Goal: Information Seeking & Learning: Check status

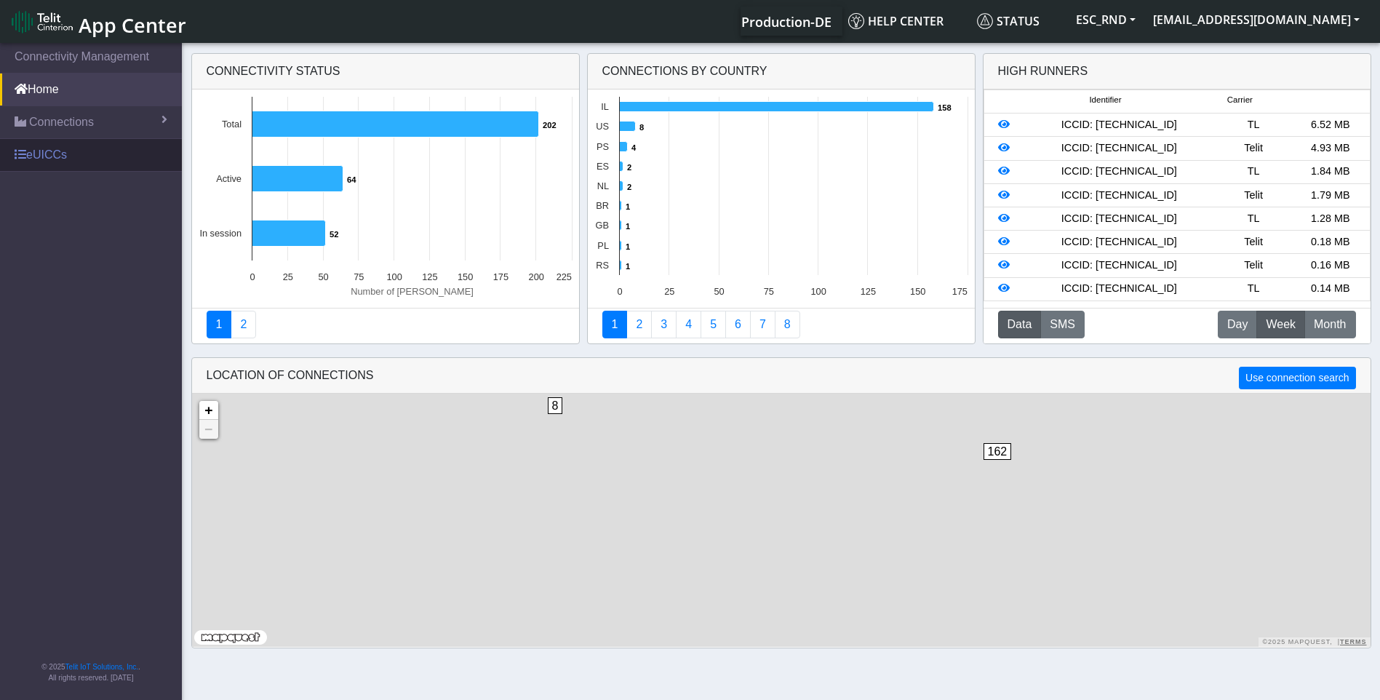
click at [58, 157] on link "eUICCs" at bounding box center [91, 155] width 182 height 32
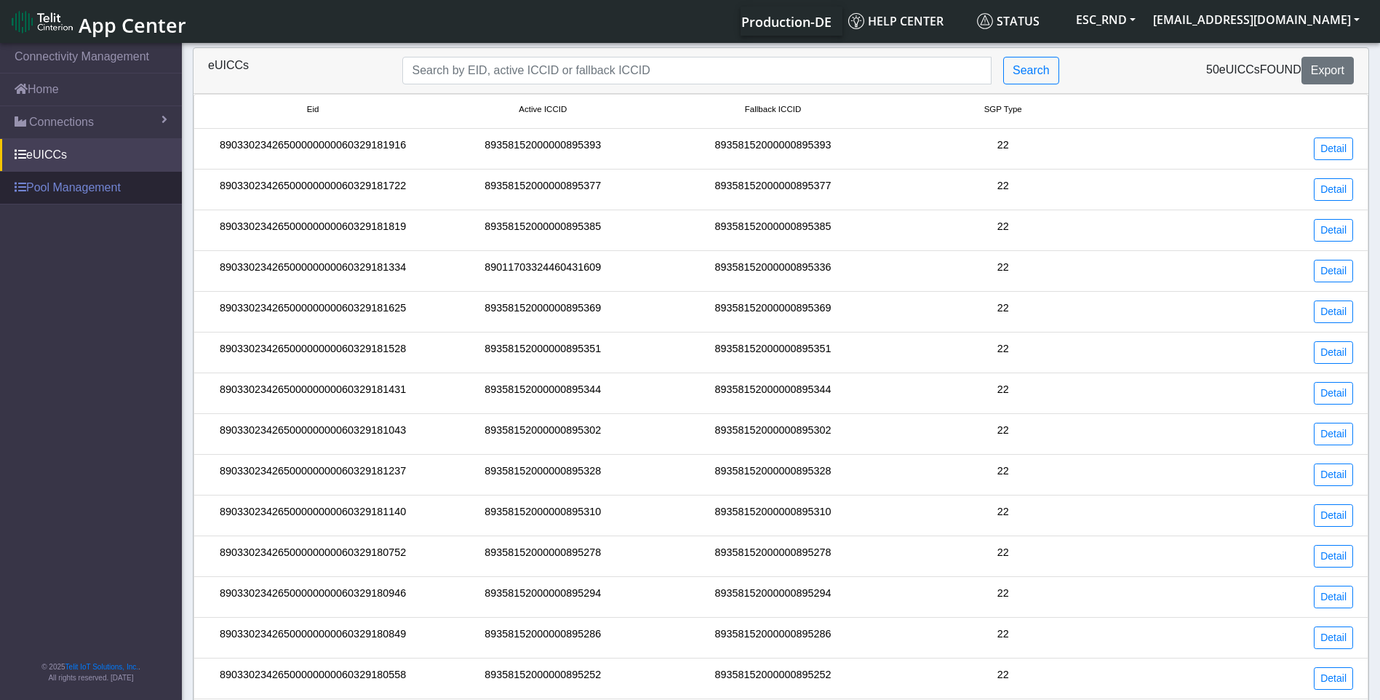
click at [71, 186] on link "Pool Management" at bounding box center [91, 188] width 182 height 32
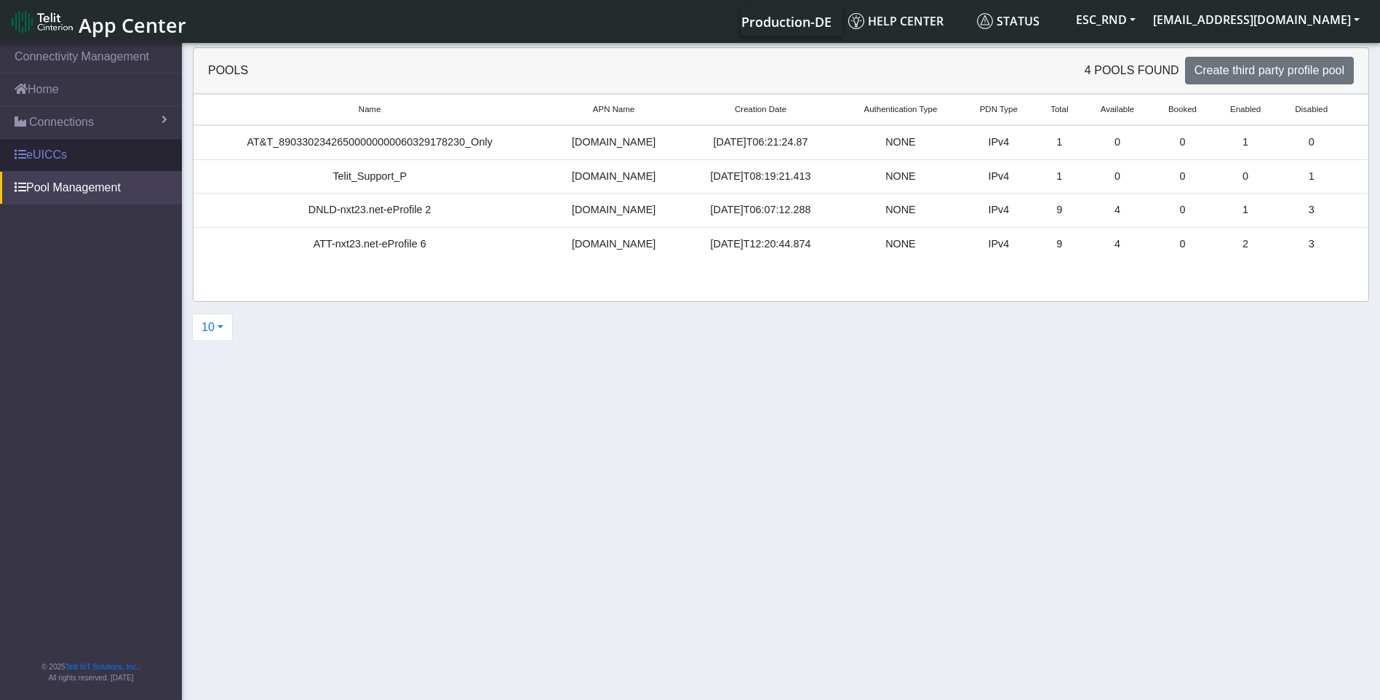
click at [41, 157] on link "eUICCs" at bounding box center [91, 155] width 182 height 32
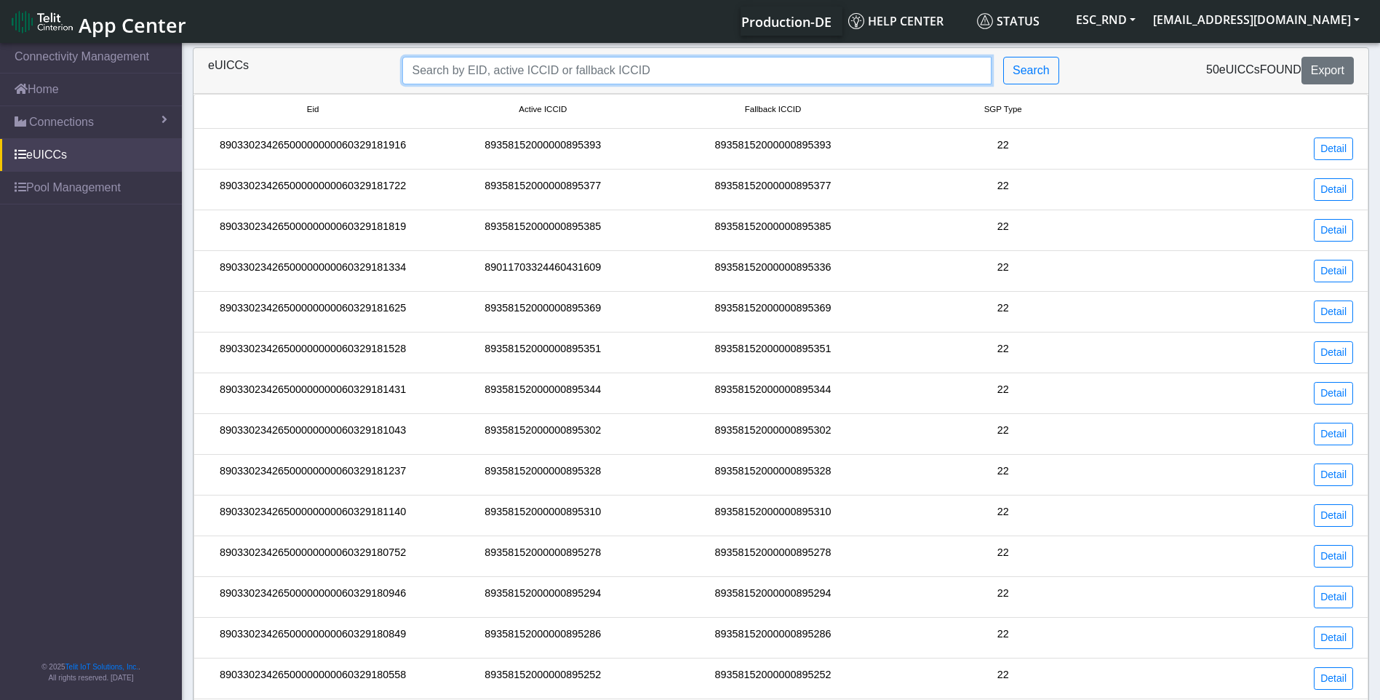
click at [445, 83] on input "Search..." at bounding box center [696, 71] width 589 height 28
paste input "89033023426500000000060329181043"
type input "89033023426500000000060329181043"
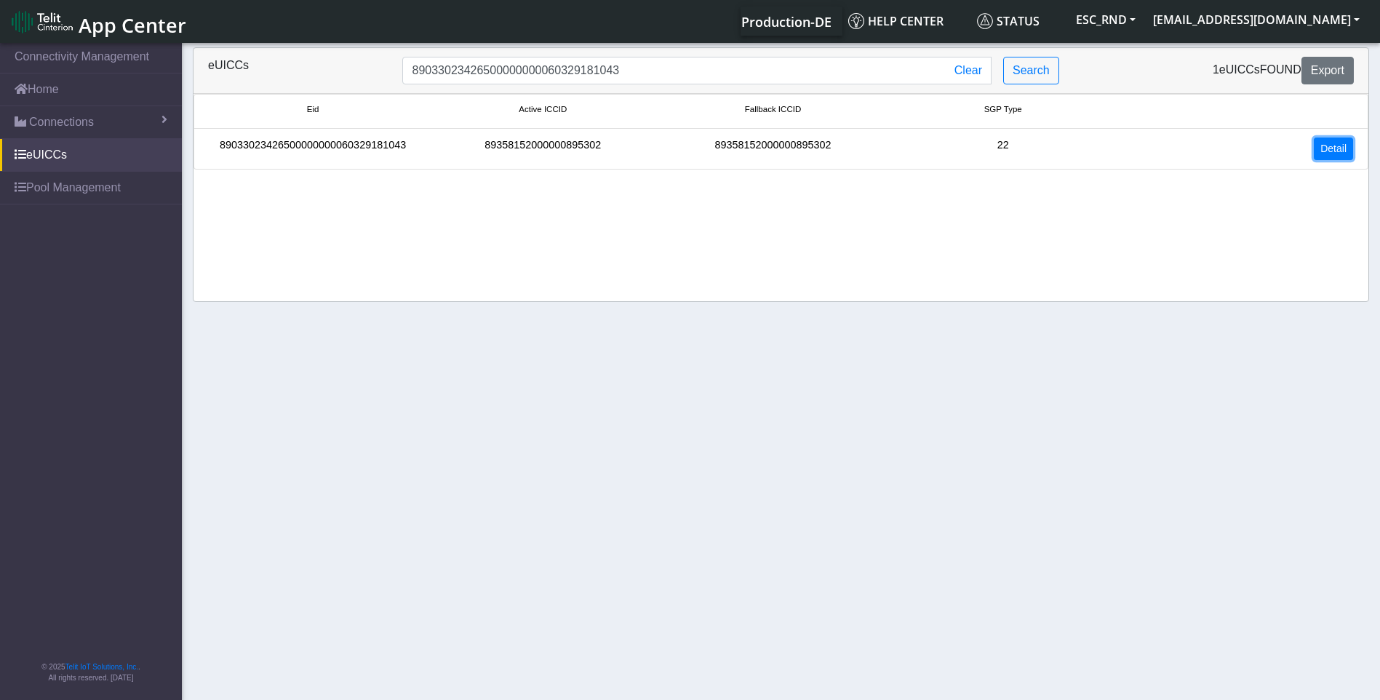
click at [1338, 140] on link "Detail" at bounding box center [1333, 149] width 39 height 23
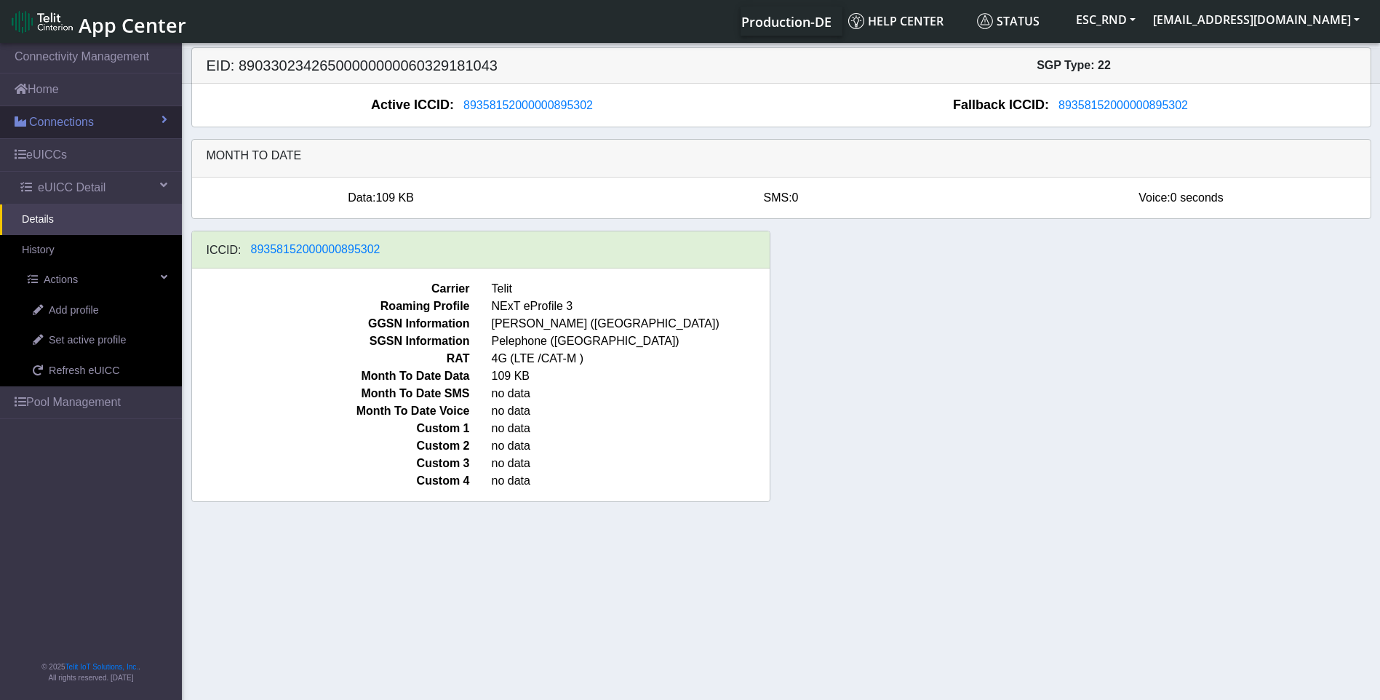
click at [72, 109] on link "Connections" at bounding box center [91, 122] width 182 height 32
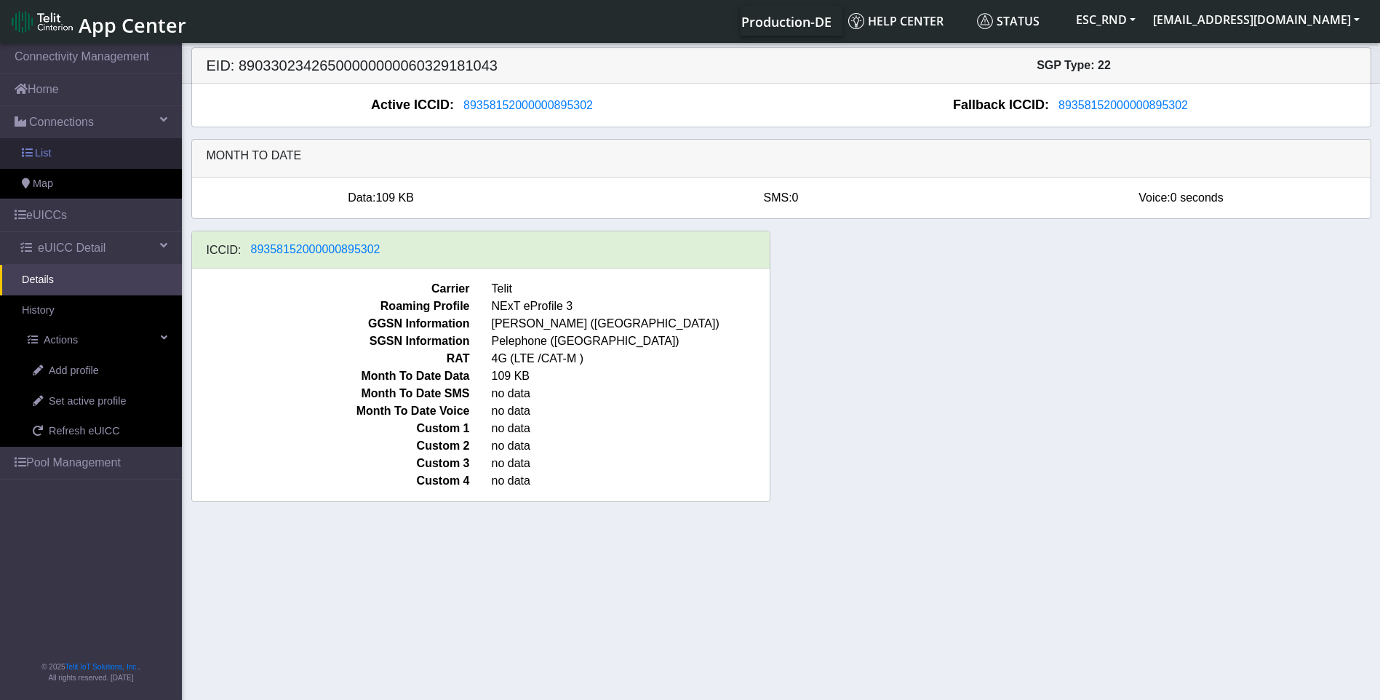
click at [53, 151] on link "List" at bounding box center [91, 153] width 182 height 31
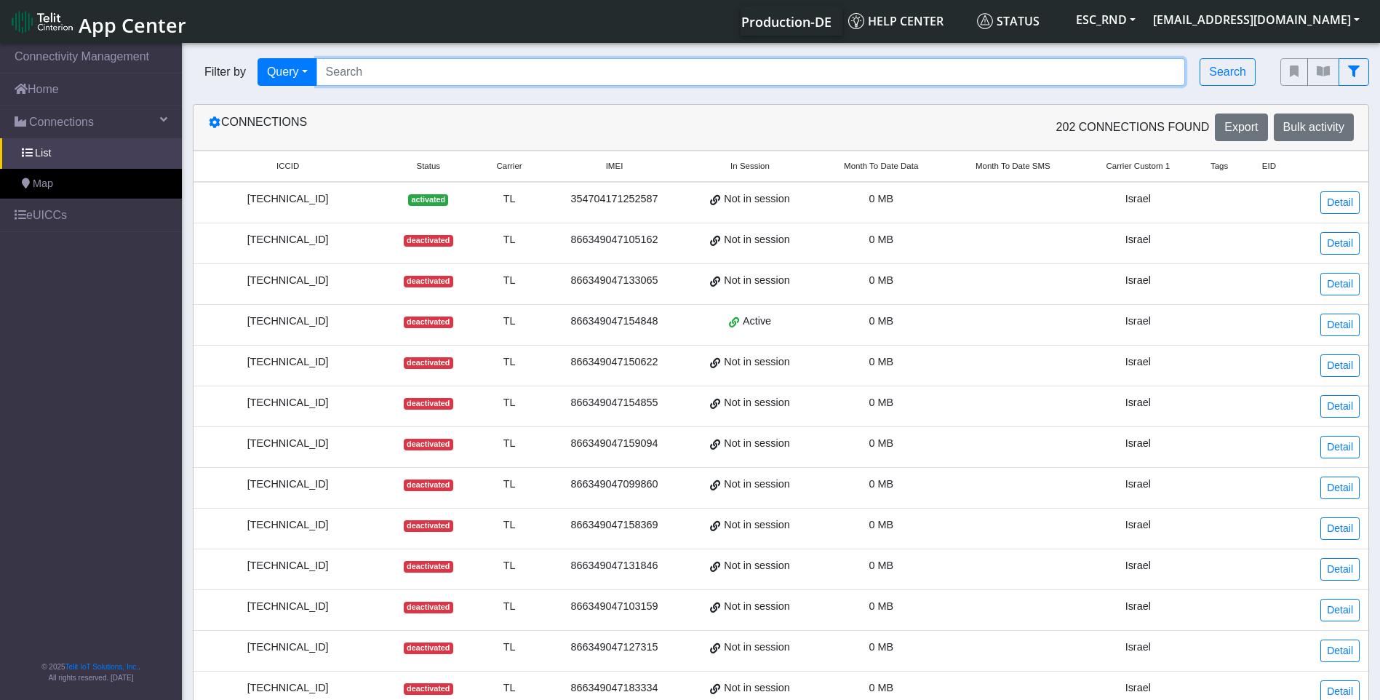
click at [399, 75] on input "Search..." at bounding box center [750, 72] width 869 height 28
paste input "89033023426500000000060329181043"
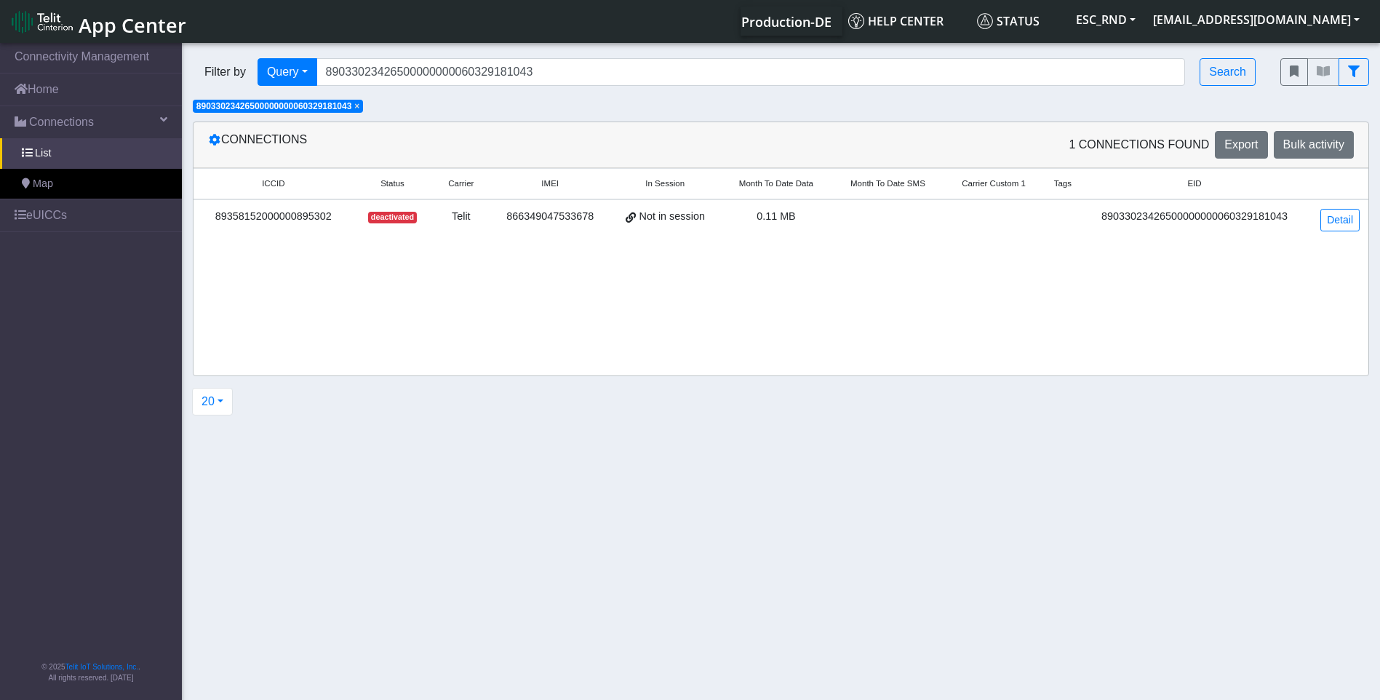
click at [417, 286] on div "ICCID Status Carrier IMEI In Session Month To Date Data Month To Date SMS Carri…" at bounding box center [781, 271] width 1175 height 207
click at [463, 76] on input "89033023426500000000060329181043" at bounding box center [750, 72] width 869 height 28
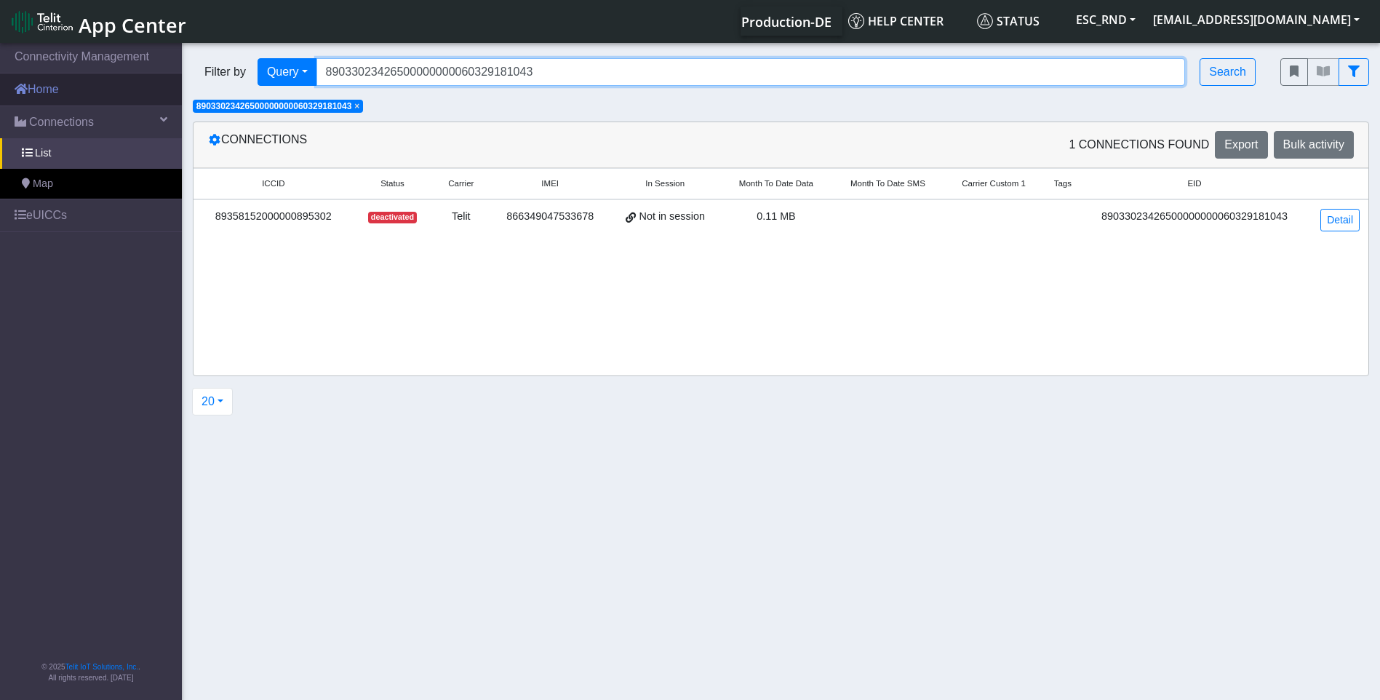
drag, startPoint x: 549, startPoint y: 71, endPoint x: 164, endPoint y: 73, distance: 384.9
click at [166, 73] on section "Connectivity Management Home Connections List Map eUICCs © 2025 Telit IoT Solut…" at bounding box center [690, 372] width 1380 height 665
paste input "77260"
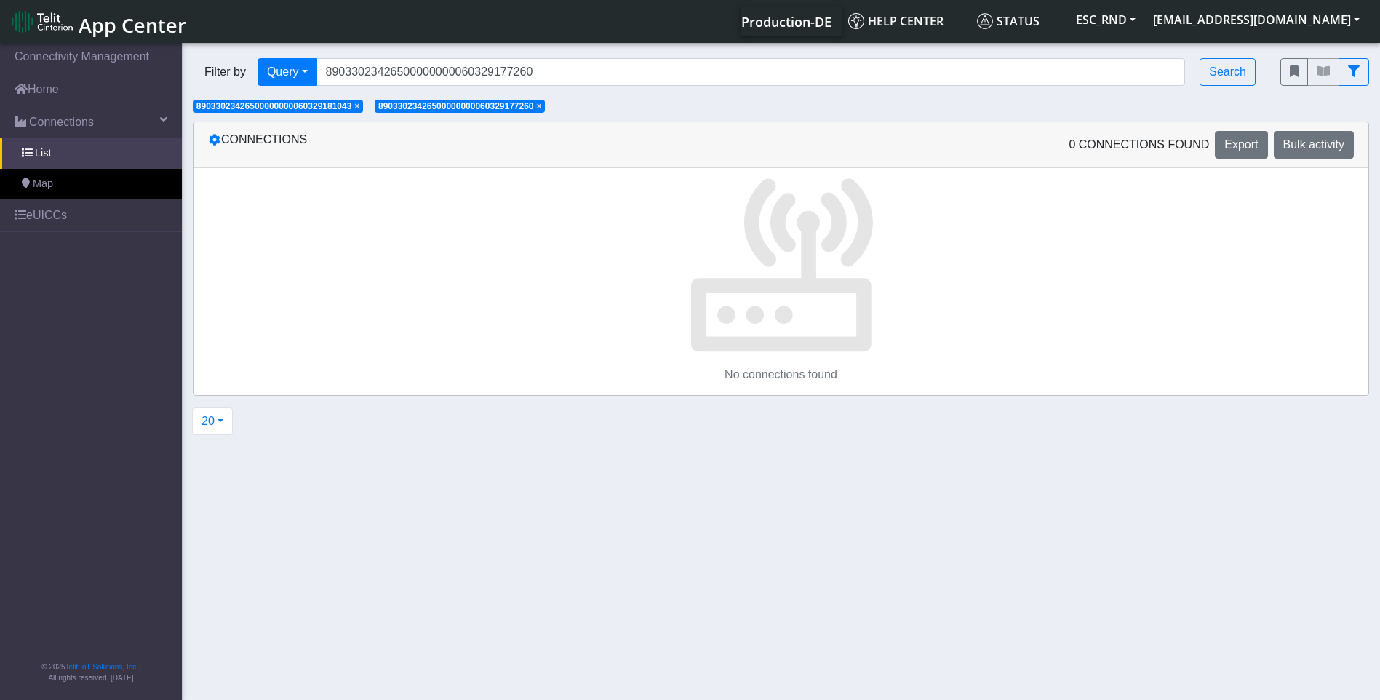
click at [359, 106] on span "×" at bounding box center [356, 106] width 5 height 10
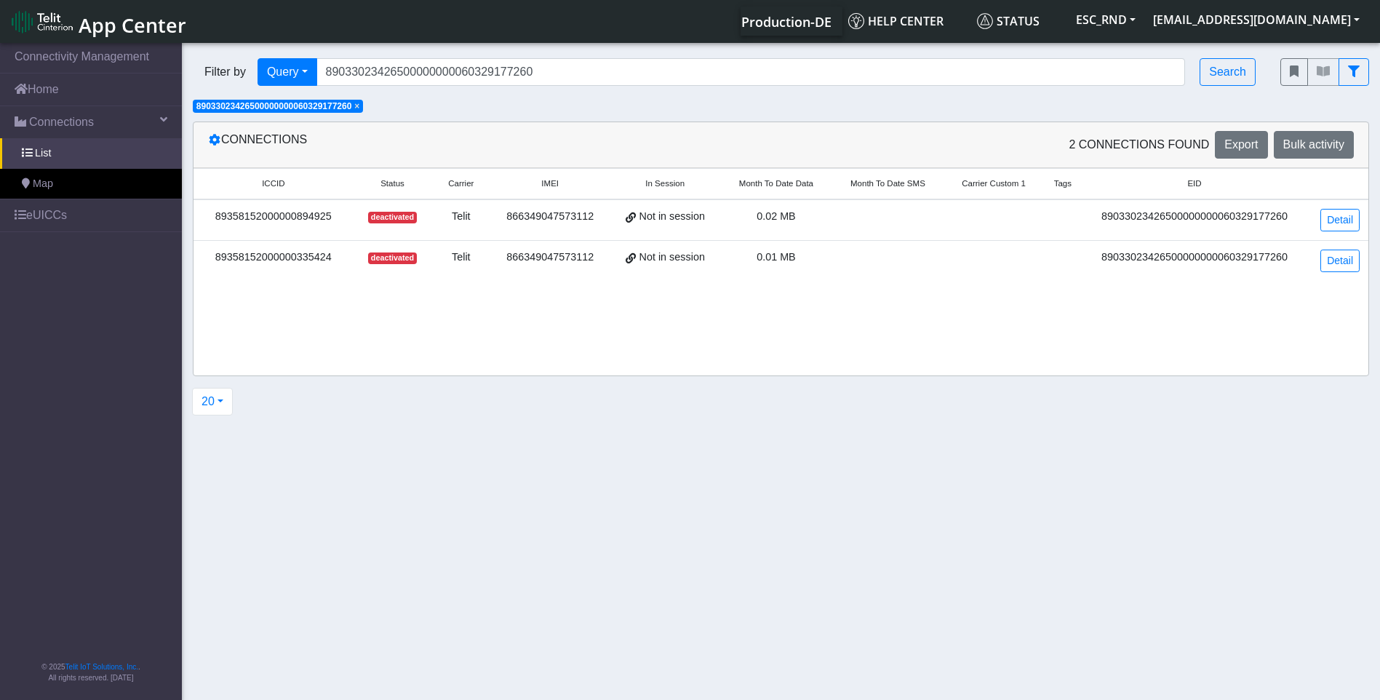
click at [530, 87] on div "Filter by Query Query In Session Not connected Country Operator 890330234265000…" at bounding box center [726, 71] width 1088 height 49
click at [552, 75] on input "89033023426500000000060329177260" at bounding box center [750, 72] width 869 height 28
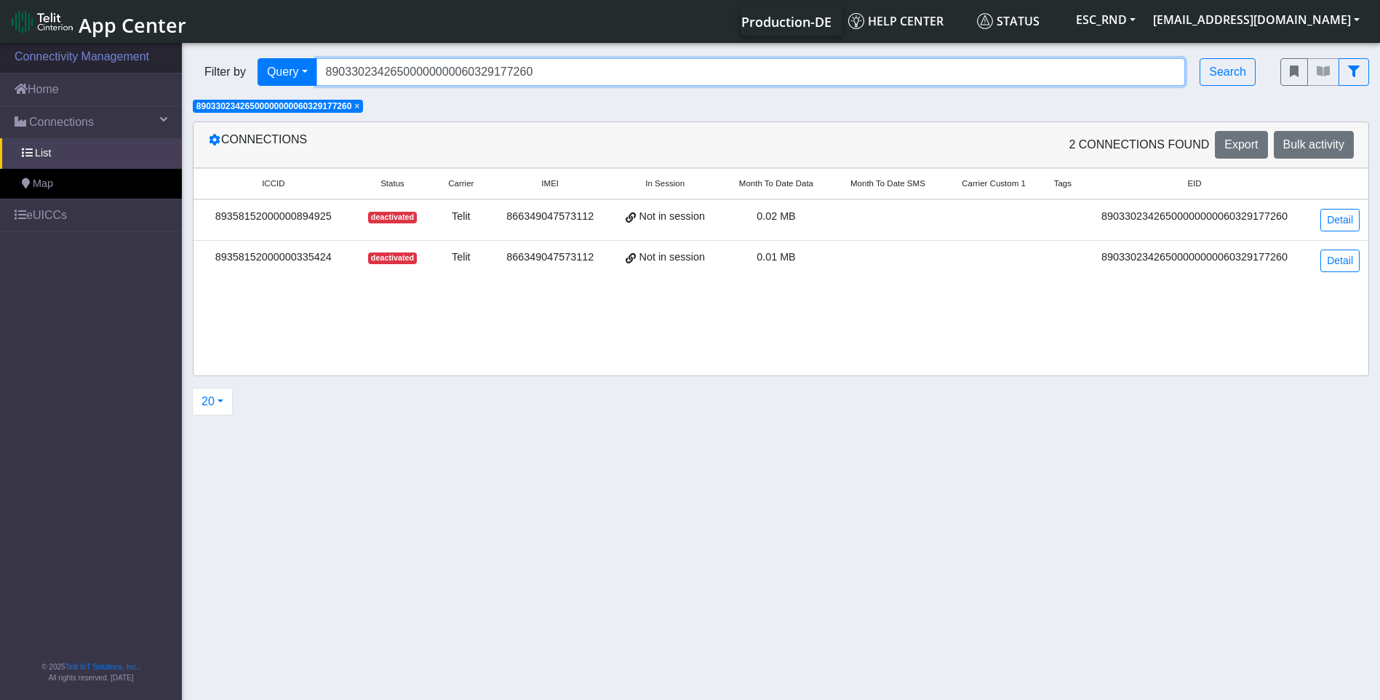
drag, startPoint x: 561, startPoint y: 70, endPoint x: 155, endPoint y: 65, distance: 406.0
click at [155, 65] on section "Connectivity Management Home Connections List Map eUICCs © 2025 Telit IoT Solut…" at bounding box center [690, 372] width 1380 height 665
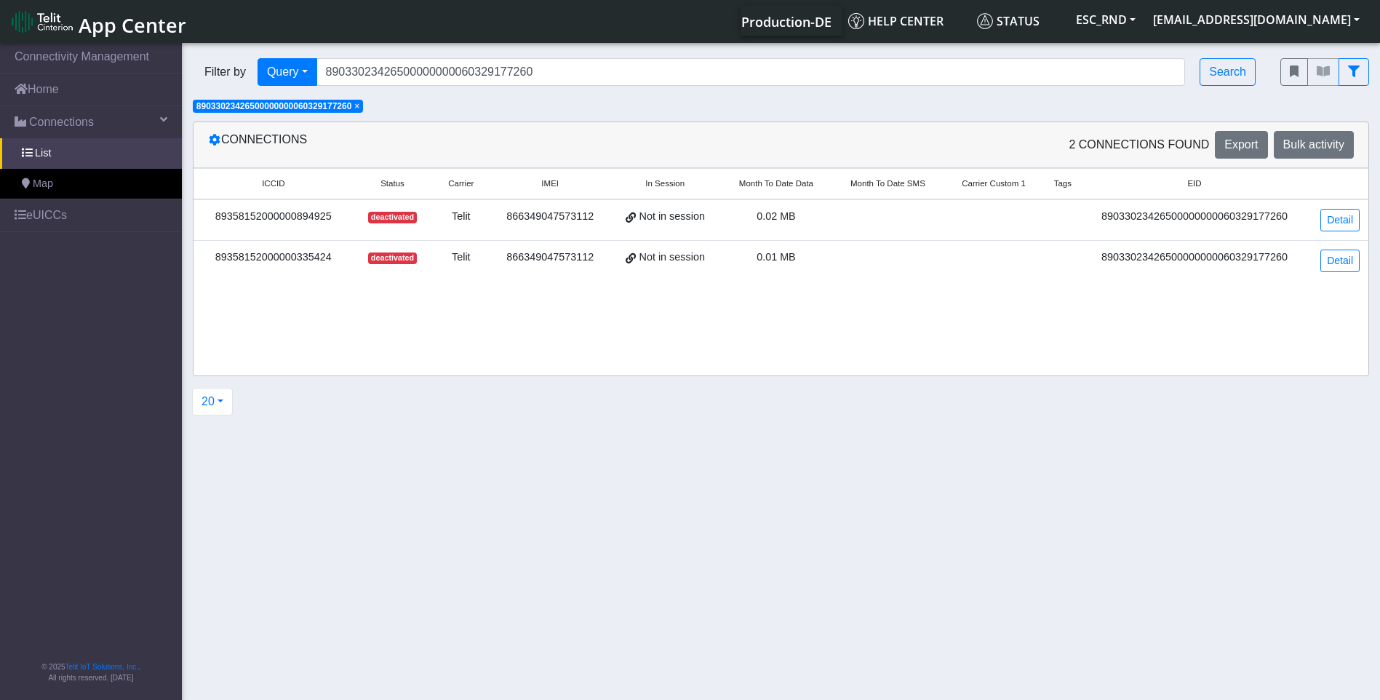
click at [405, 355] on div "ICCID Status Carrier IMEI In Session Month To Date Data Month To Date SMS Carri…" at bounding box center [781, 271] width 1175 height 207
click at [414, 321] on div "ICCID Status Carrier IMEI In Session Month To Date Data Month To Date SMS Carri…" at bounding box center [781, 271] width 1175 height 207
click at [1331, 220] on link "Detail" at bounding box center [1339, 220] width 39 height 23
click at [666, 290] on div "ICCID Status Carrier IMEI In Session Month To Date Data Month To Date SMS Carri…" at bounding box center [781, 230] width 1175 height 124
click at [698, 619] on section "Connectivity Management Home Connections List Map eUICCs © 2025 Telit IoT Solut…" at bounding box center [690, 372] width 1380 height 665
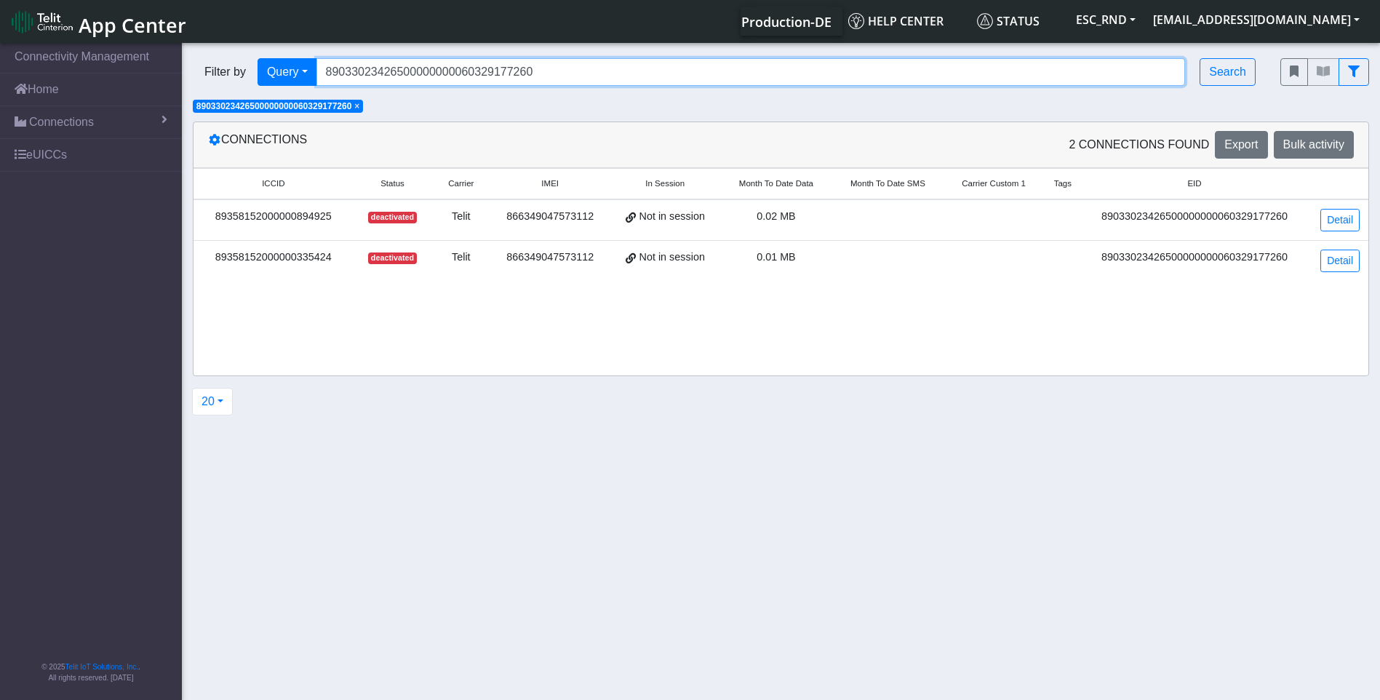
click at [514, 68] on input "89033023426500000000060329177260" at bounding box center [750, 72] width 869 height 28
drag, startPoint x: 572, startPoint y: 76, endPoint x: 143, endPoint y: 73, distance: 428.5
click at [146, 73] on section "Connectivity Management Home Connections List Map eUICCs © 2025 Telit IoT Solut…" at bounding box center [690, 372] width 1380 height 665
paste input "8424"
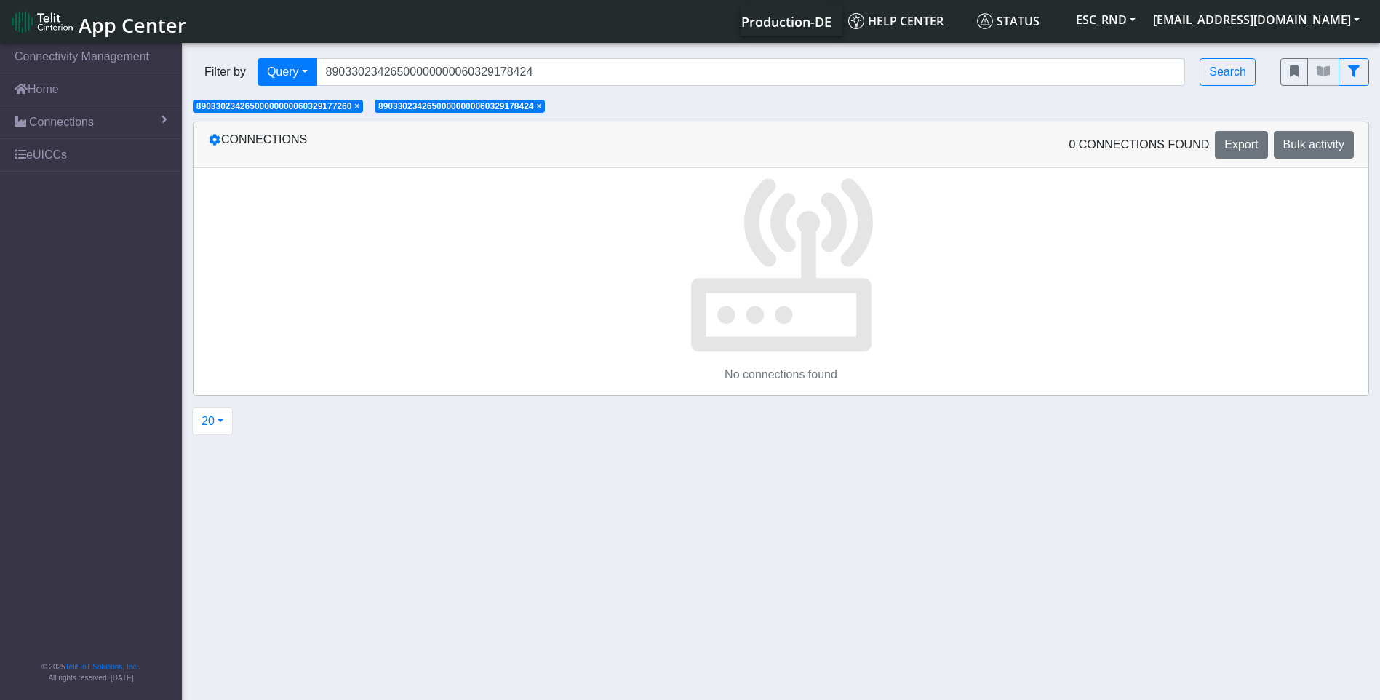
click at [359, 104] on span "×" at bounding box center [356, 106] width 5 height 10
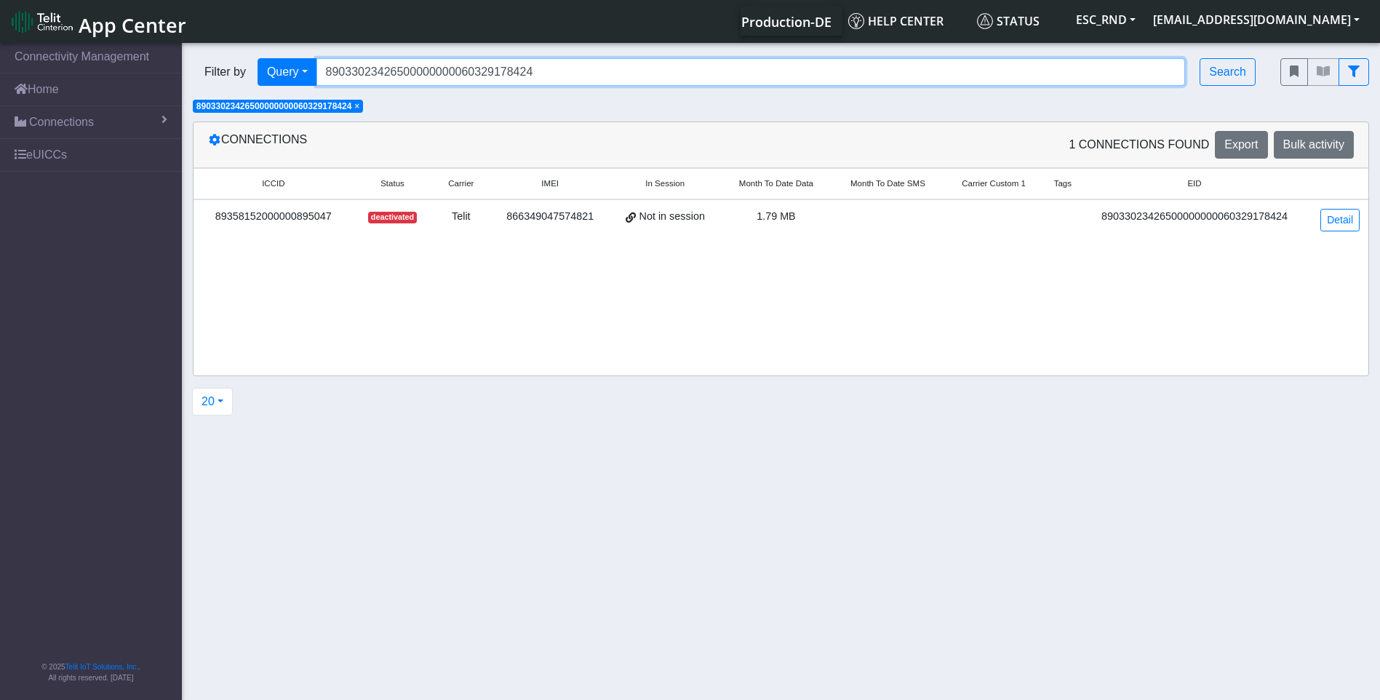
drag, startPoint x: 480, startPoint y: 63, endPoint x: 562, endPoint y: 71, distance: 81.9
click at [480, 63] on input "89033023426500000000060329178424" at bounding box center [750, 72] width 869 height 28
drag, startPoint x: 588, startPoint y: 71, endPoint x: 200, endPoint y: 88, distance: 388.1
click at [202, 88] on div "Filter by Query Query In Session Not connected Country Operator 890330234265000…" at bounding box center [726, 71] width 1088 height 49
paste input "7745"
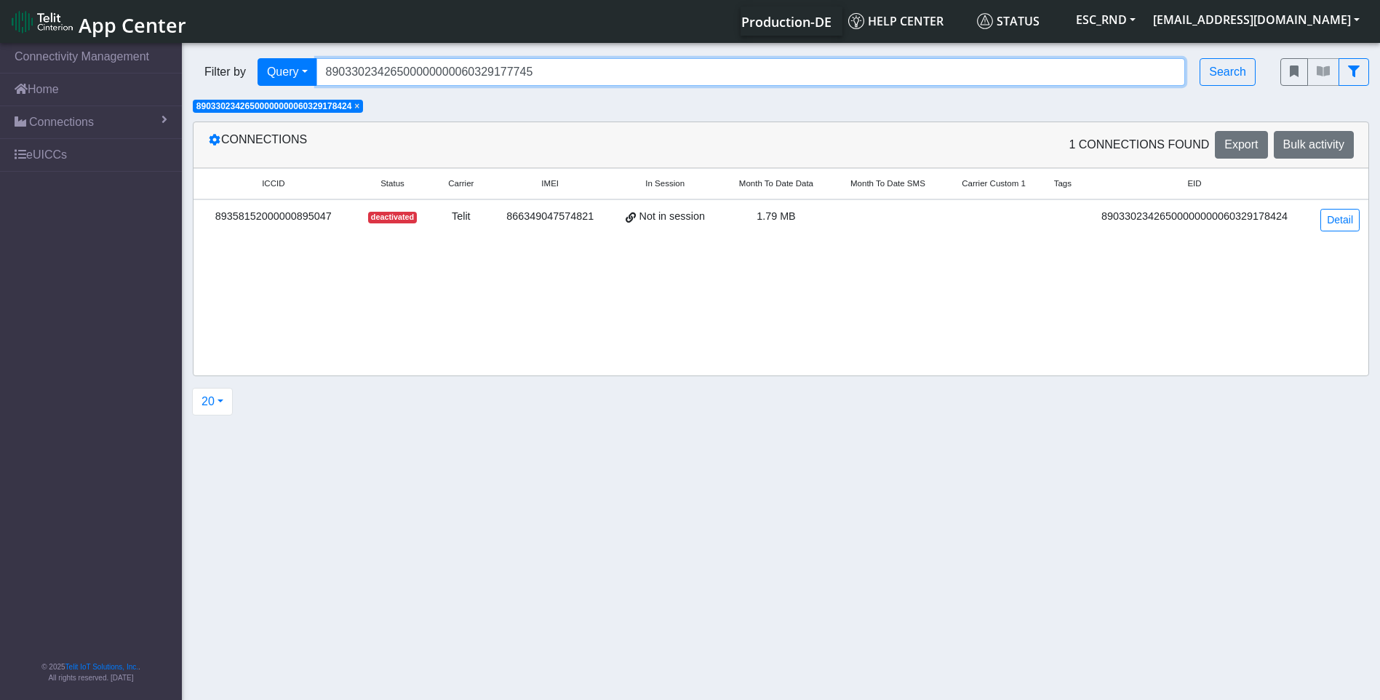
type input "89033023426500000000060329177745"
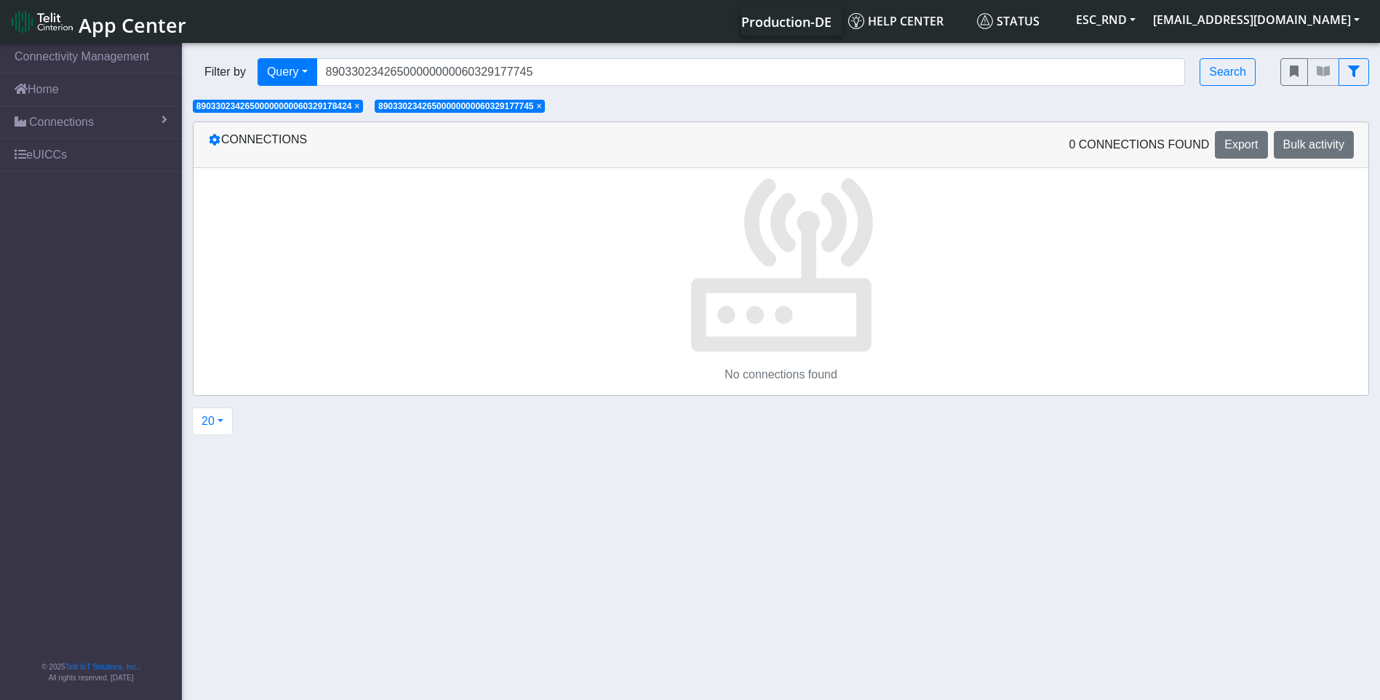
click at [359, 108] on span "×" at bounding box center [356, 106] width 5 height 10
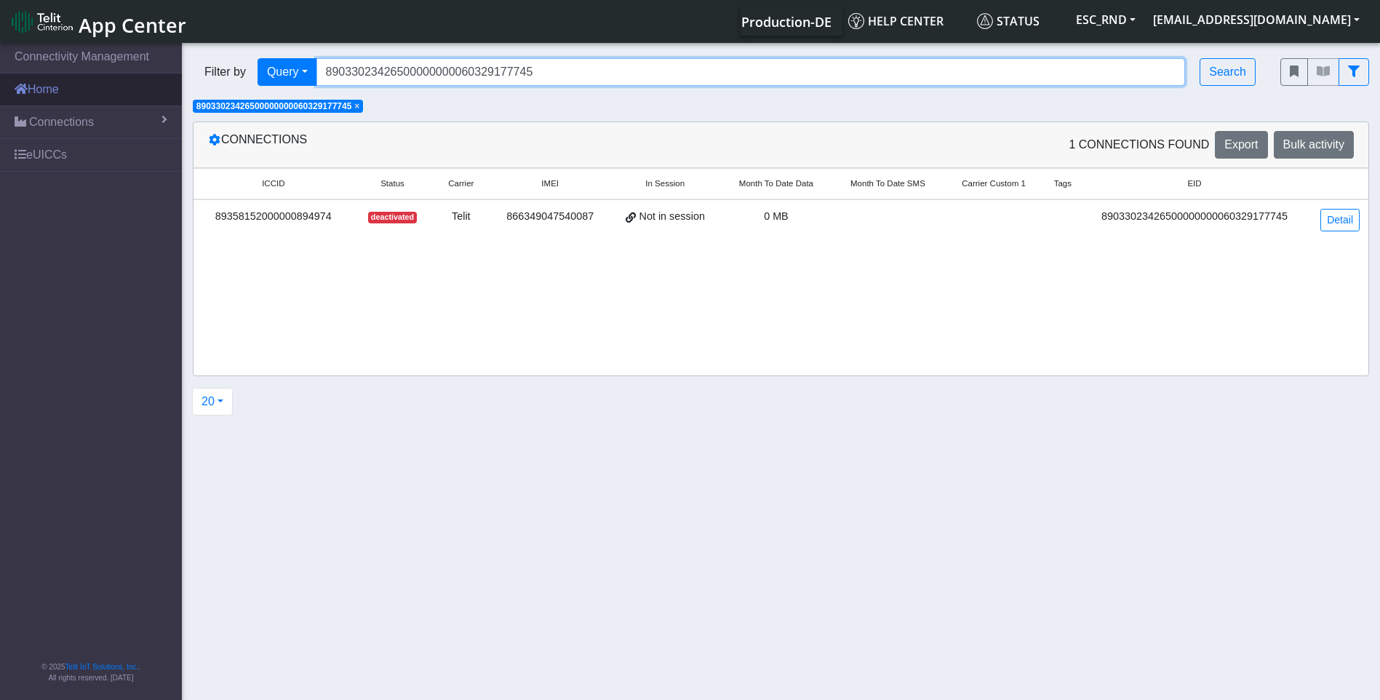
drag, startPoint x: 575, startPoint y: 70, endPoint x: 147, endPoint y: 96, distance: 428.6
click at [153, 95] on section "Connectivity Management Home Connections List Map eUICCs © 2025 Telit IoT Solut…" at bounding box center [690, 372] width 1380 height 665
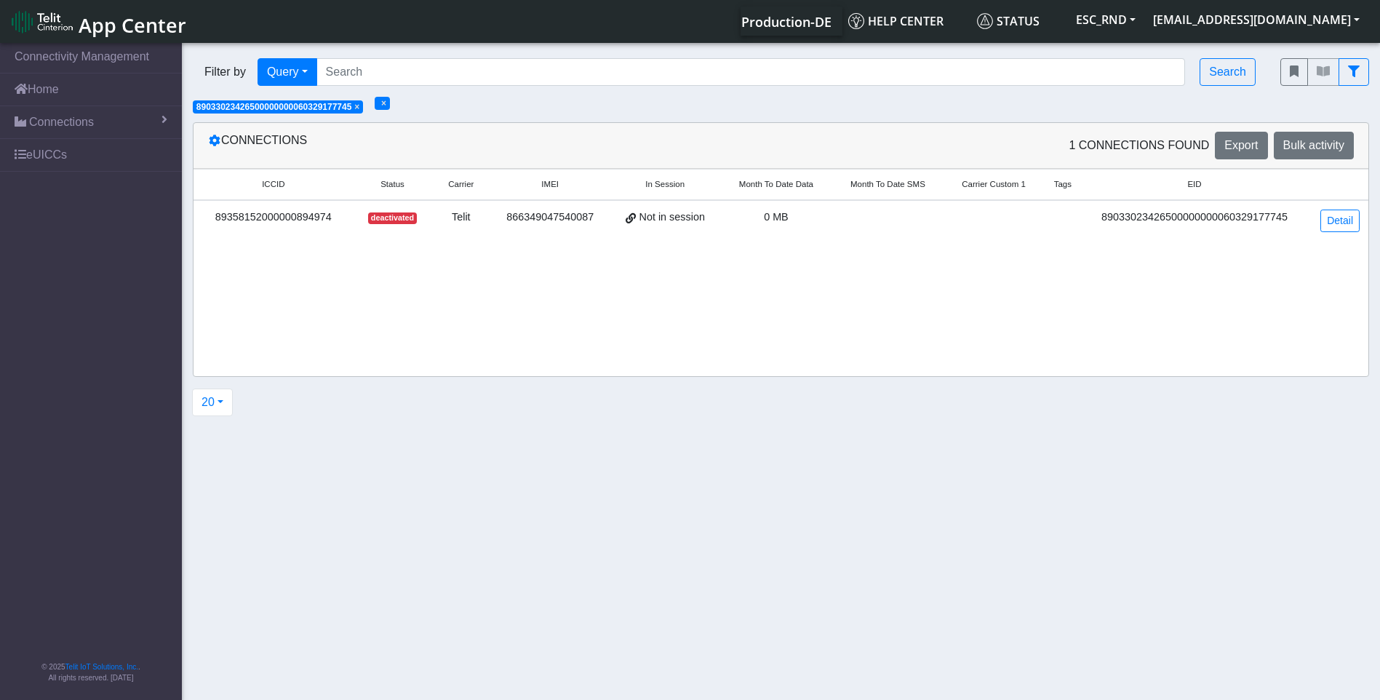
click at [359, 104] on span "×" at bounding box center [356, 107] width 5 height 10
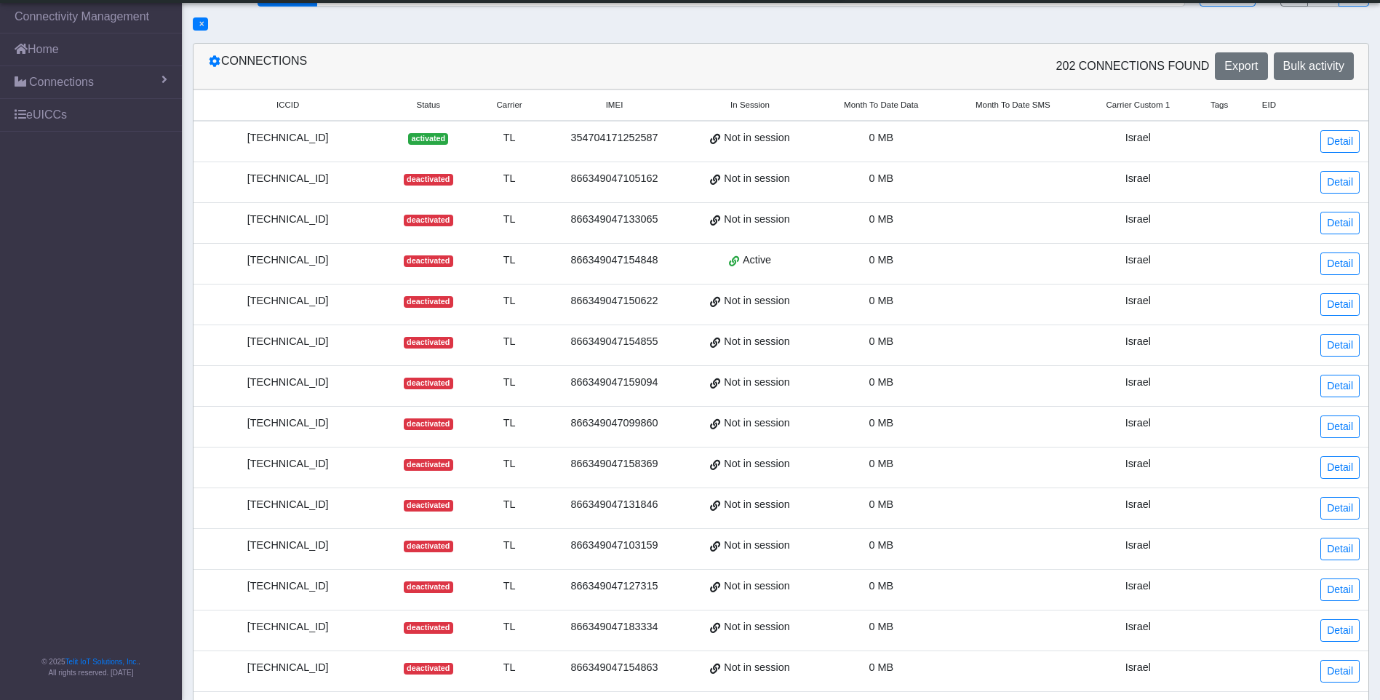
scroll to position [349, 0]
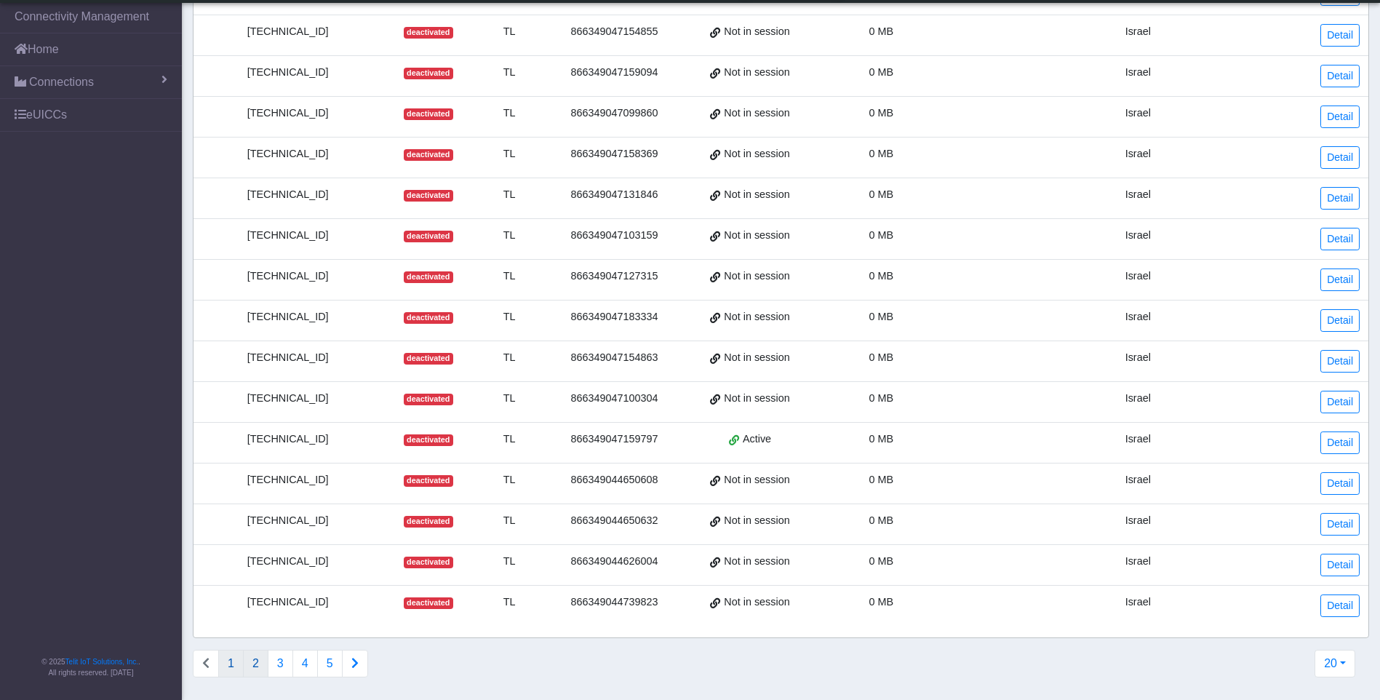
click at [260, 661] on button "2" at bounding box center [255, 664] width 25 height 28
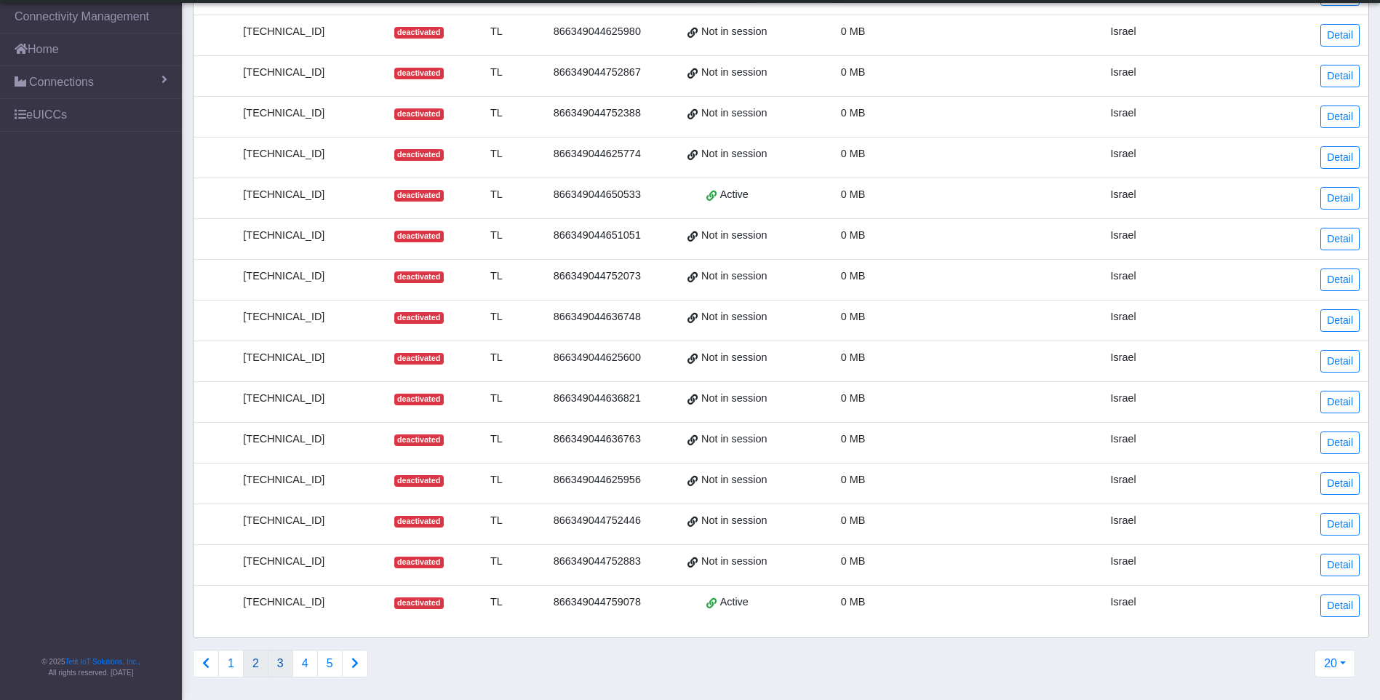
click at [276, 660] on button "3" at bounding box center [280, 664] width 25 height 28
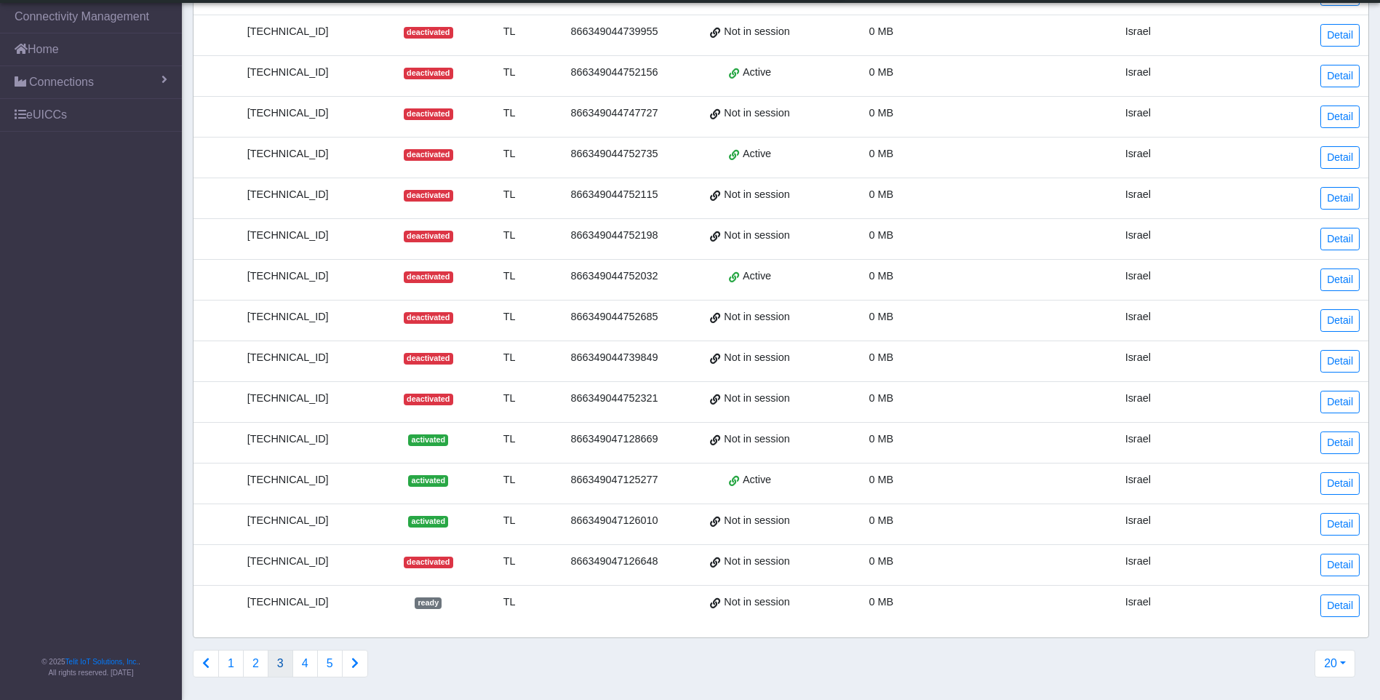
click at [306, 514] on div "[TECHNICAL_ID]" at bounding box center [287, 521] width 171 height 16
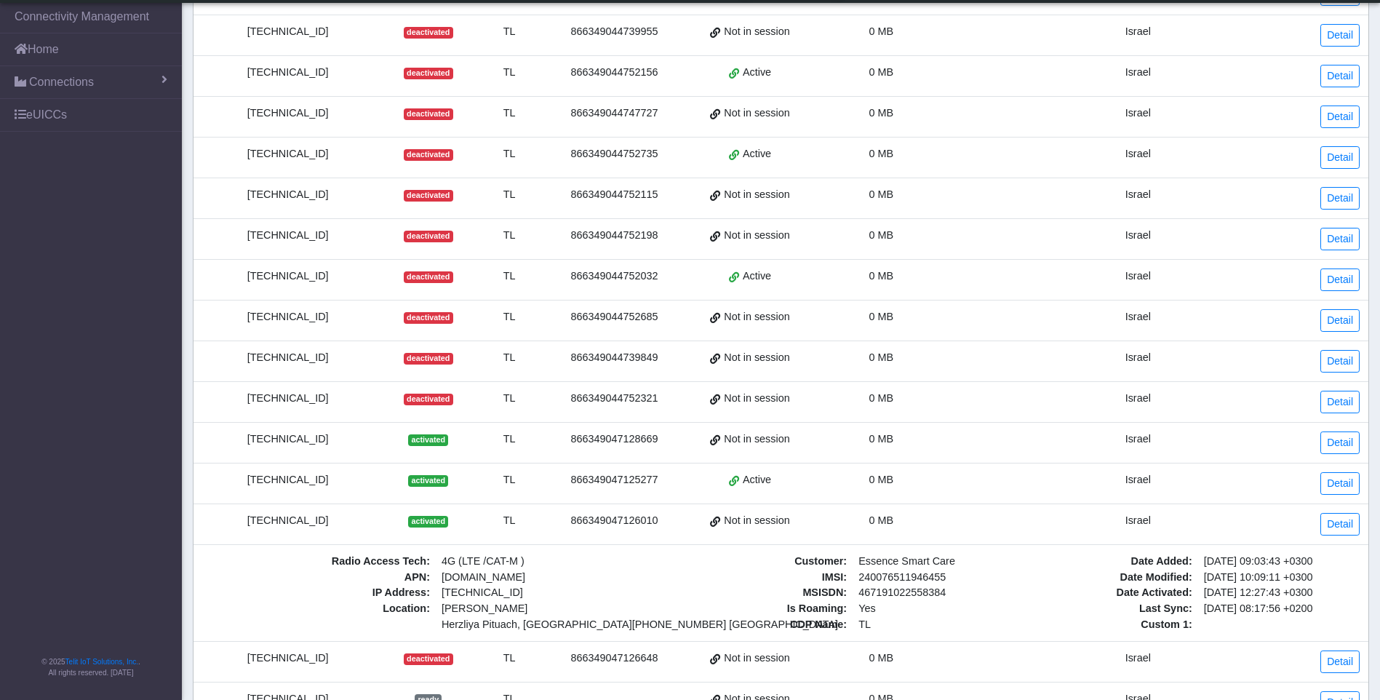
drag, startPoint x: 306, startPoint y: 514, endPoint x: 308, endPoint y: 523, distance: 9.0
click at [308, 523] on div "[TECHNICAL_ID]" at bounding box center [287, 521] width 171 height 16
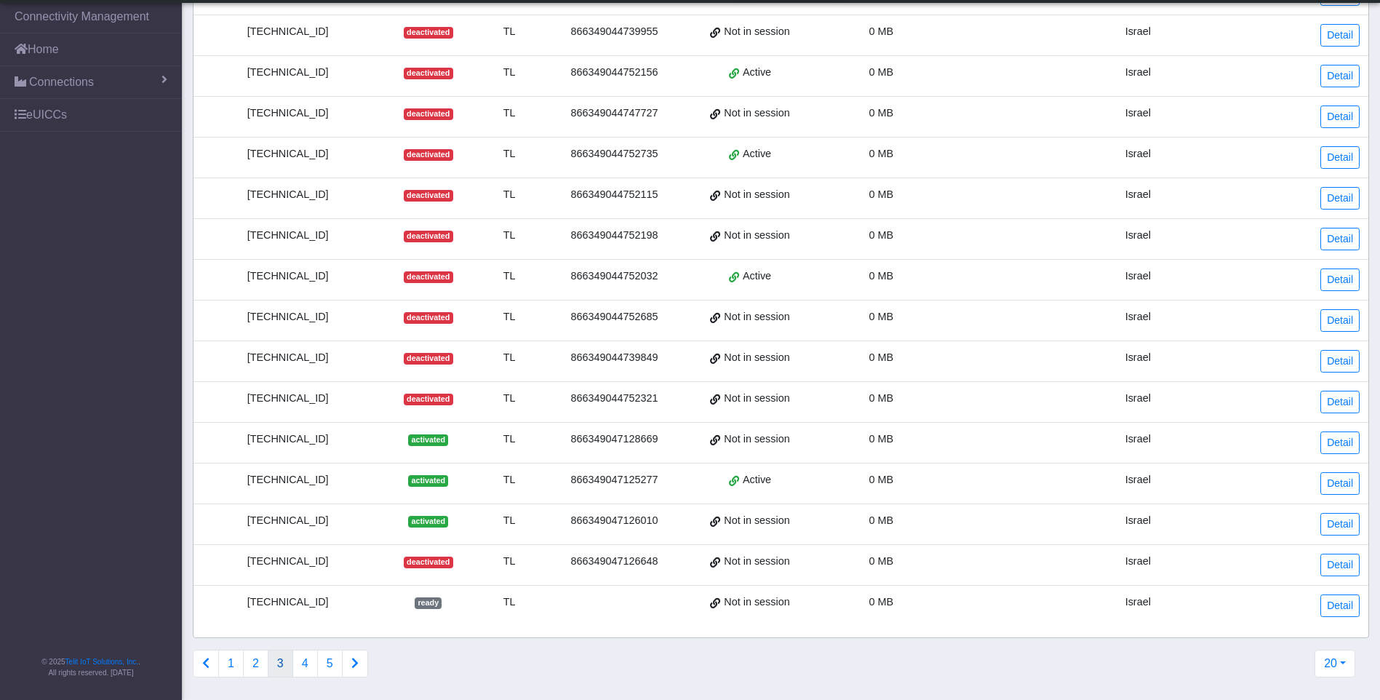
click at [308, 523] on div "[TECHNICAL_ID]" at bounding box center [287, 521] width 171 height 16
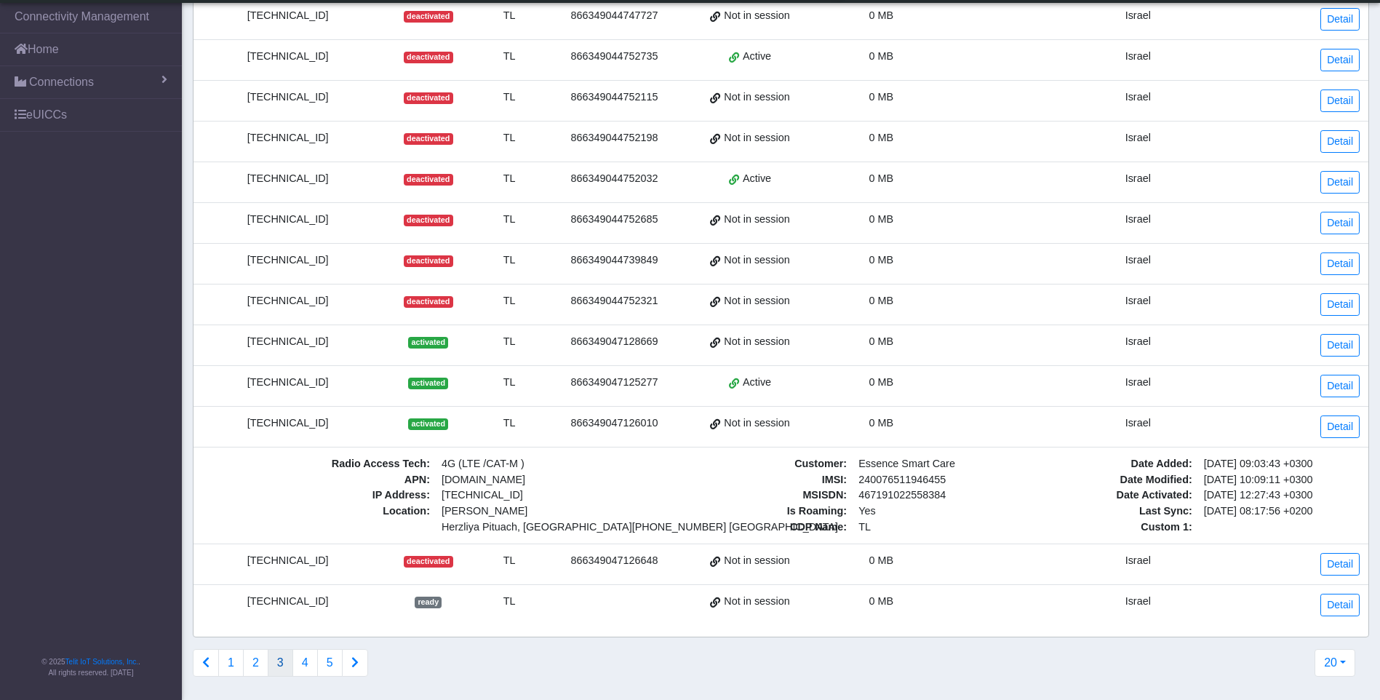
scroll to position [457, 0]
click at [298, 415] on div "[TECHNICAL_ID]" at bounding box center [287, 423] width 171 height 16
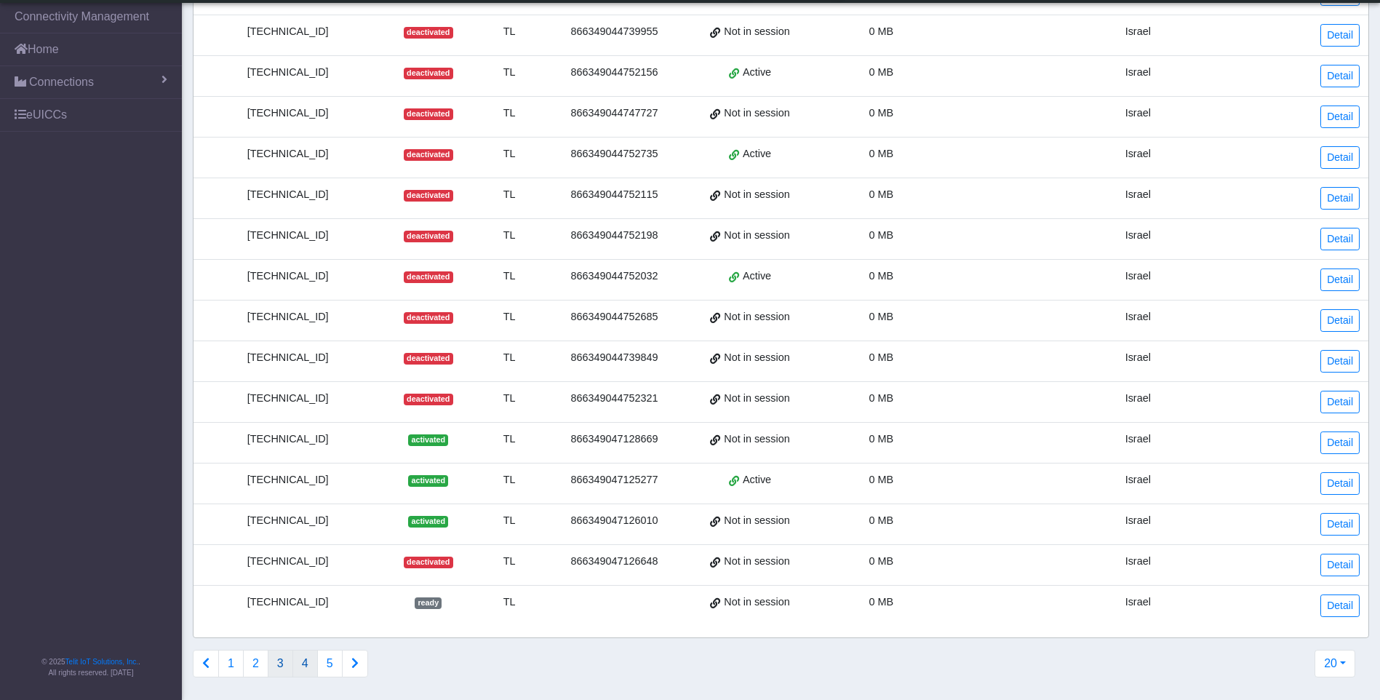
click at [311, 668] on button "4" at bounding box center [304, 664] width 25 height 28
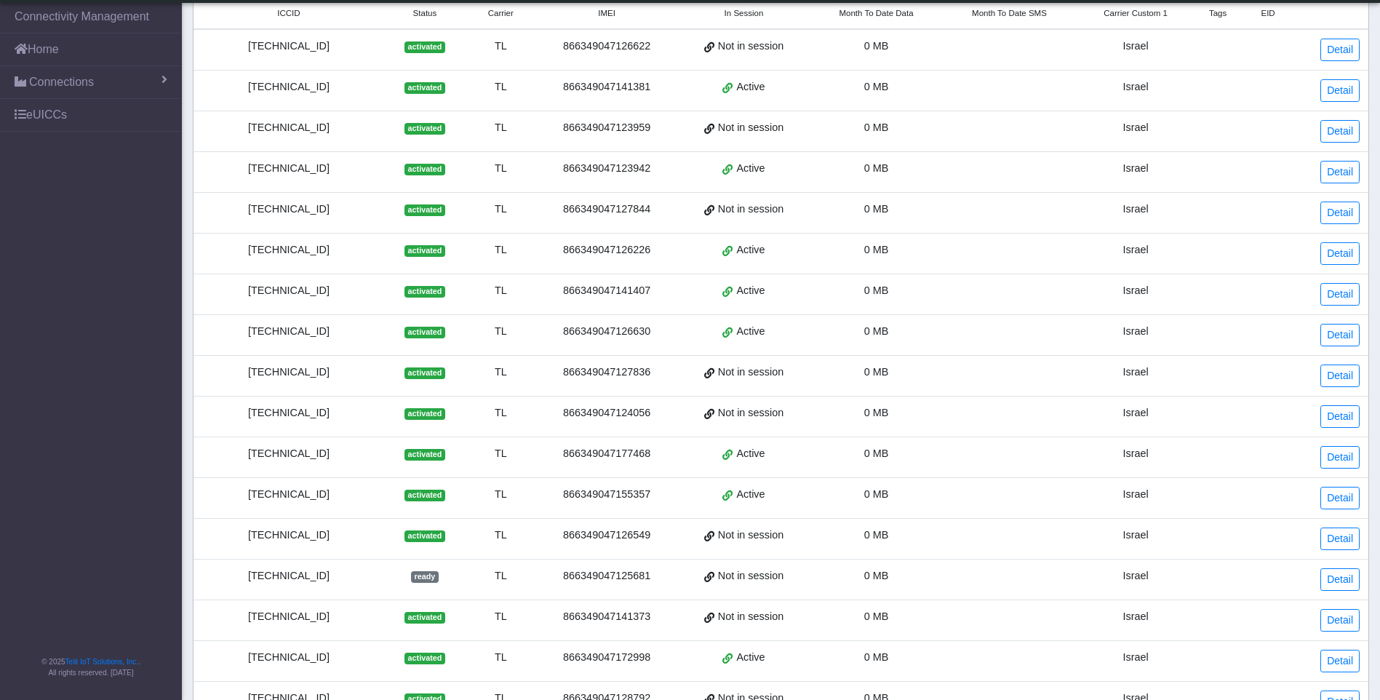
scroll to position [0, 0]
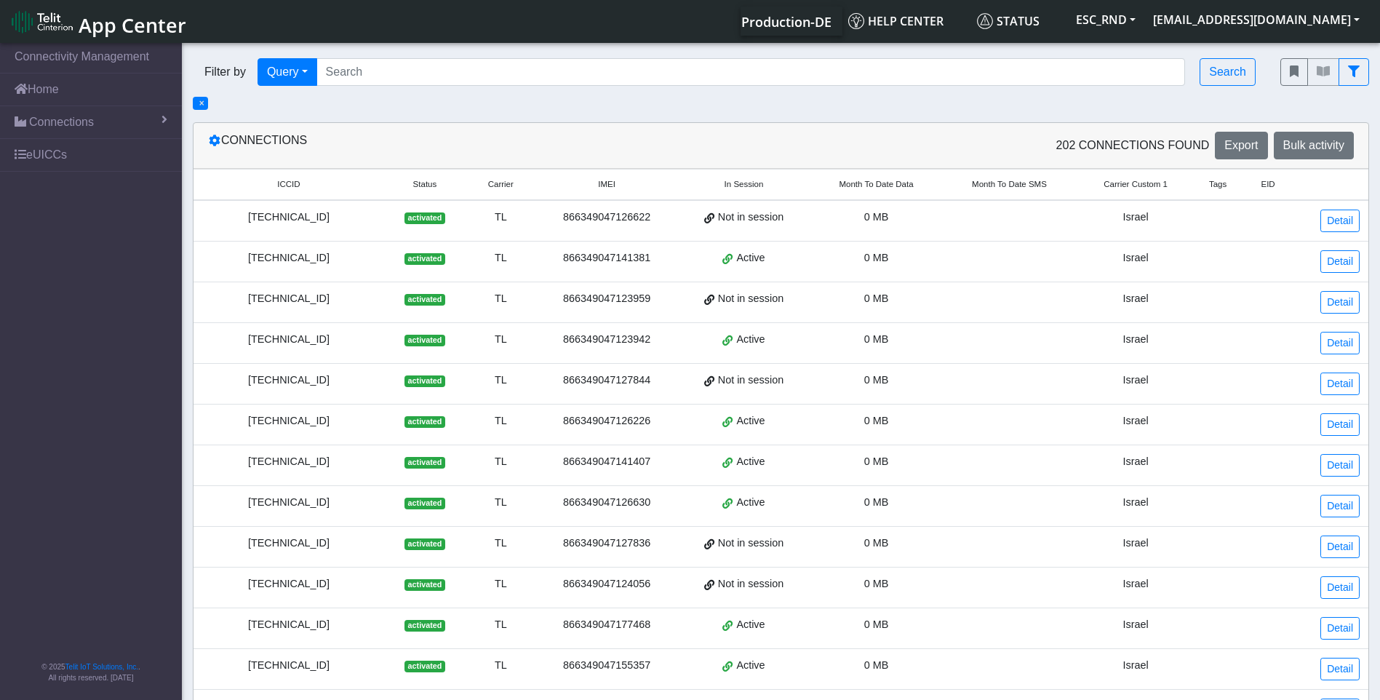
click at [290, 215] on div "[TECHNICAL_ID]" at bounding box center [288, 218] width 173 height 16
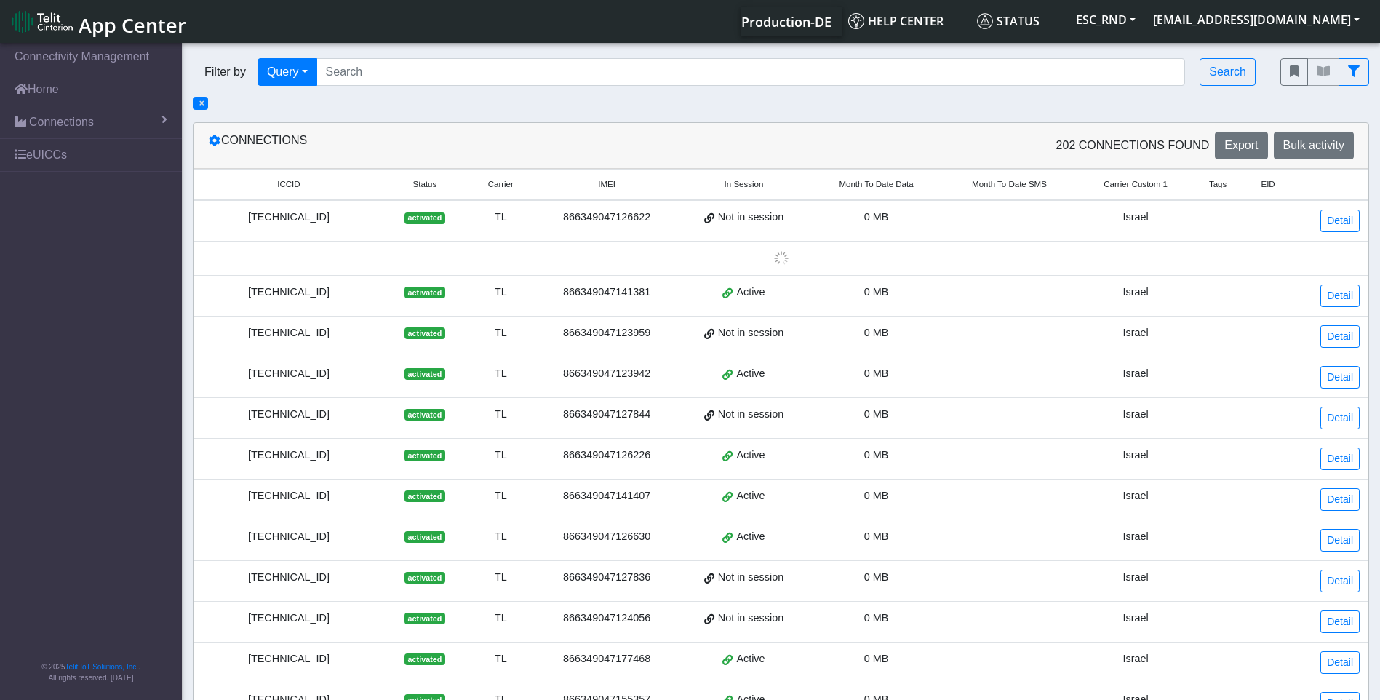
click at [290, 215] on div "[TECHNICAL_ID]" at bounding box center [288, 218] width 173 height 16
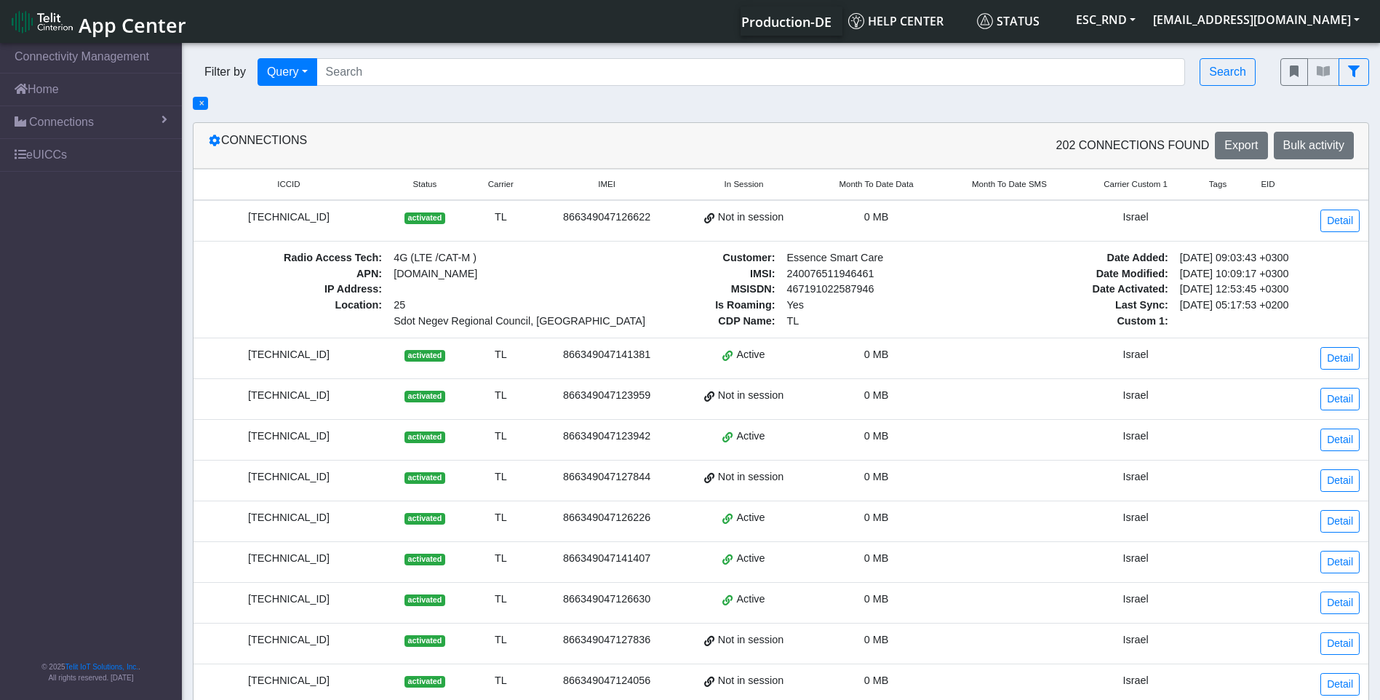
copy div "[TECHNICAL_ID]"
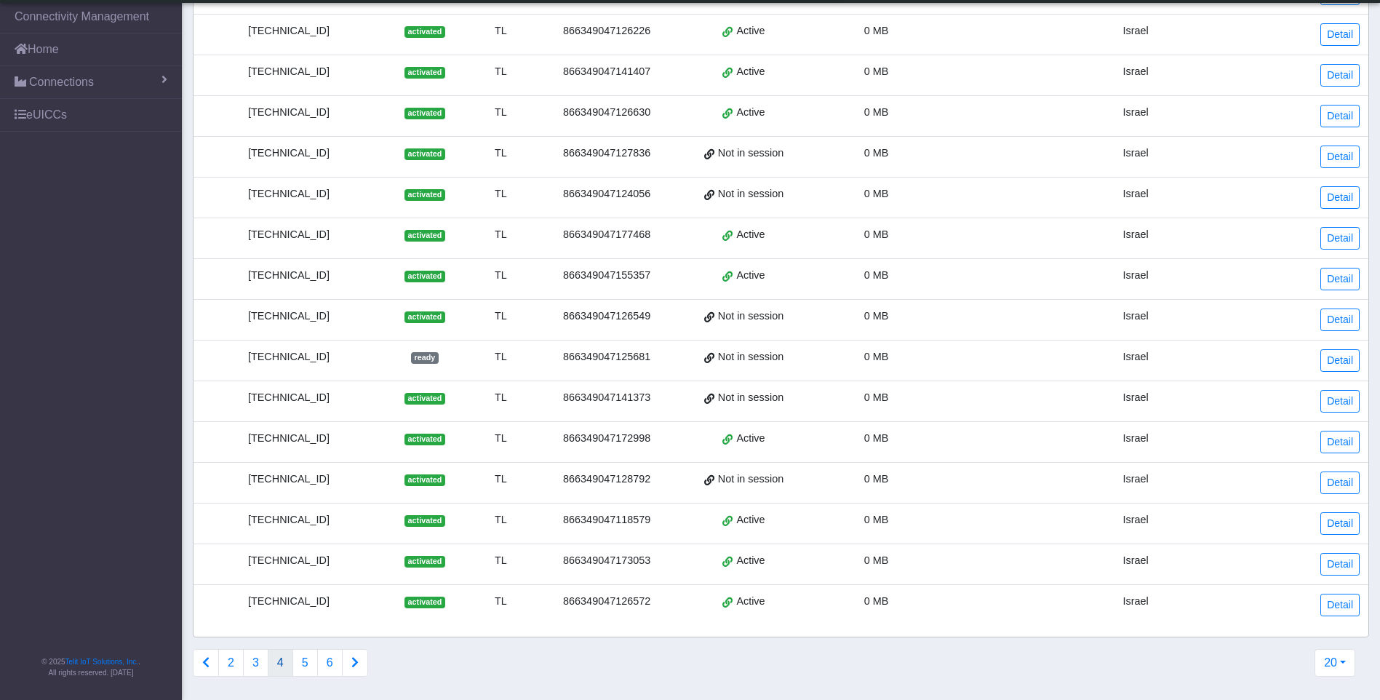
scroll to position [457, 0]
click at [347, 664] on button "Connections list navigation" at bounding box center [355, 663] width 26 height 28
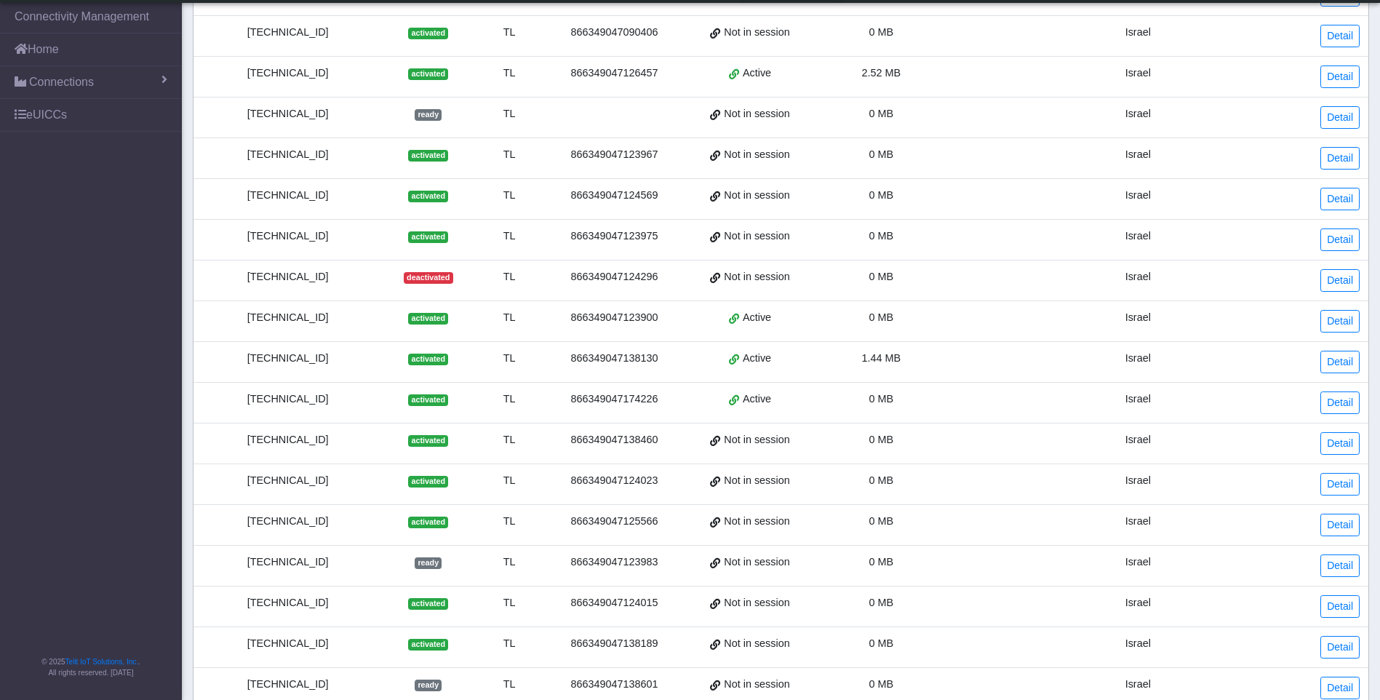
scroll to position [349, 0]
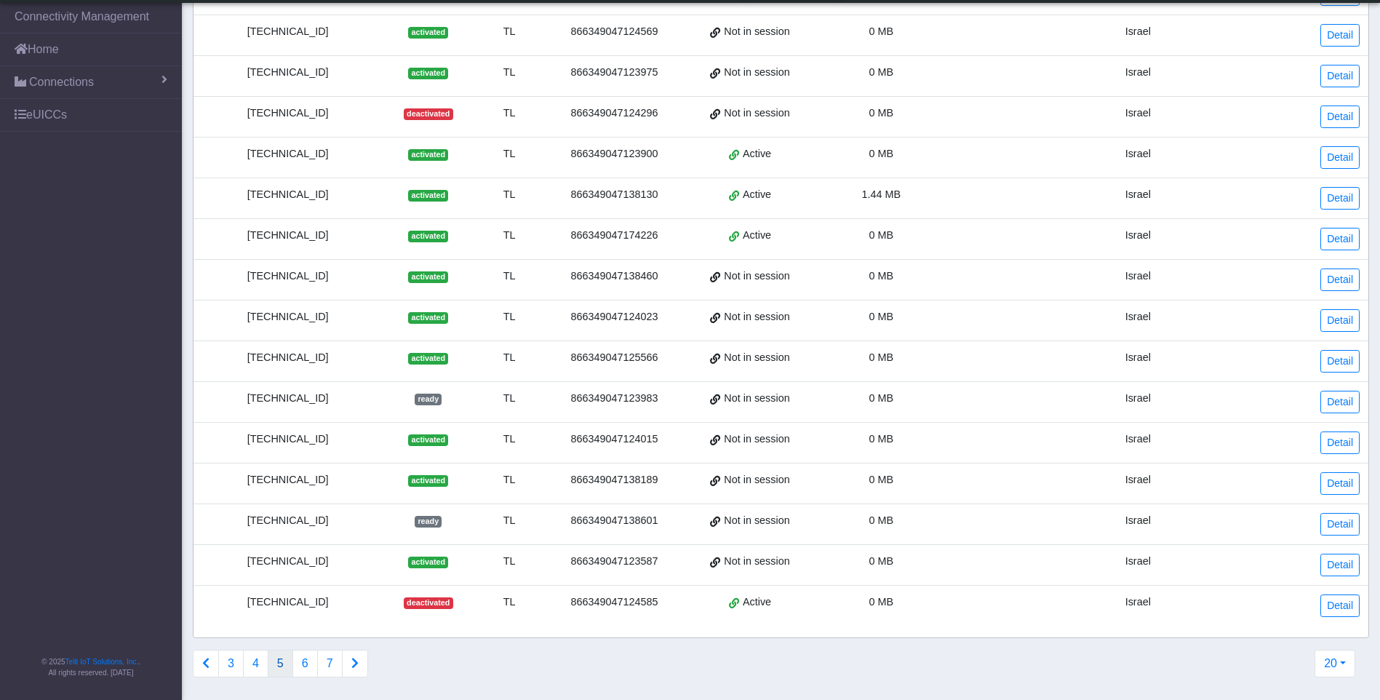
click at [357, 661] on icon "Connections list navigation" at bounding box center [354, 663] width 7 height 12
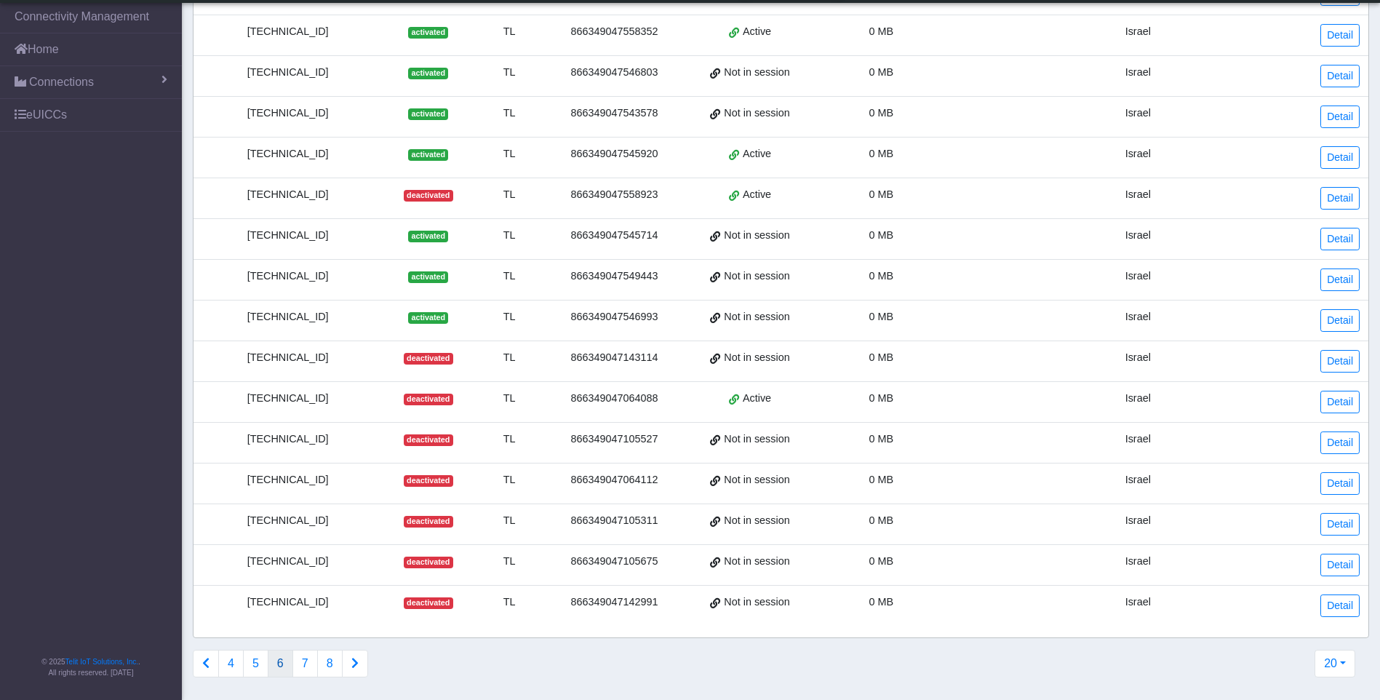
click at [359, 654] on button "Connections list navigation" at bounding box center [355, 664] width 26 height 28
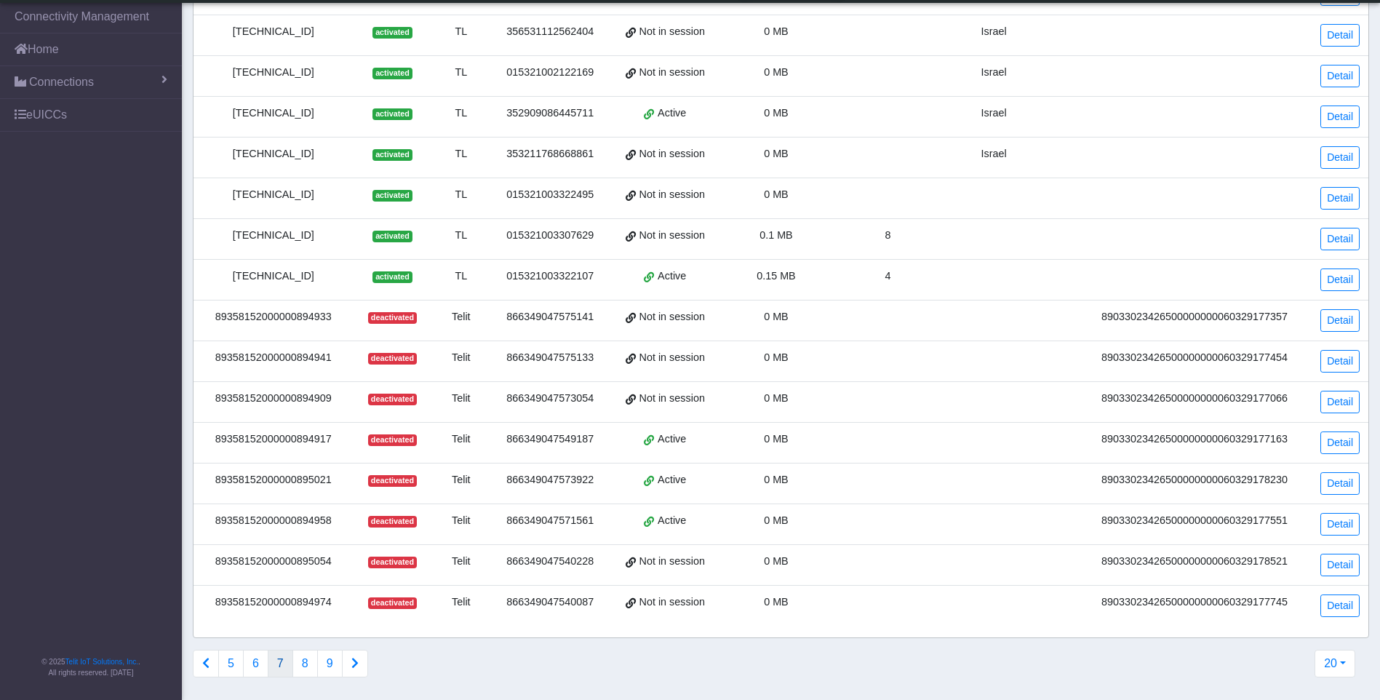
click at [358, 664] on button "Connections list navigation" at bounding box center [355, 664] width 26 height 28
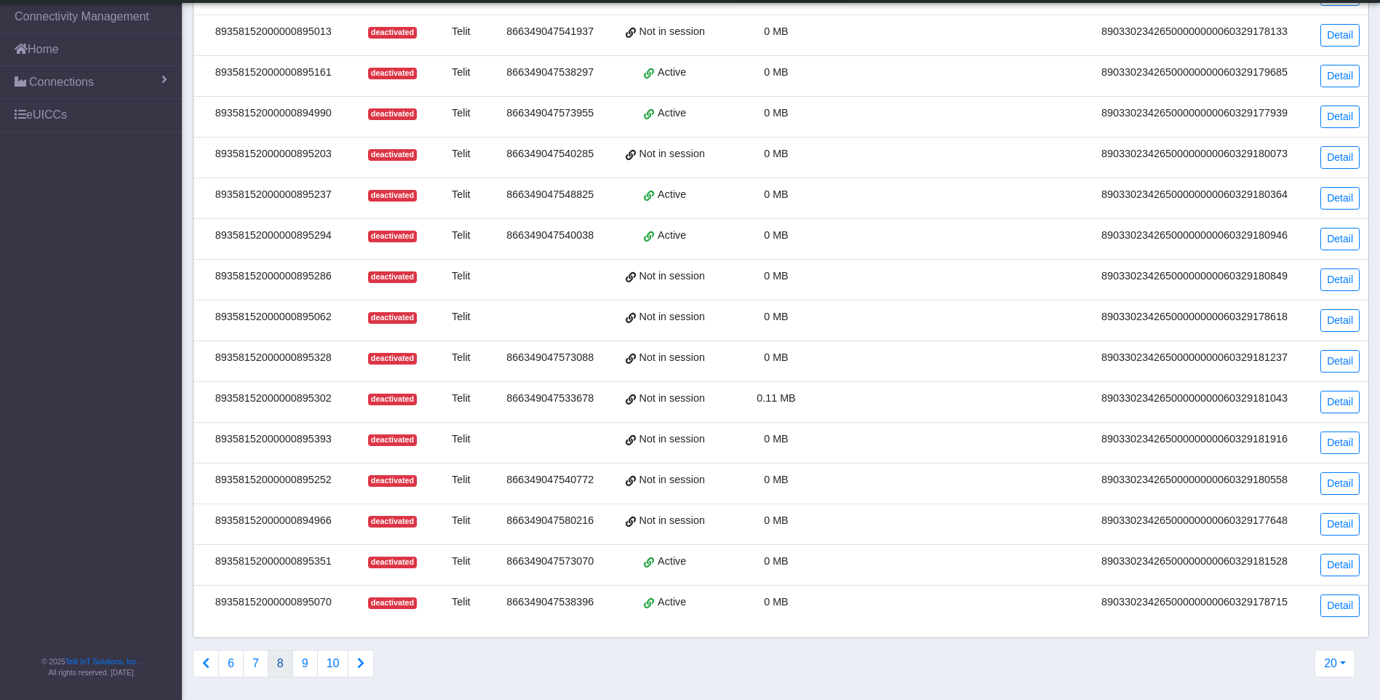
click at [352, 654] on button "Connections list navigation" at bounding box center [361, 664] width 26 height 28
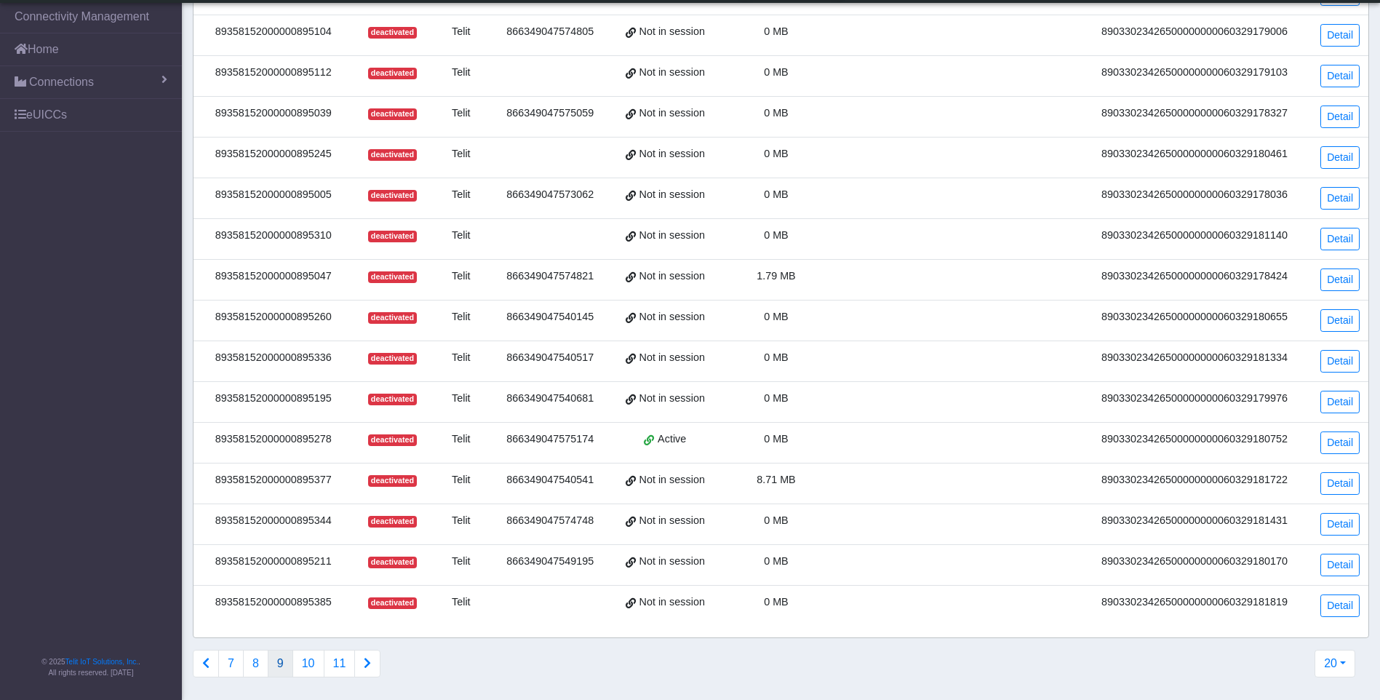
click at [354, 657] on button "Connections list navigation" at bounding box center [367, 664] width 26 height 28
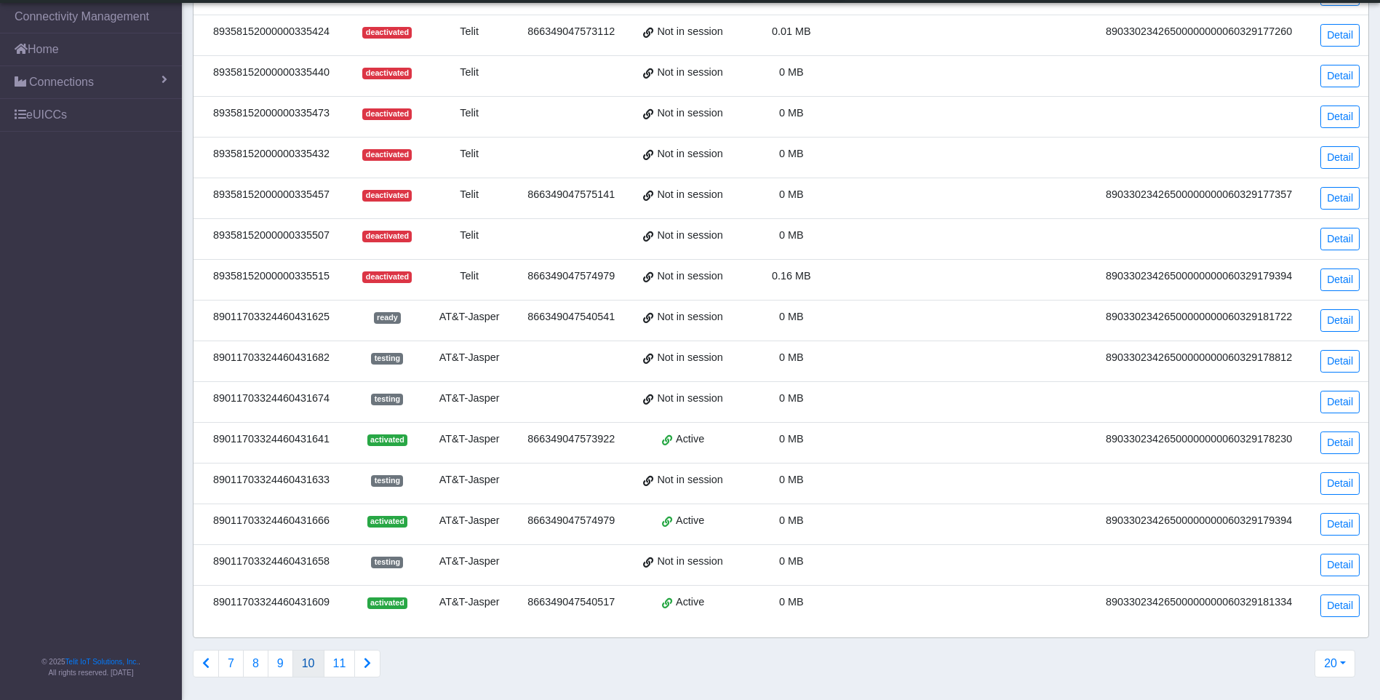
click at [369, 658] on icon "Connections list navigation" at bounding box center [367, 663] width 7 height 12
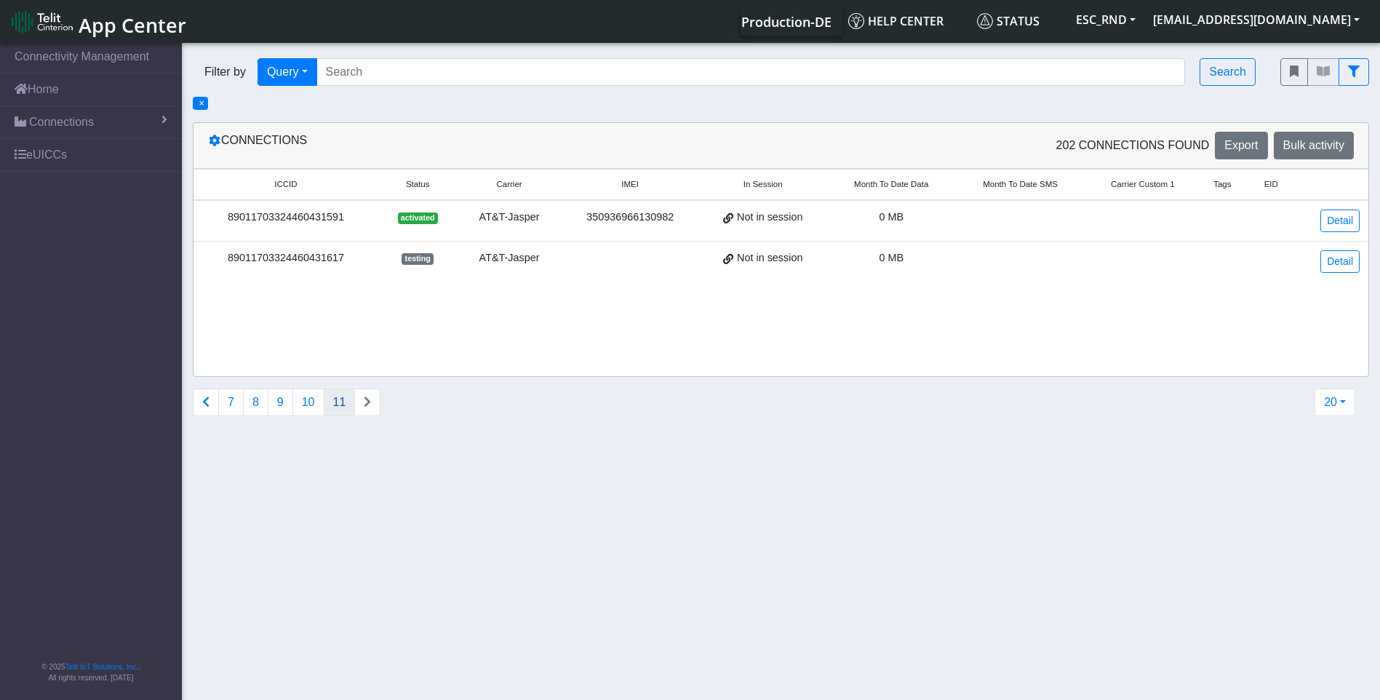
click at [204, 396] on icon "Connections list navigation" at bounding box center [205, 402] width 7 height 12
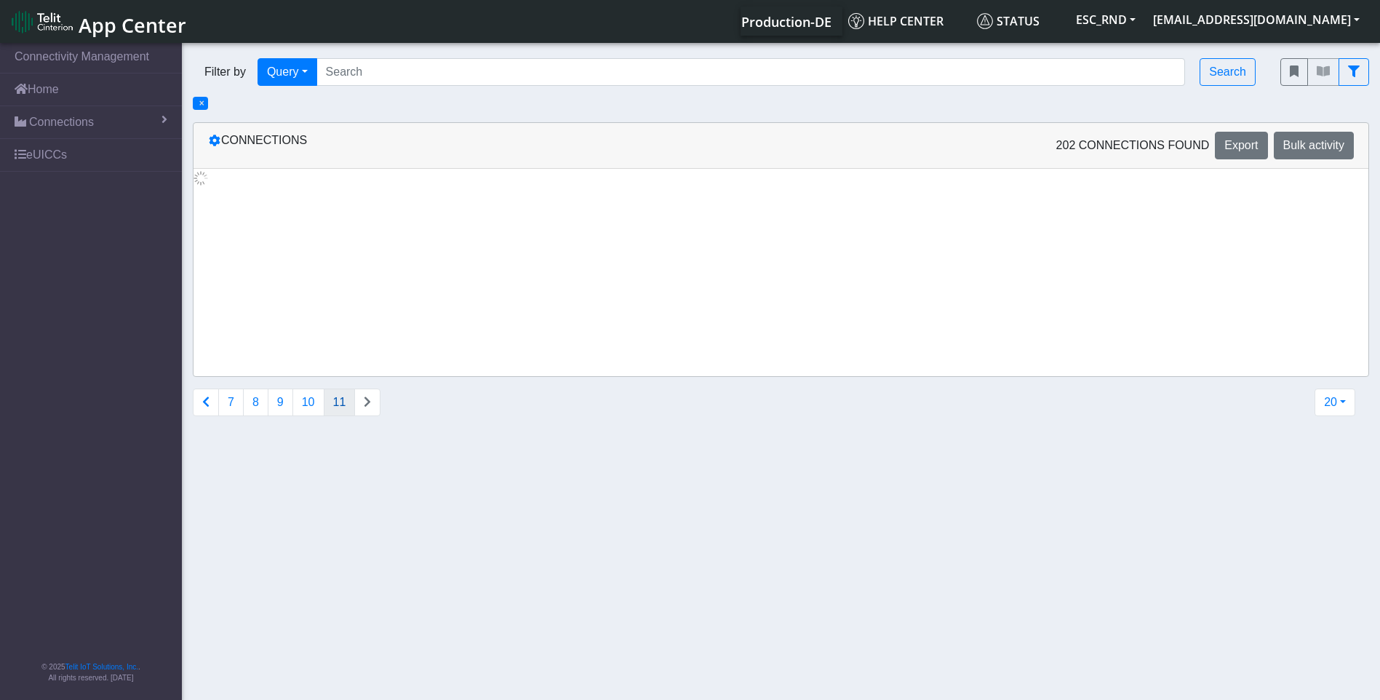
click at [204, 396] on icon "Connections list navigation" at bounding box center [205, 402] width 7 height 12
click at [204, 396] on div "Connections 202 Connections found Export Bulk activity 7 8 9 10 11 20 20 50 100…" at bounding box center [781, 275] width 1198 height 306
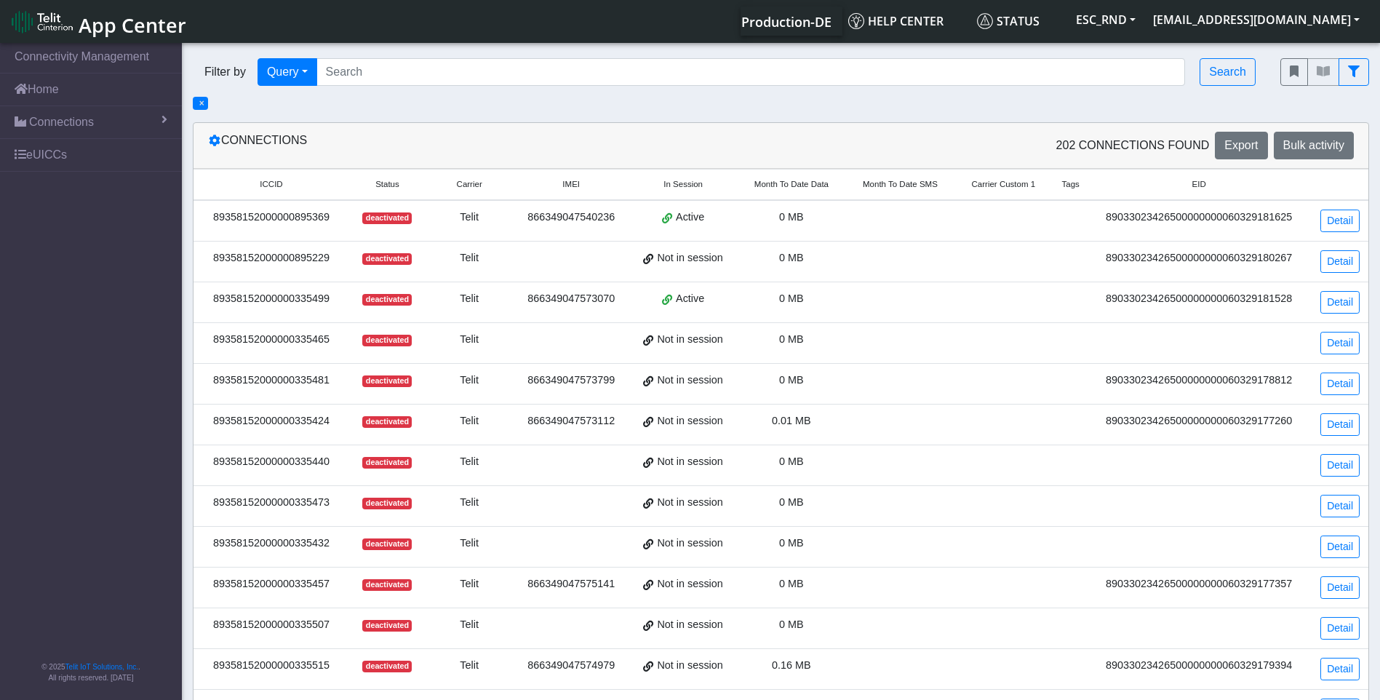
click at [204, 396] on td "89358152000000335481" at bounding box center [272, 384] width 156 height 41
click at [207, 393] on td "89358152000000335481" at bounding box center [272, 384] width 156 height 41
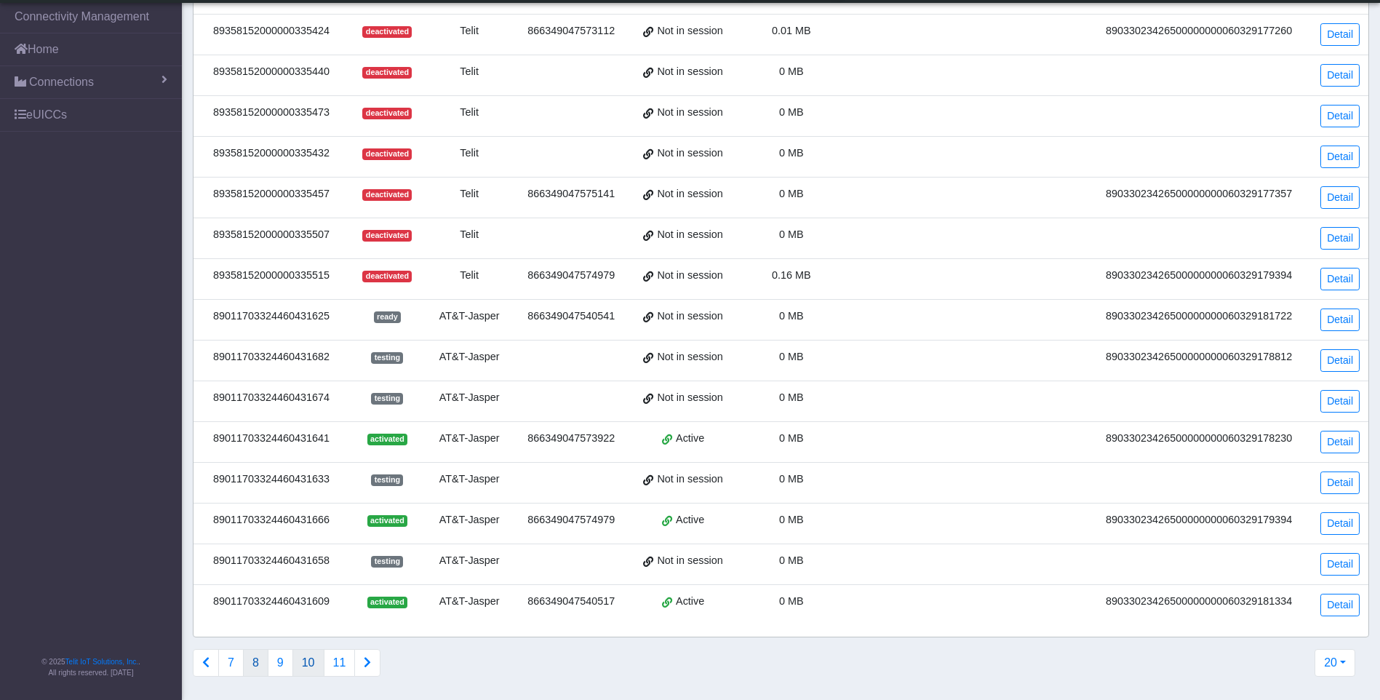
scroll to position [457, 0]
click at [212, 669] on button "Connections list navigation" at bounding box center [206, 663] width 26 height 28
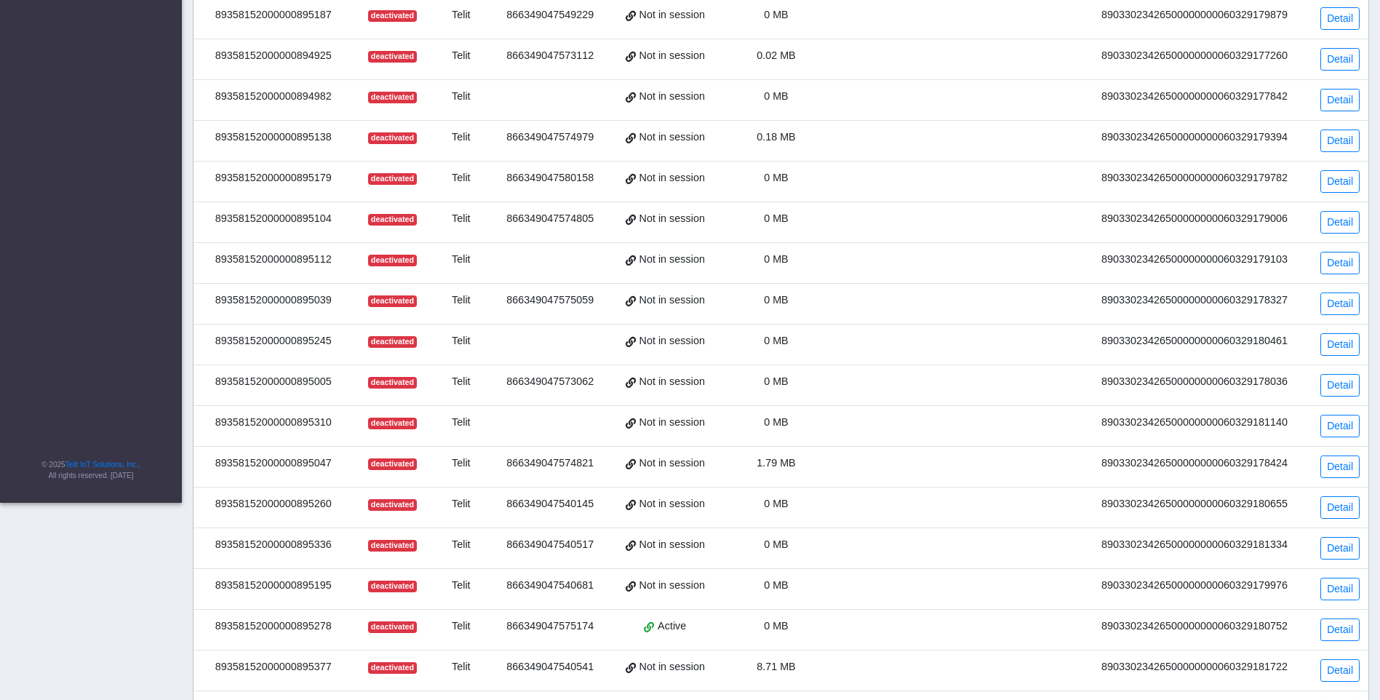
scroll to position [349, 0]
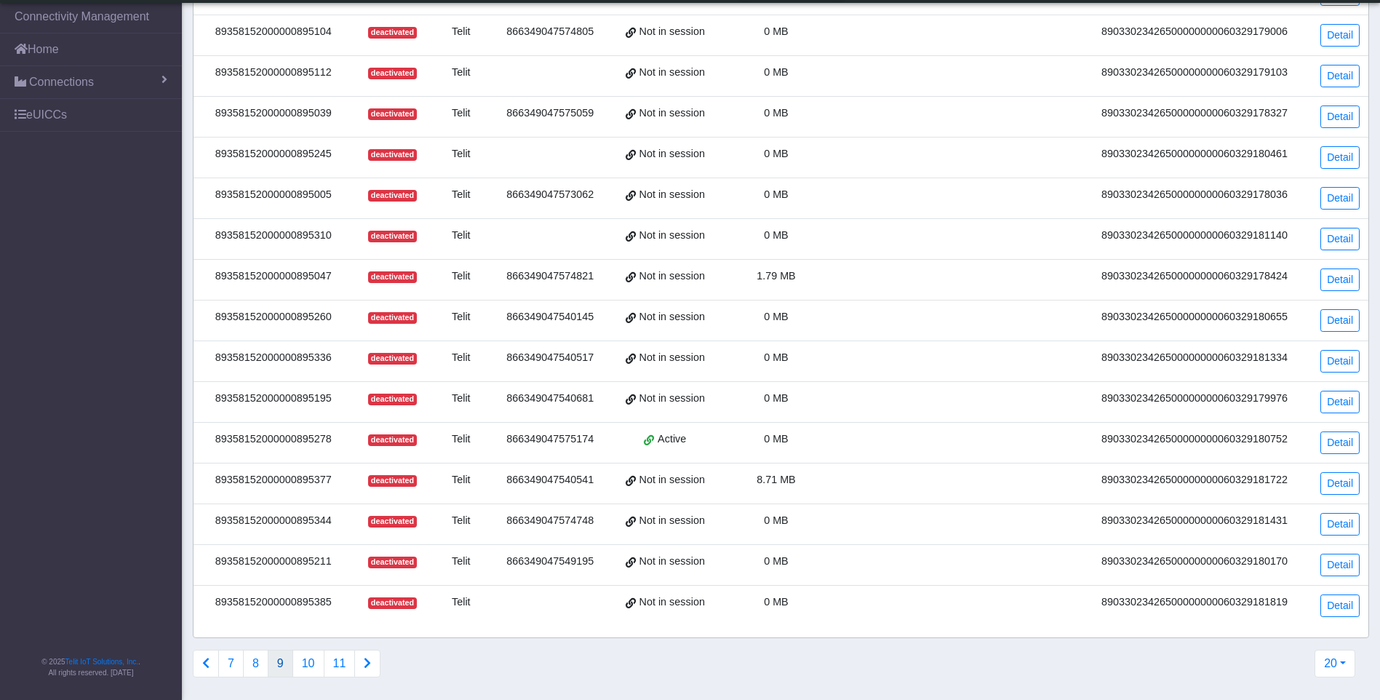
click at [208, 660] on icon "Connections list navigation" at bounding box center [205, 663] width 7 height 12
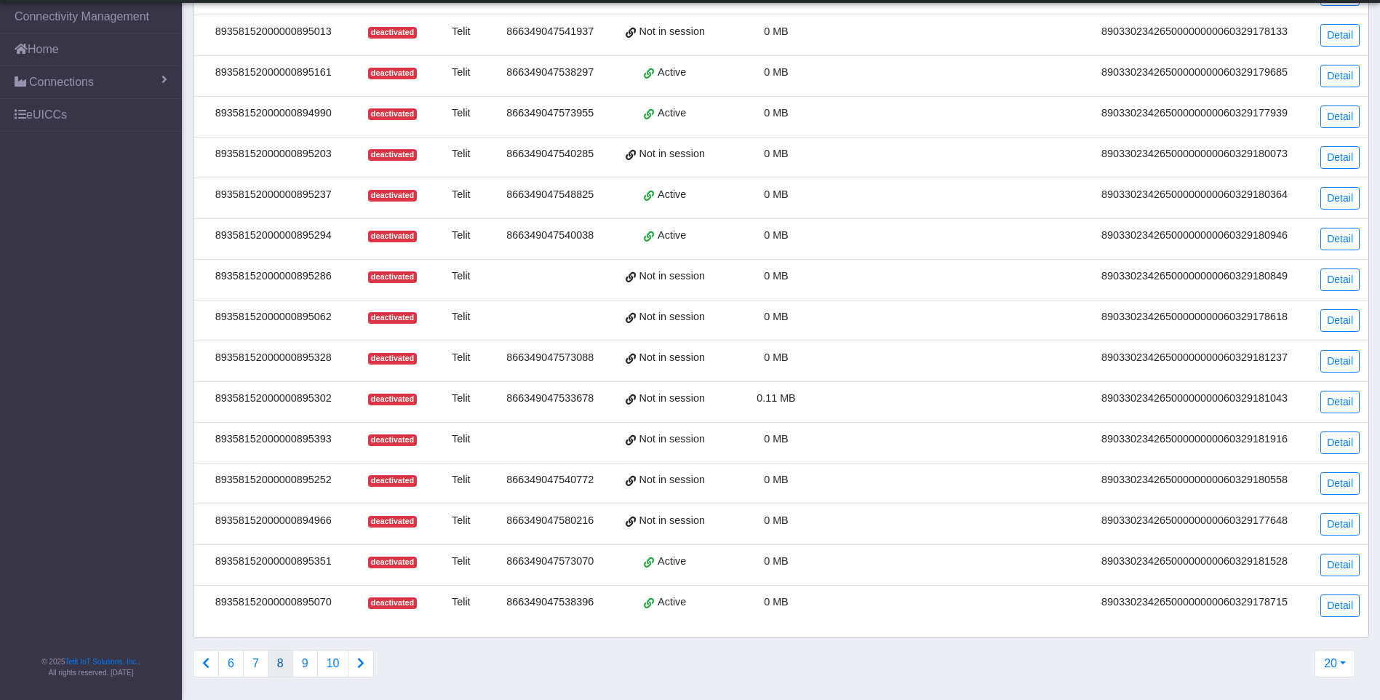
click at [207, 651] on button "Connections list navigation" at bounding box center [206, 664] width 26 height 28
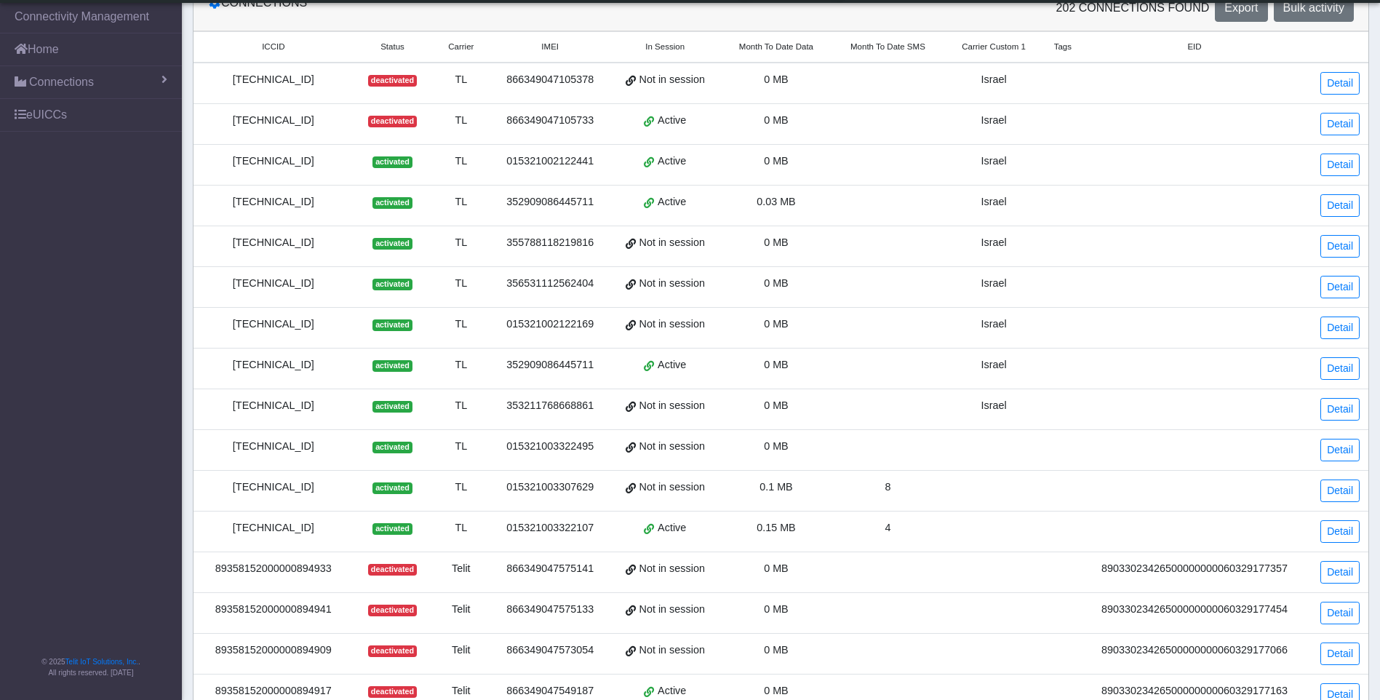
scroll to position [0, 0]
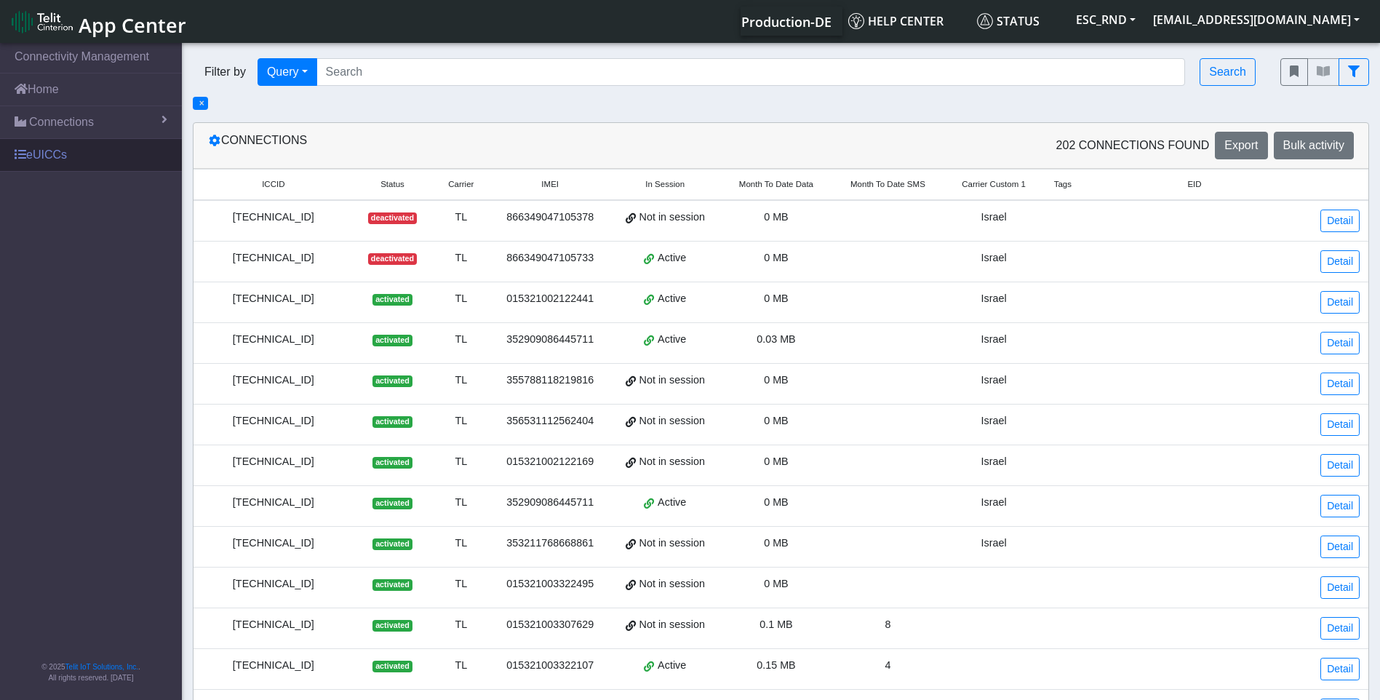
click at [49, 152] on link "eUICCs" at bounding box center [91, 155] width 182 height 32
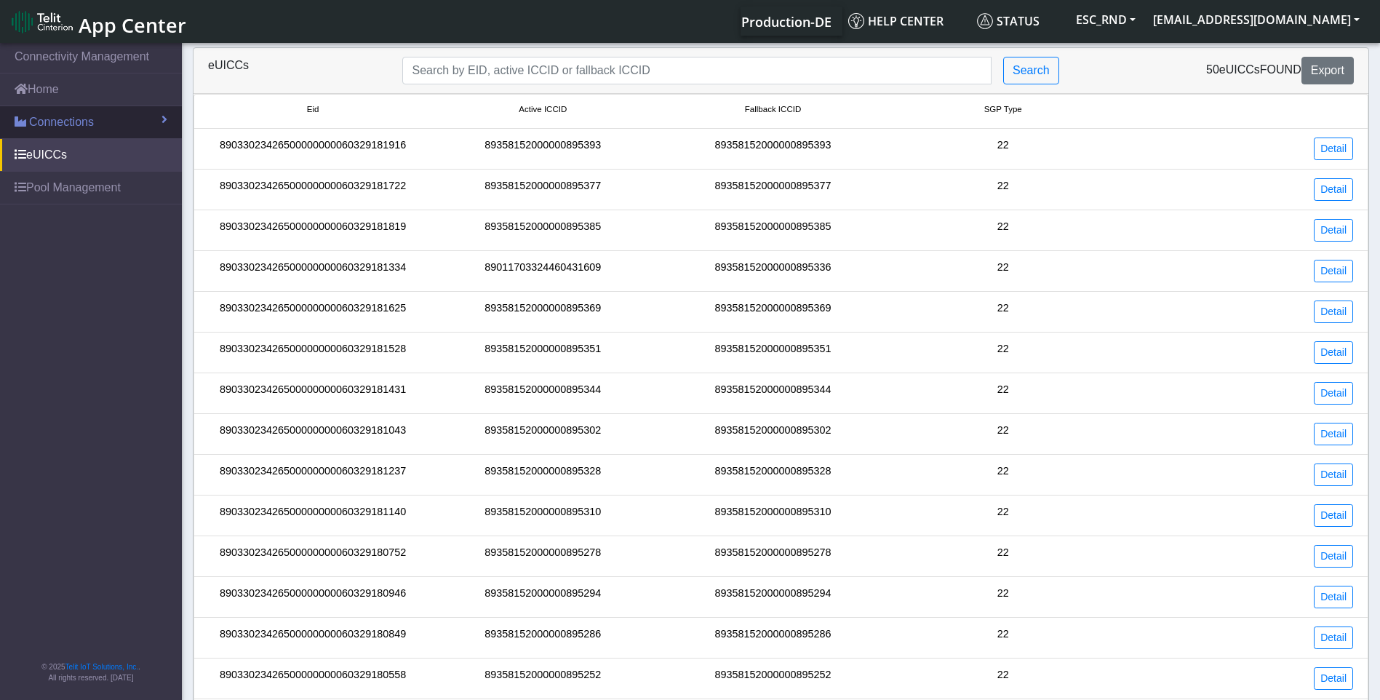
click at [58, 130] on span "Connections" at bounding box center [61, 121] width 65 height 17
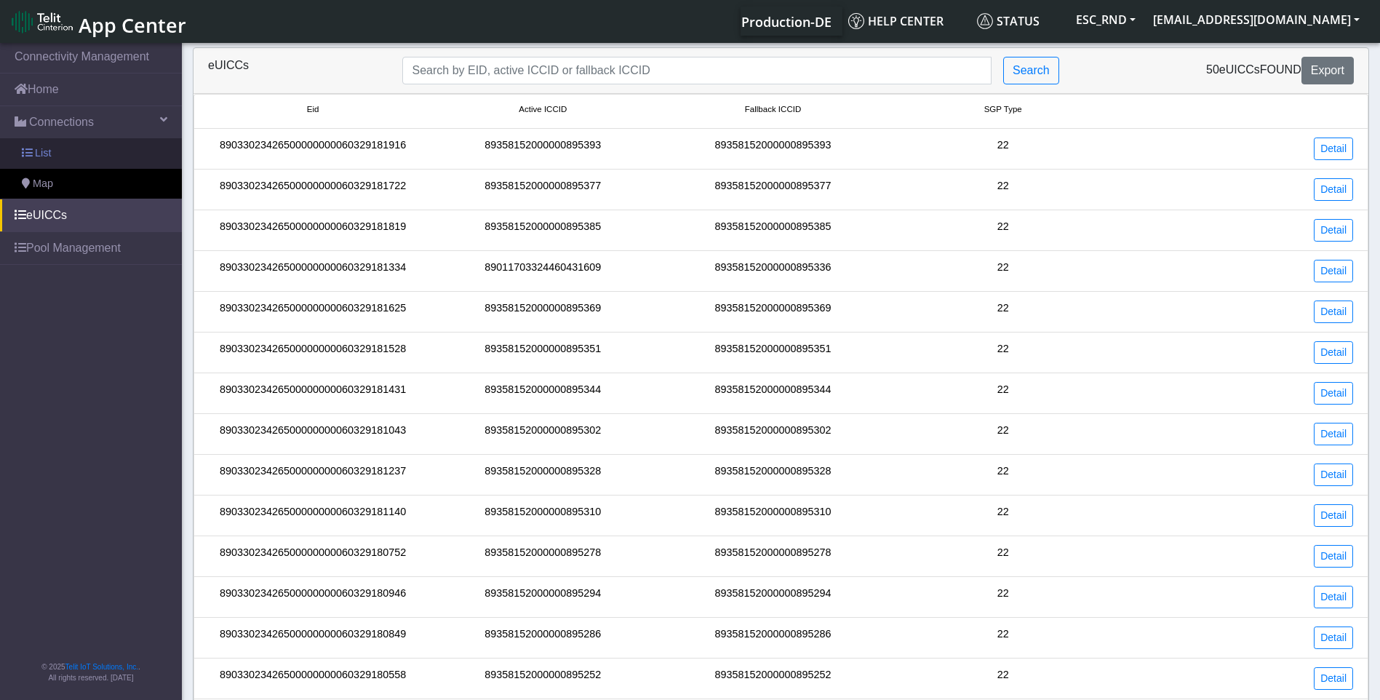
click at [49, 143] on link "List" at bounding box center [91, 153] width 182 height 31
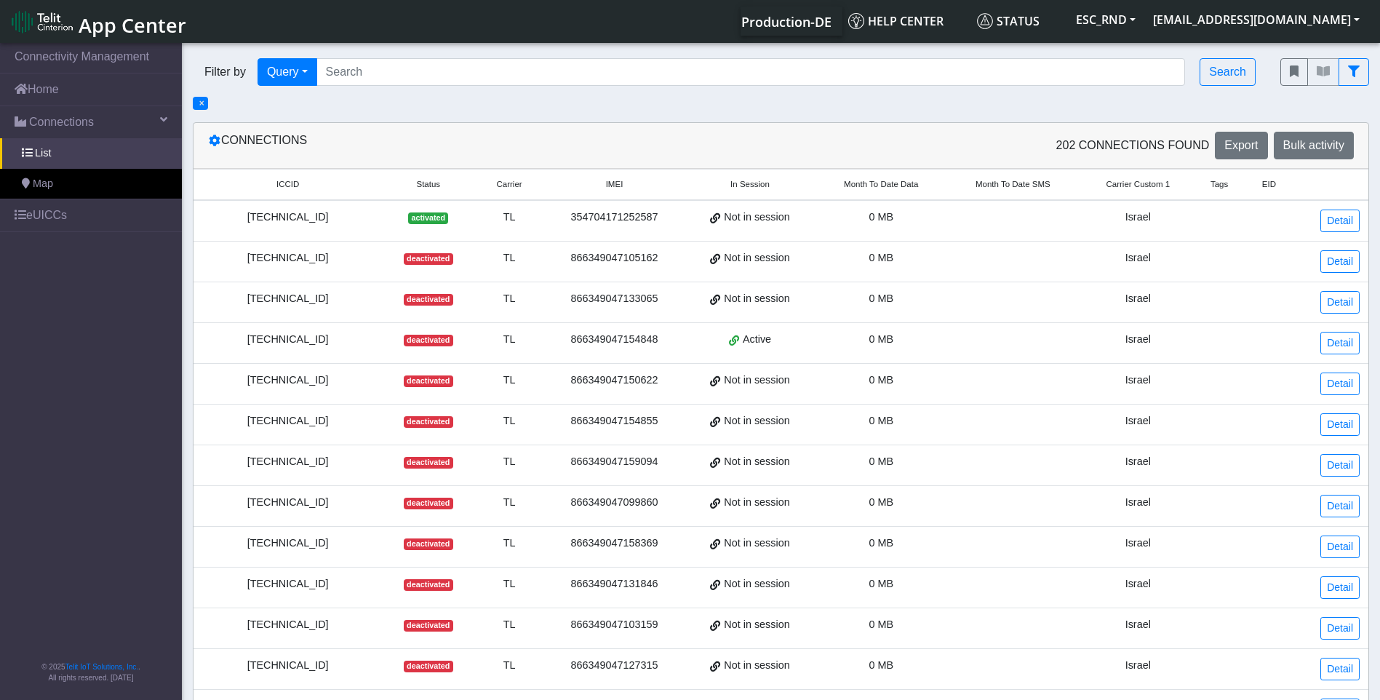
click at [303, 338] on div "[TECHNICAL_ID]" at bounding box center [287, 340] width 171 height 16
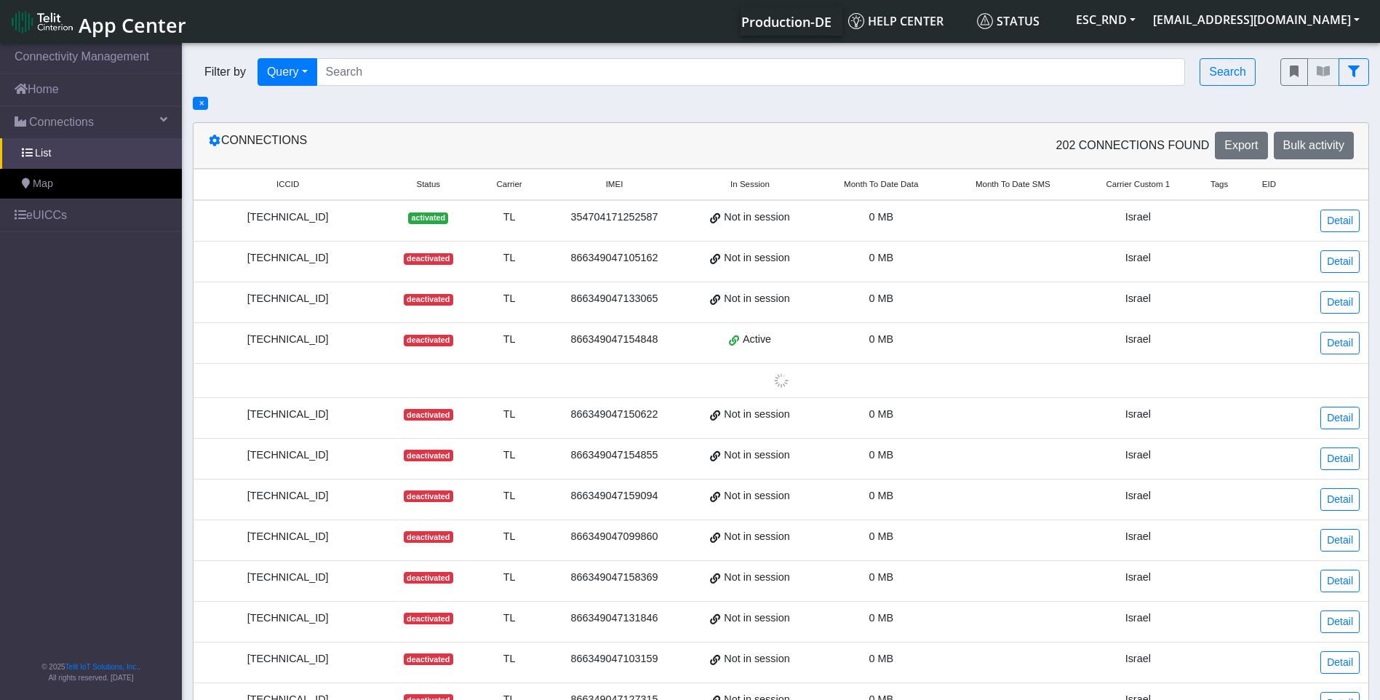
click at [303, 338] on div "[TECHNICAL_ID]" at bounding box center [287, 340] width 171 height 16
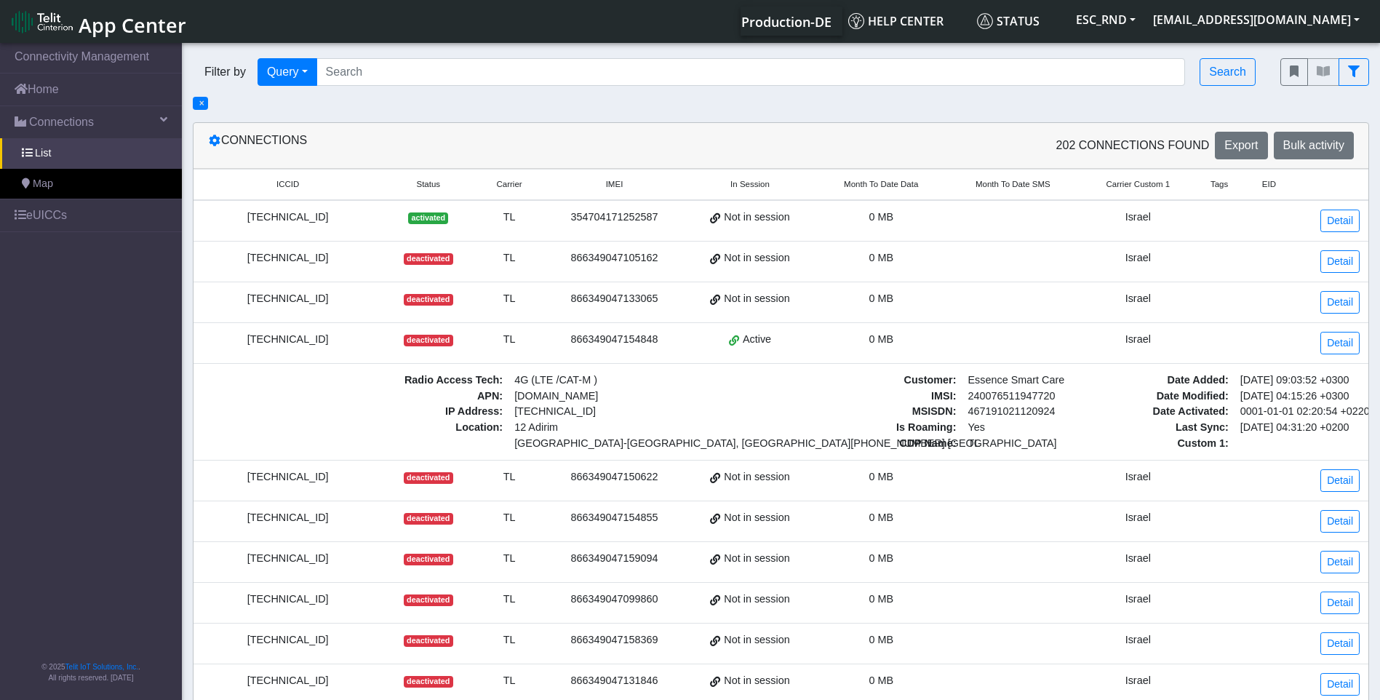
click at [299, 339] on div "[TECHNICAL_ID]" at bounding box center [287, 340] width 171 height 16
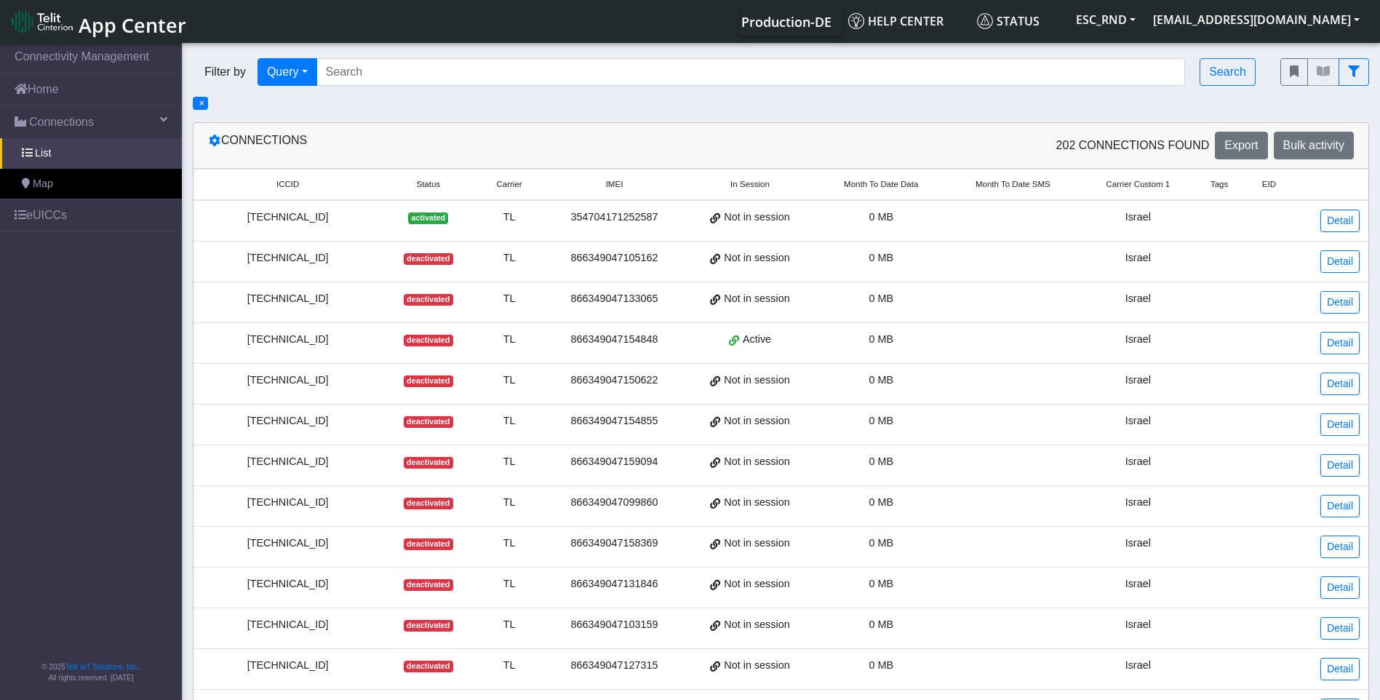
click at [299, 339] on div "[TECHNICAL_ID]" at bounding box center [287, 340] width 171 height 16
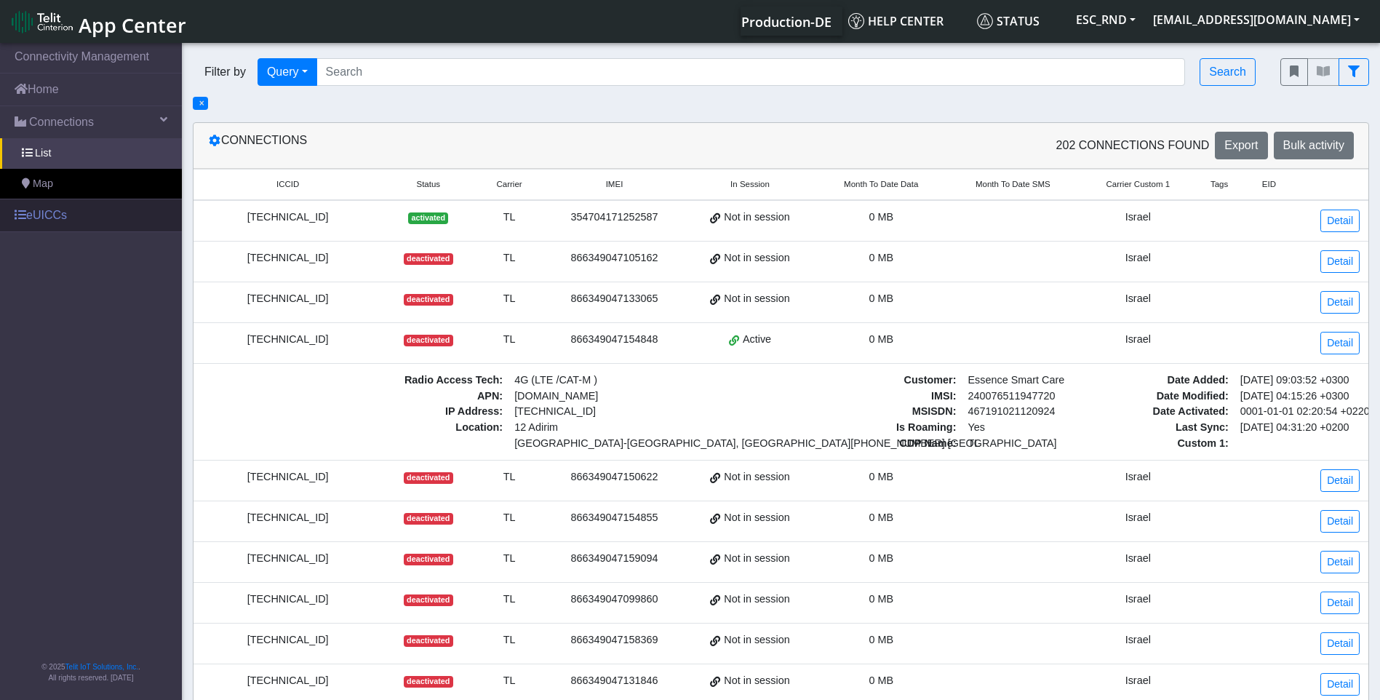
click at [49, 218] on link "eUICCs" at bounding box center [91, 215] width 182 height 32
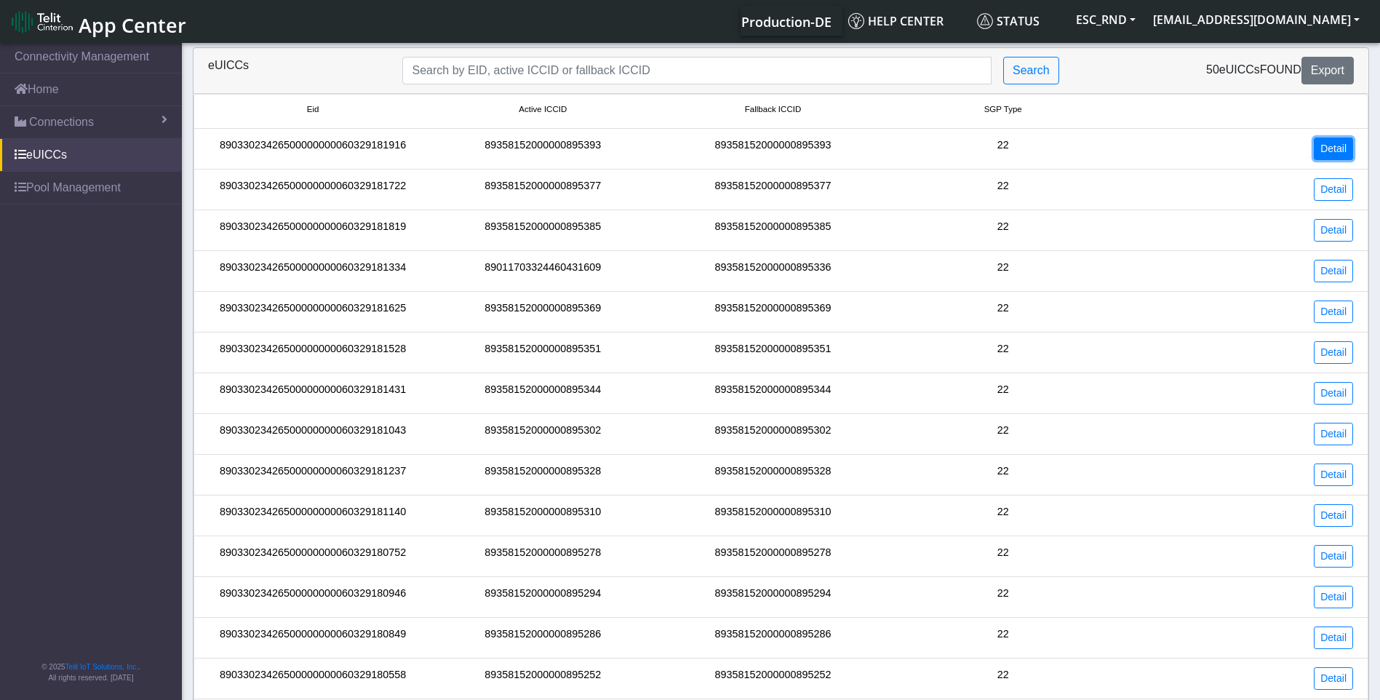
click at [1337, 155] on link "Detail" at bounding box center [1333, 149] width 39 height 23
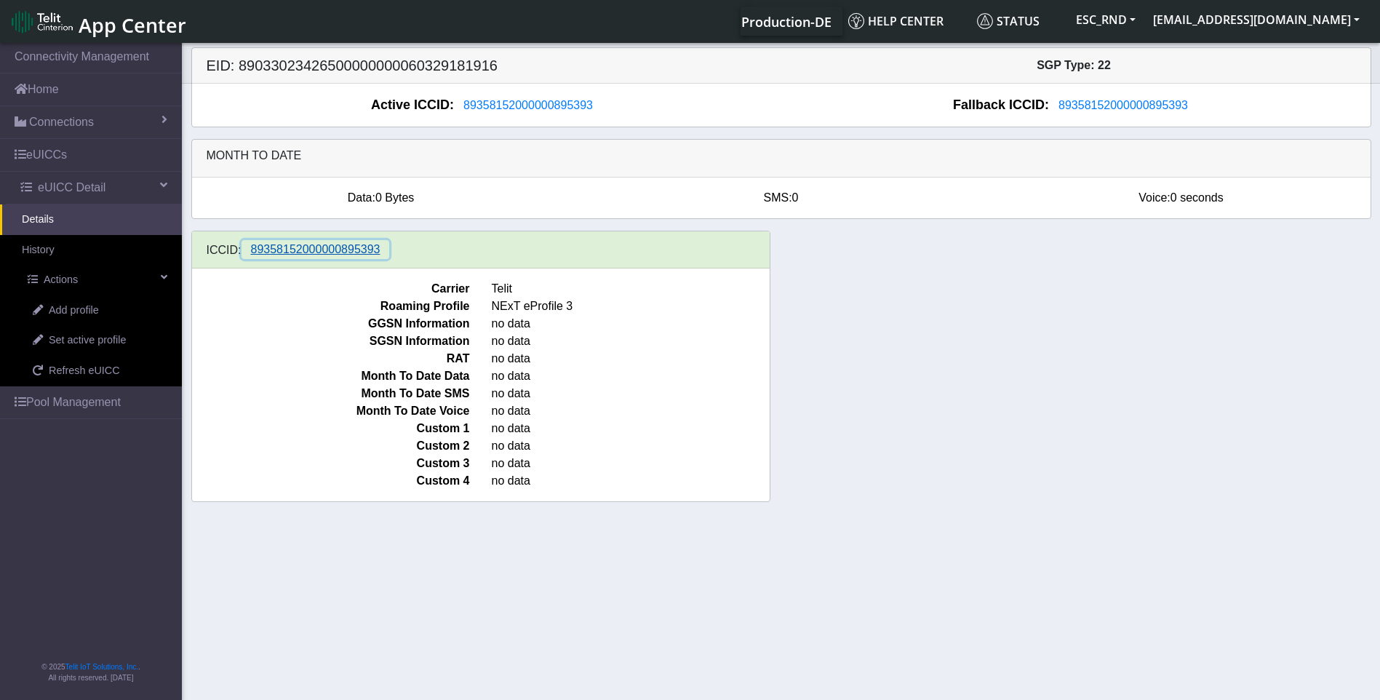
click at [306, 249] on span "89358152000000895393" at bounding box center [316, 249] width 130 height 12
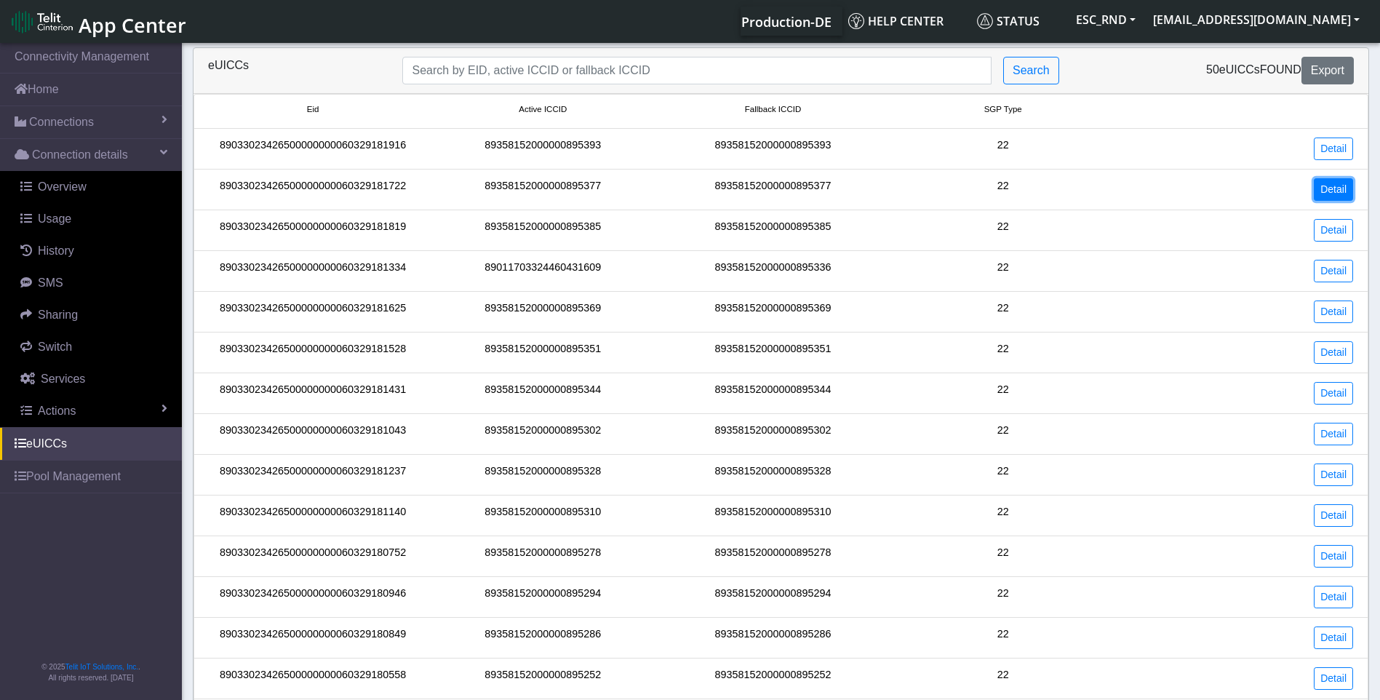
click at [1341, 193] on link "Detail" at bounding box center [1333, 189] width 39 height 23
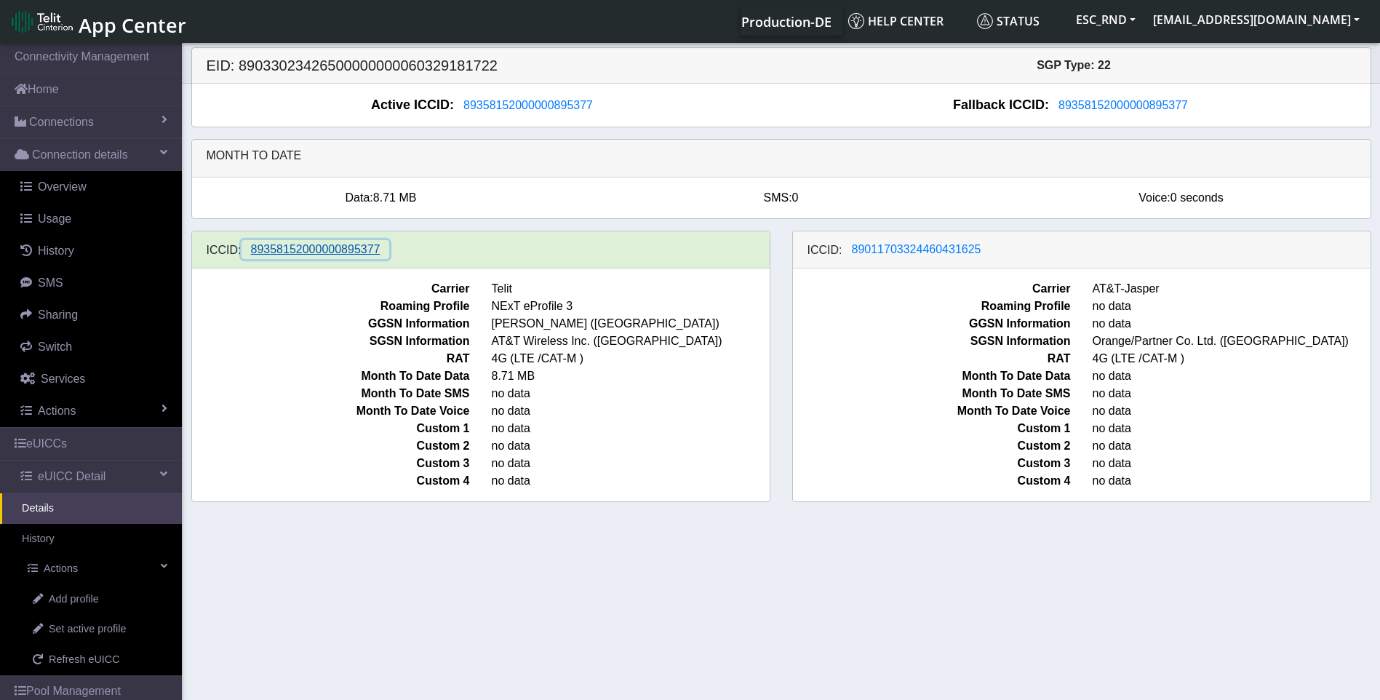
click at [327, 249] on span "89358152000000895377" at bounding box center [316, 249] width 130 height 12
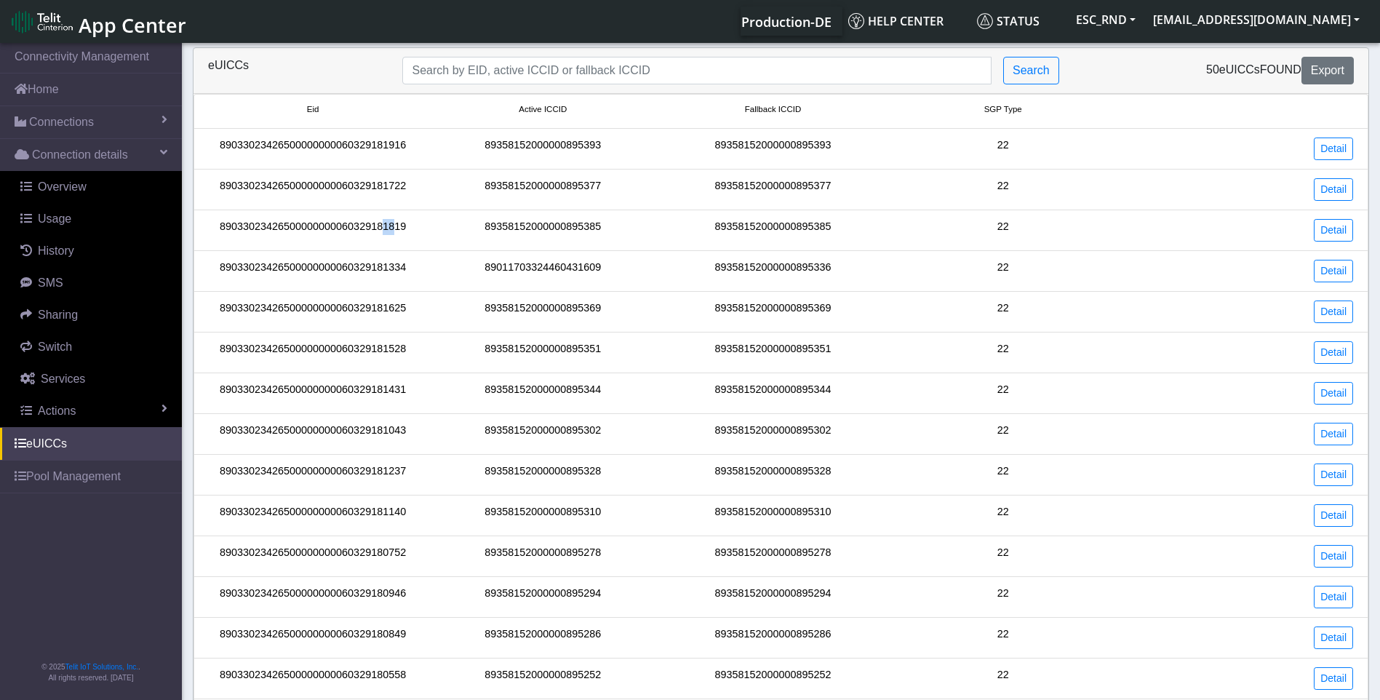
drag, startPoint x: 379, startPoint y: 231, endPoint x: 391, endPoint y: 231, distance: 12.4
click at [391, 231] on div "89033023426500000000060329181819" at bounding box center [313, 230] width 230 height 23
click at [393, 229] on div "89033023426500000000060329181819" at bounding box center [313, 230] width 230 height 23
drag, startPoint x: 393, startPoint y: 229, endPoint x: 371, endPoint y: 226, distance: 22.1
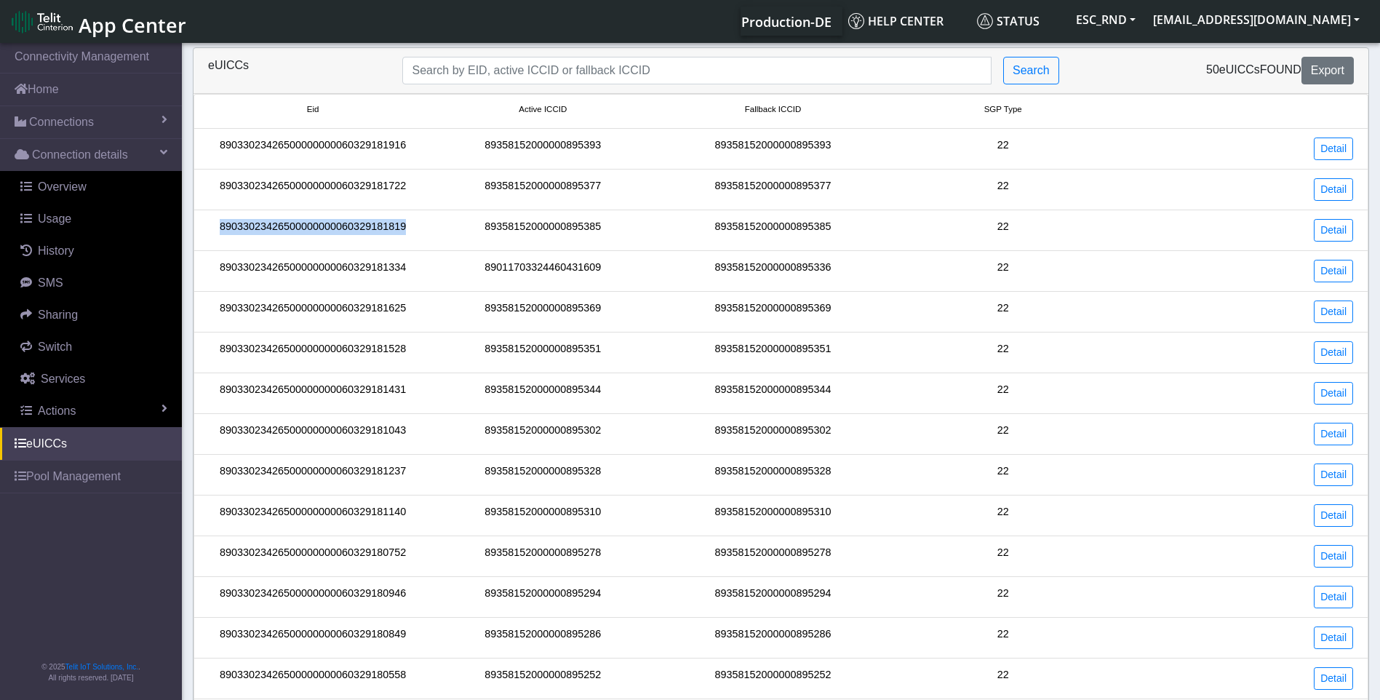
click at [371, 226] on div "89033023426500000000060329181819" at bounding box center [313, 230] width 230 height 23
click at [371, 231] on div "89033023426500000000060329181819" at bounding box center [313, 230] width 230 height 23
click at [574, 72] on input "Search..." at bounding box center [696, 71] width 589 height 28
paste input "89033023426500000000060329178424"
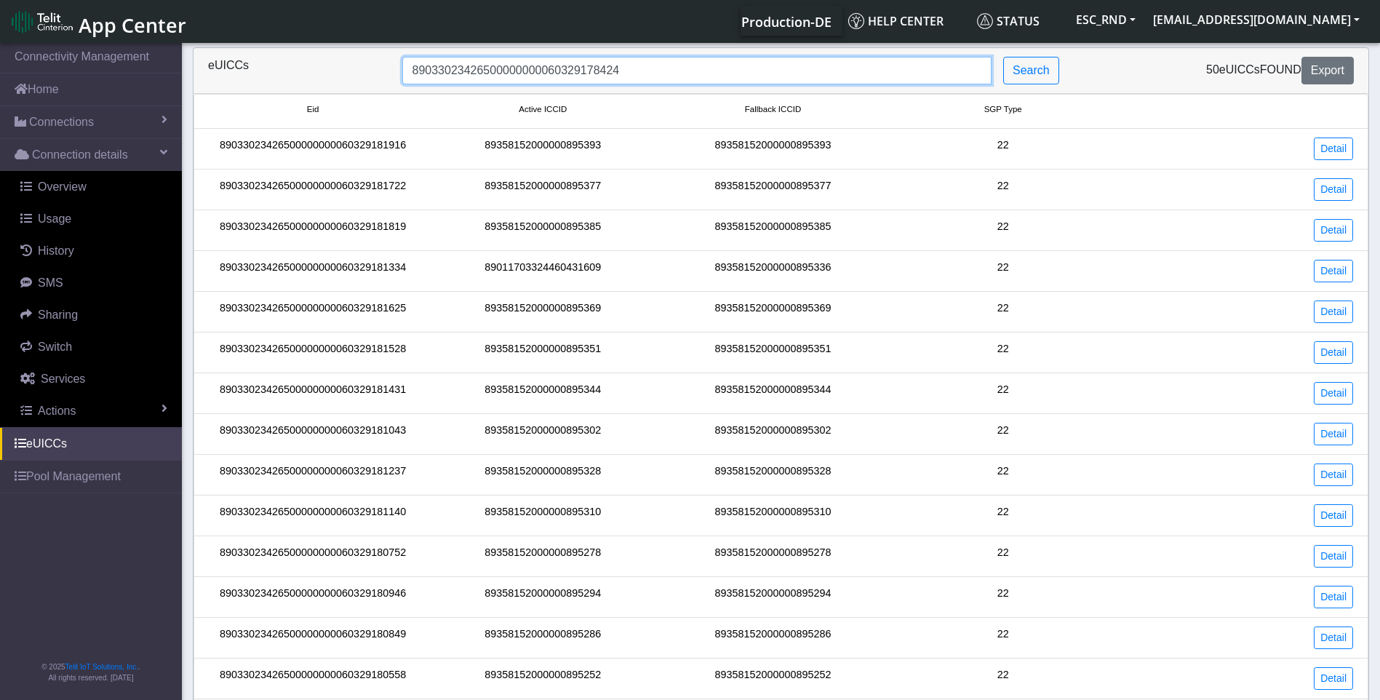
type input "89033023426500000000060329178424"
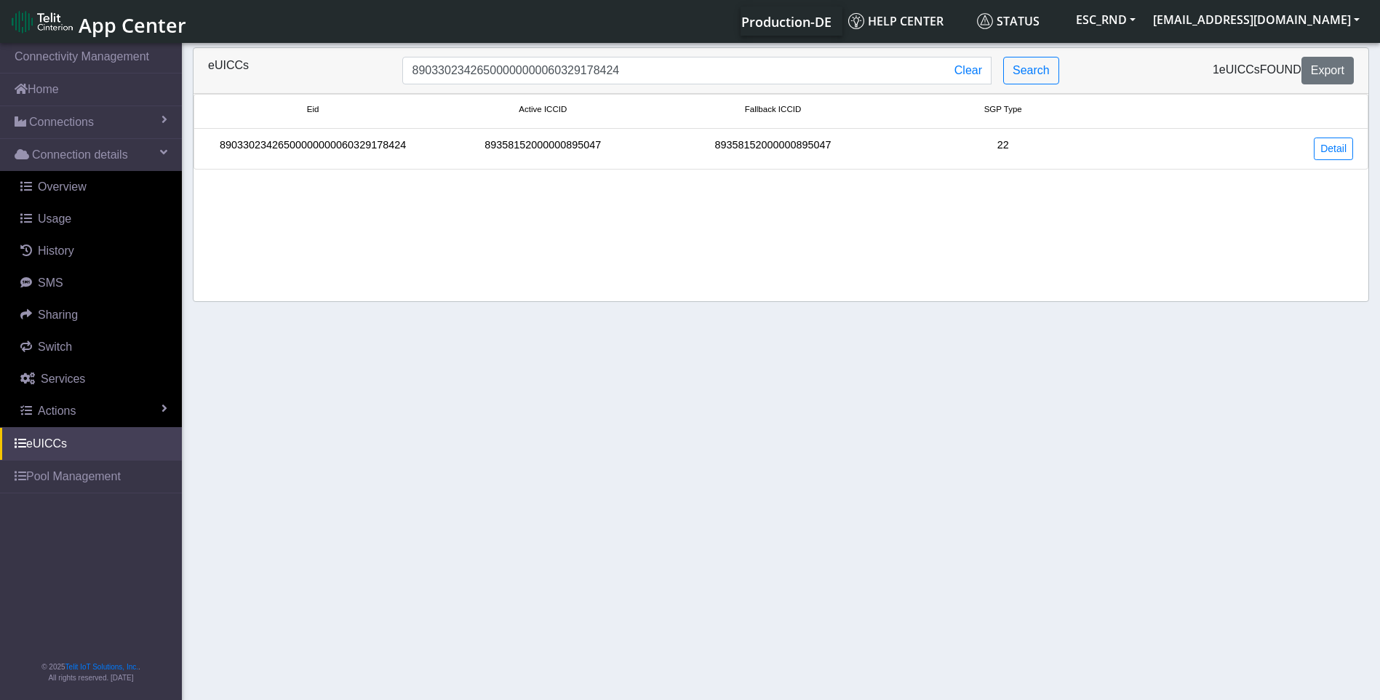
click at [1355, 148] on div "Detail" at bounding box center [1241, 149] width 246 height 23
click at [1345, 146] on link "Detail" at bounding box center [1333, 149] width 39 height 23
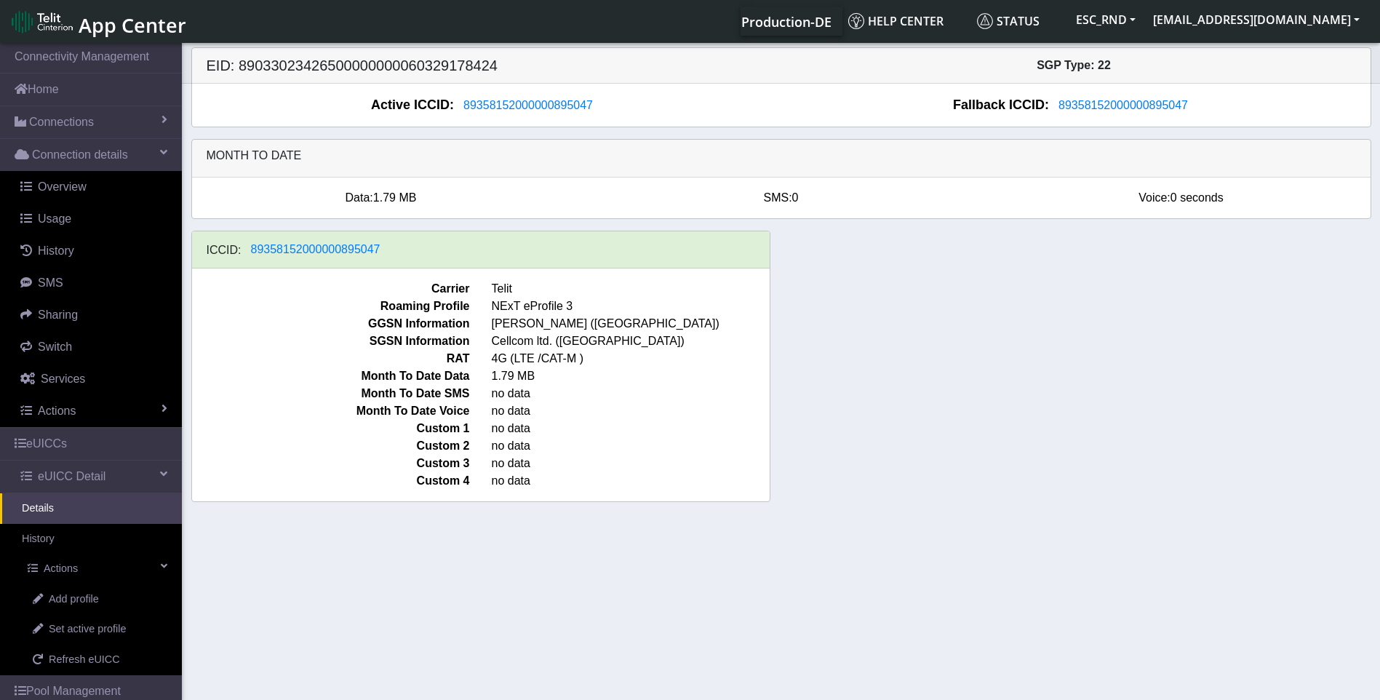
click at [346, 240] on app-iccid-link "89358152000000895047" at bounding box center [316, 249] width 148 height 19
click at [343, 245] on span "89358152000000895047" at bounding box center [316, 249] width 130 height 12
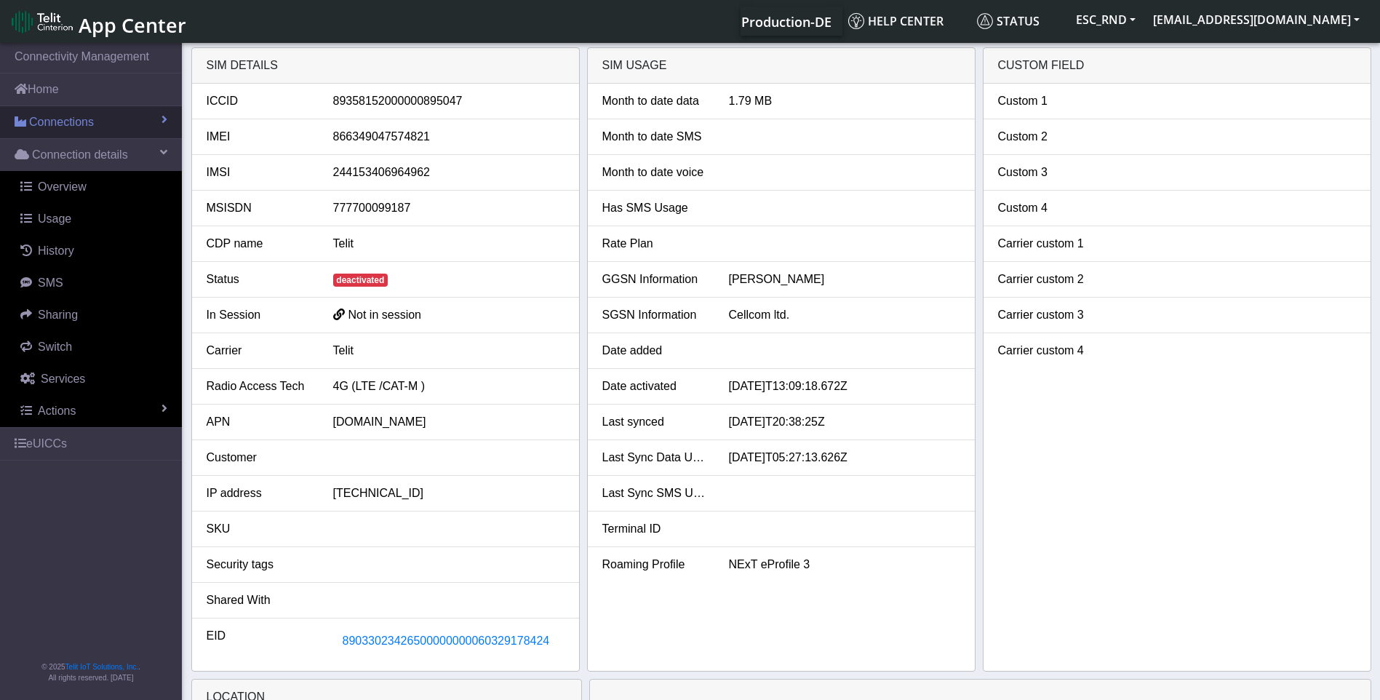
click at [80, 135] on link "Connections" at bounding box center [91, 122] width 182 height 32
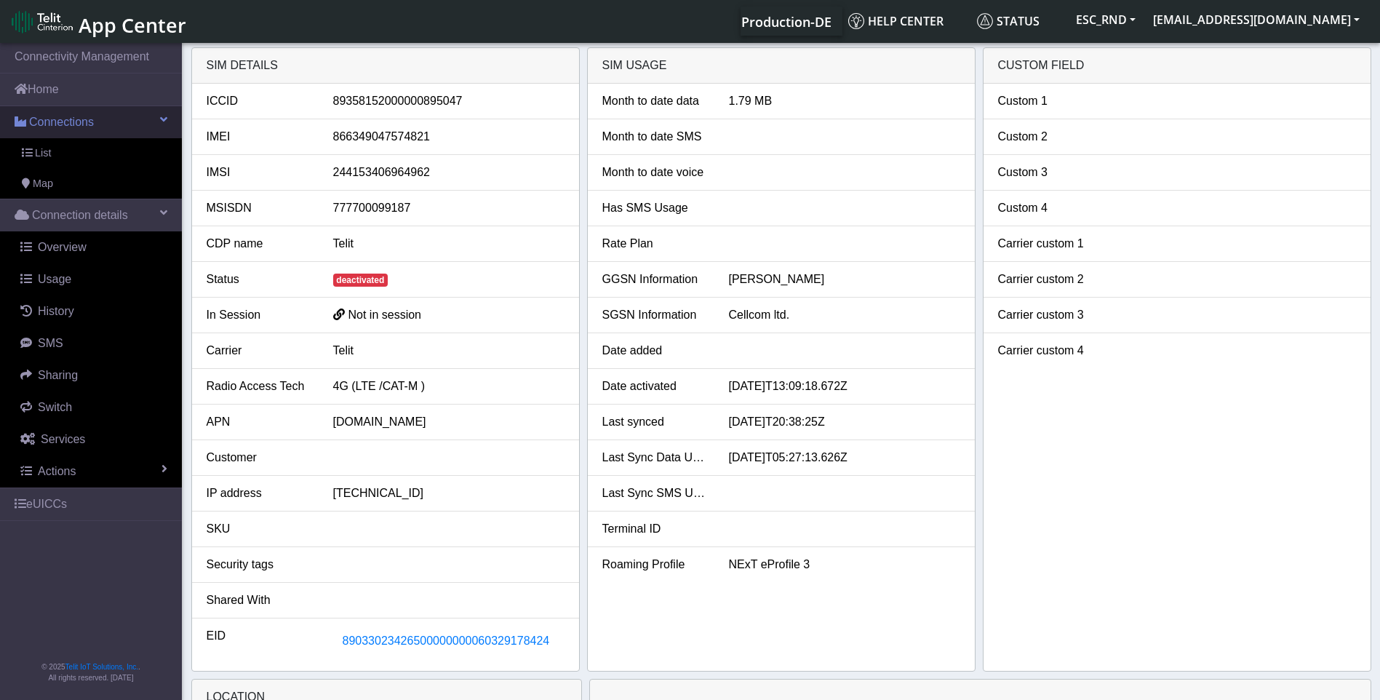
click at [78, 124] on span "Connections" at bounding box center [61, 121] width 65 height 17
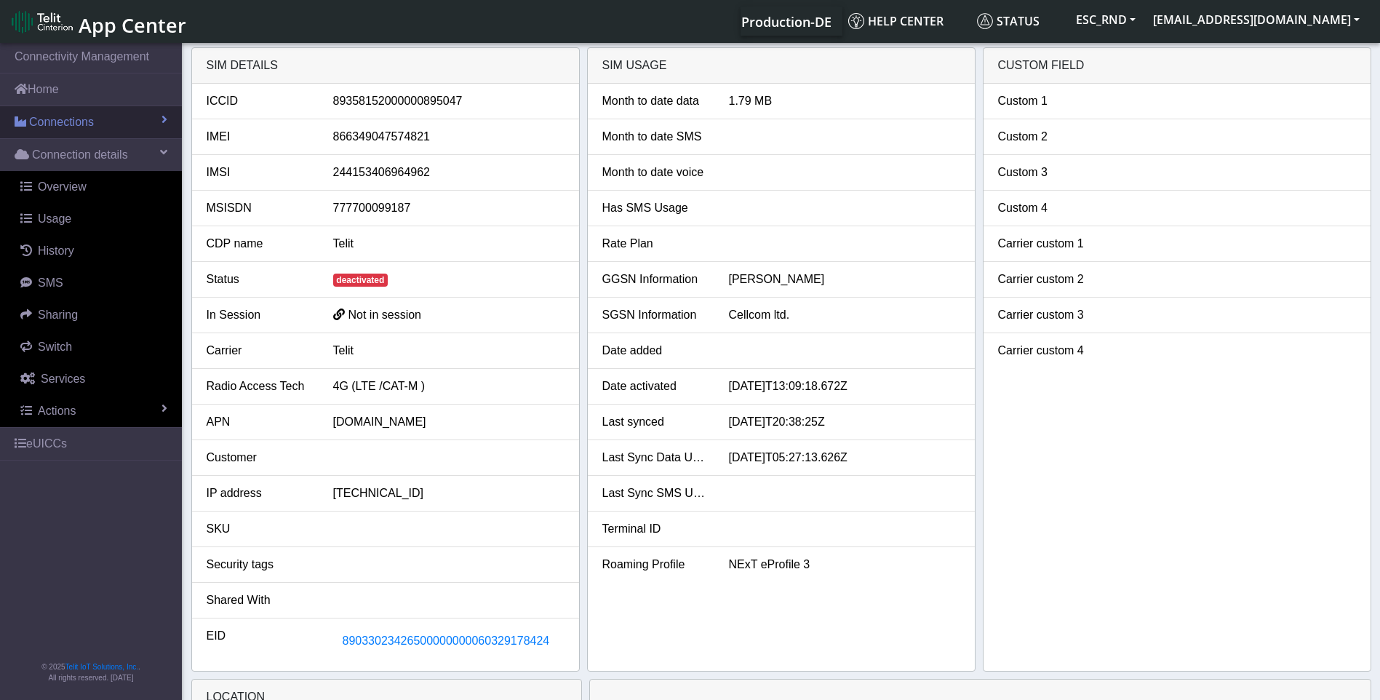
click at [56, 125] on span "Connections" at bounding box center [61, 121] width 65 height 17
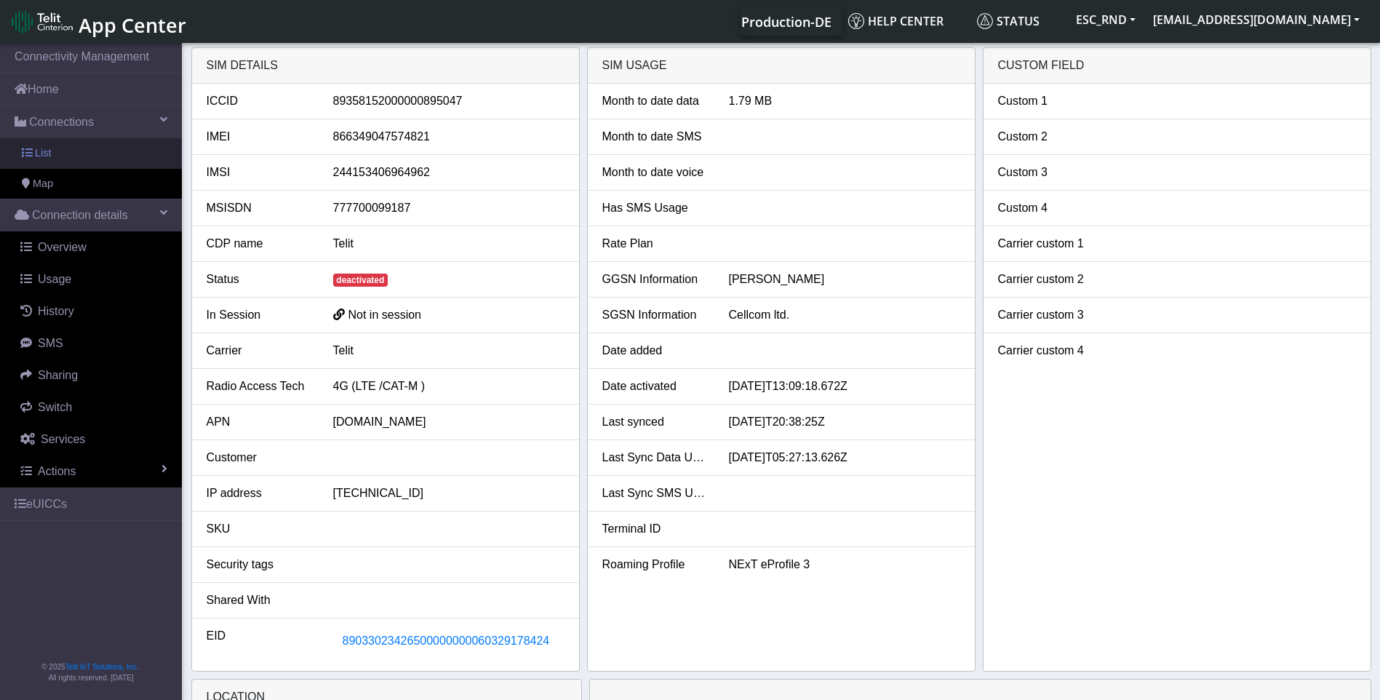
click at [41, 154] on span "List" at bounding box center [43, 154] width 16 height 16
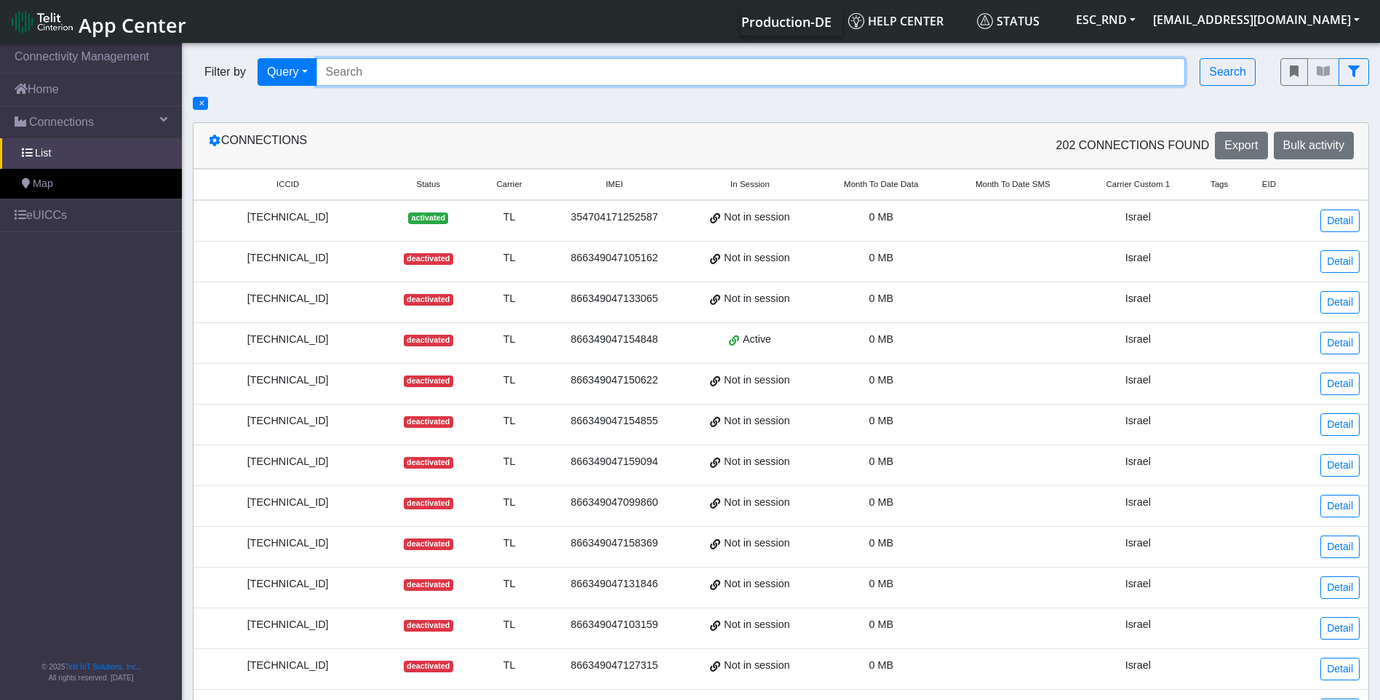
click at [383, 75] on input "Search..." at bounding box center [750, 72] width 869 height 28
paste input "89033023426500000000060329178424"
type input "89033023426500000000060329178424"
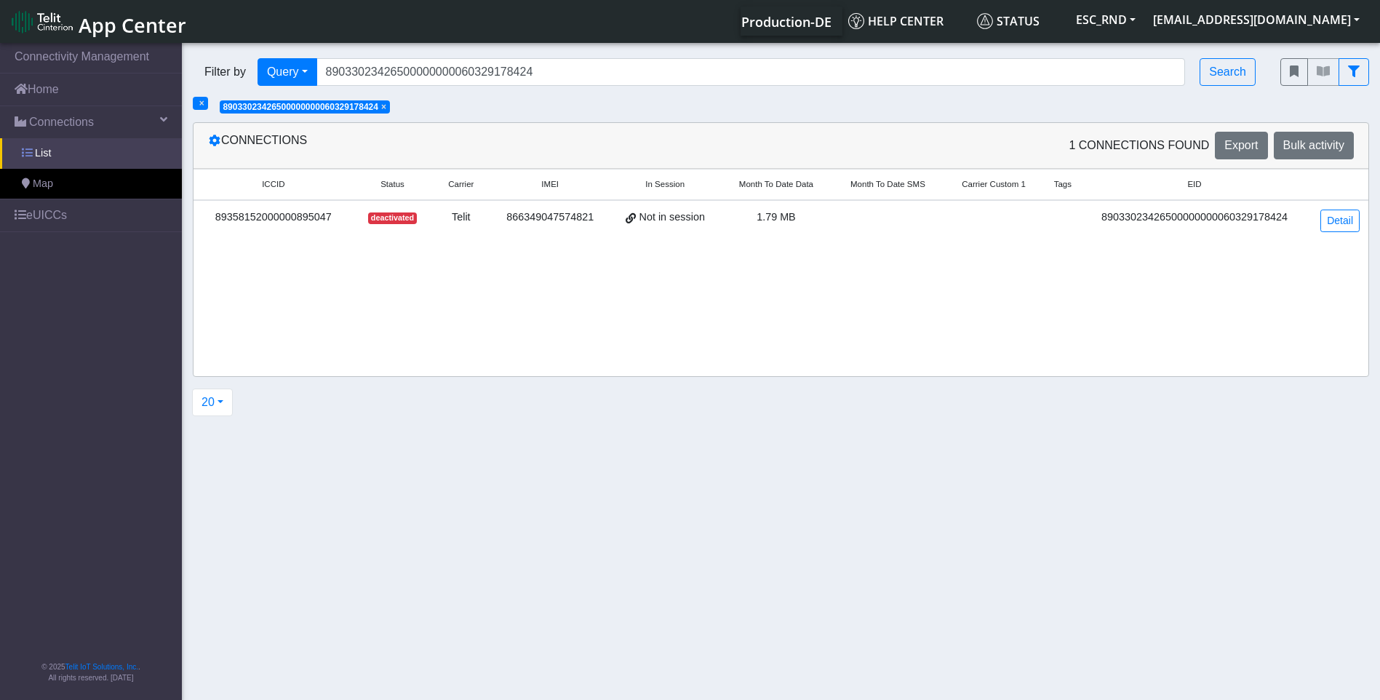
click at [40, 152] on span "List" at bounding box center [43, 154] width 16 height 16
click at [56, 119] on span "Connections" at bounding box center [61, 121] width 65 height 17
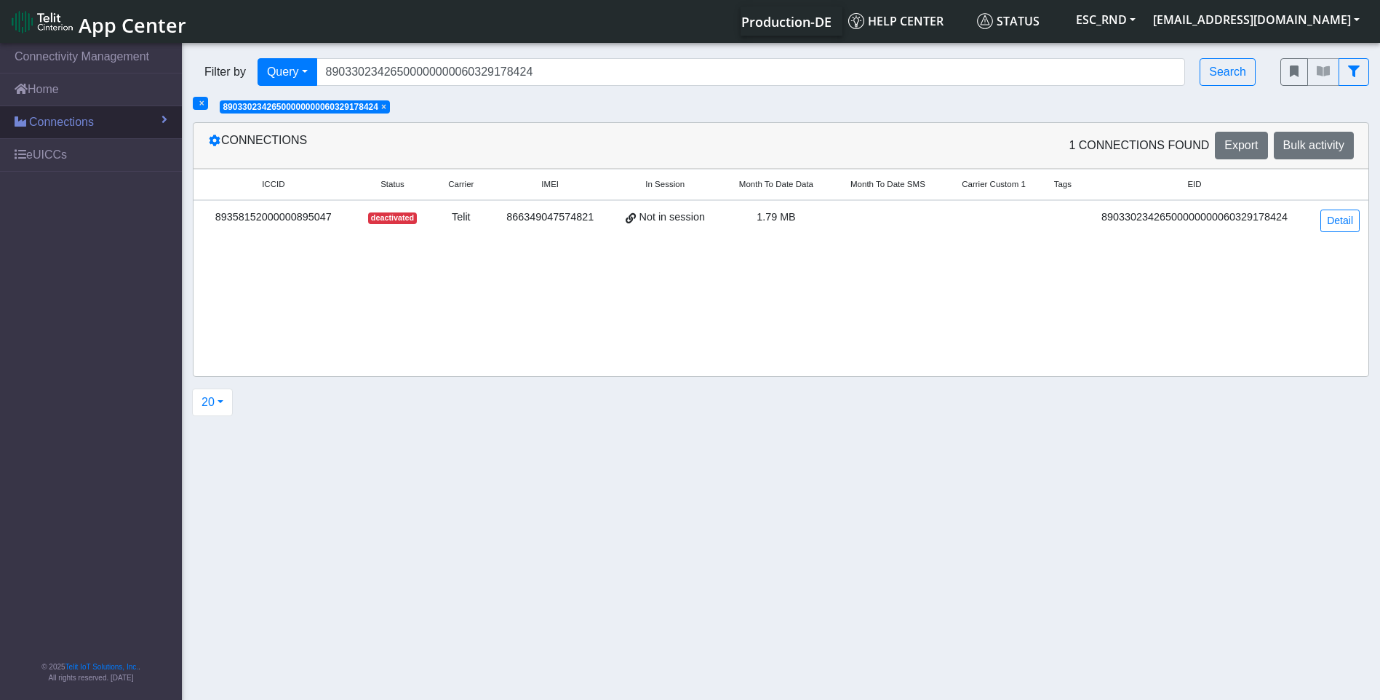
click at [50, 124] on span "Connections" at bounding box center [61, 121] width 65 height 17
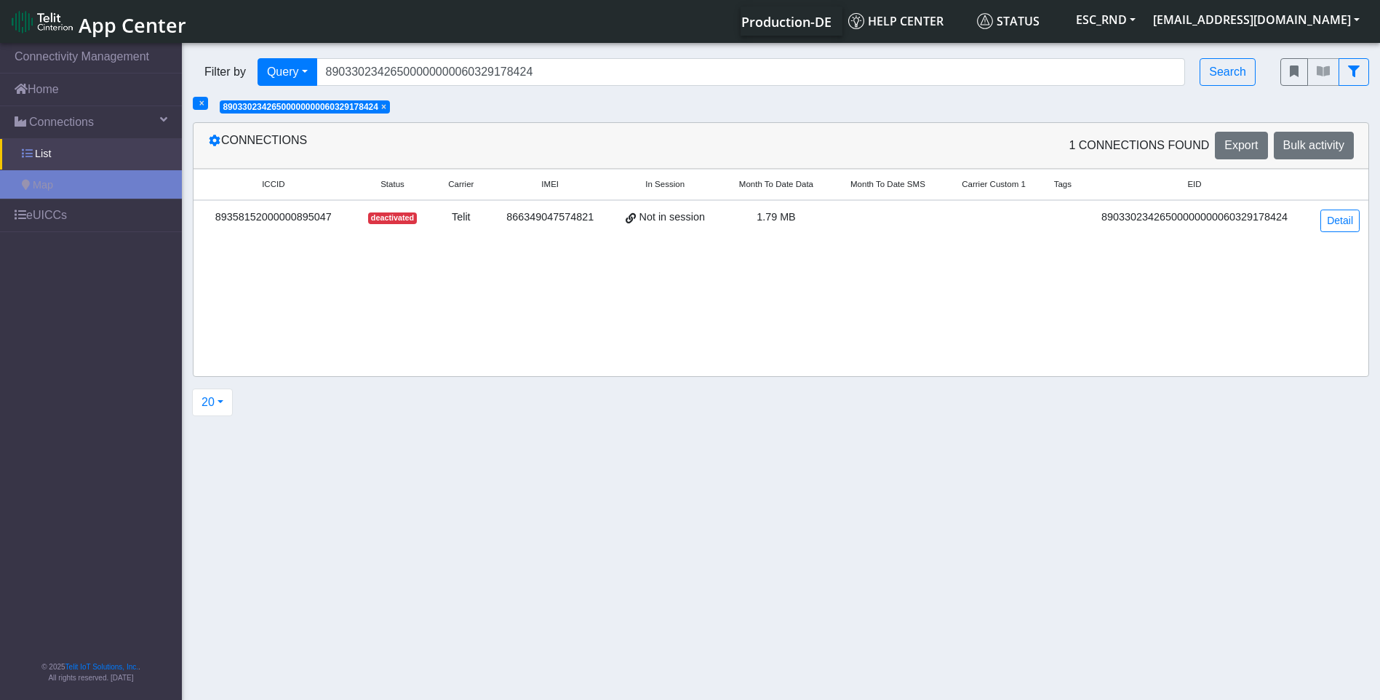
click at [41, 150] on span "List" at bounding box center [43, 154] width 16 height 16
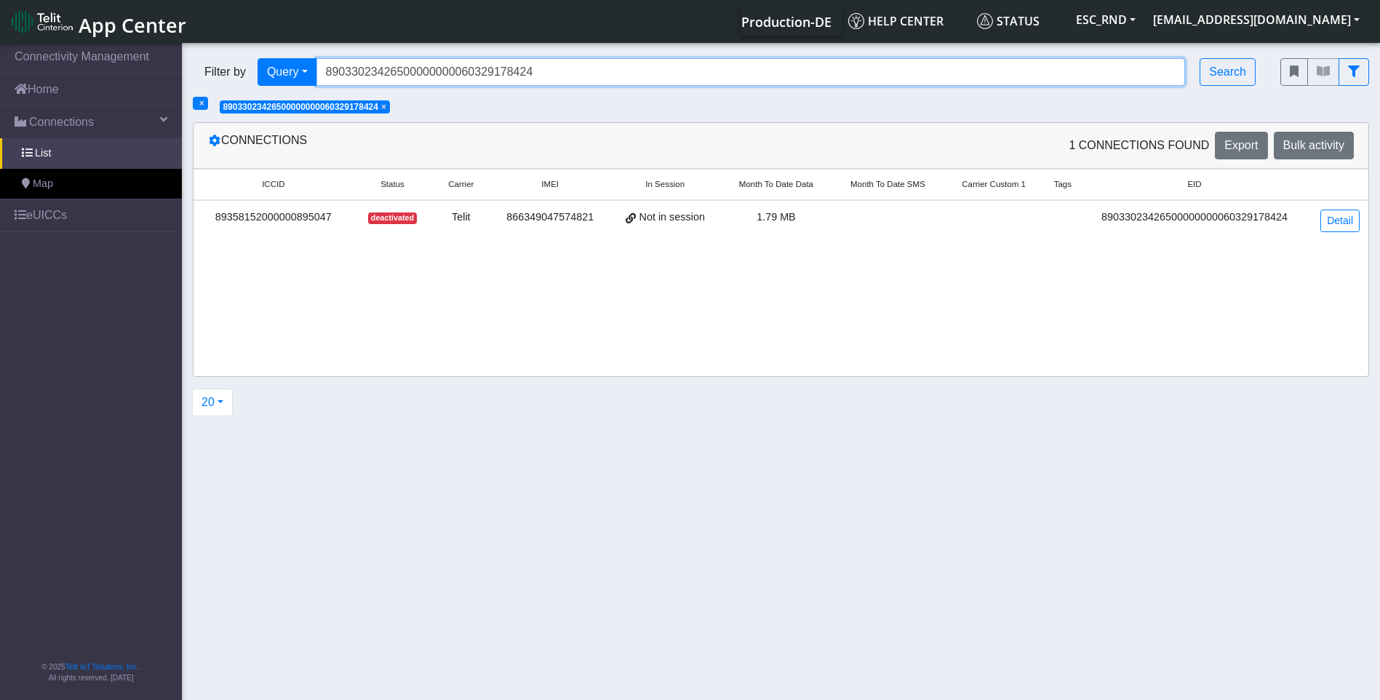
drag, startPoint x: 563, startPoint y: 69, endPoint x: 214, endPoint y: 89, distance: 349.8
click at [214, 89] on div "Filter by Query Query In Session Not connected Country Operator 890330234265000…" at bounding box center [726, 71] width 1088 height 49
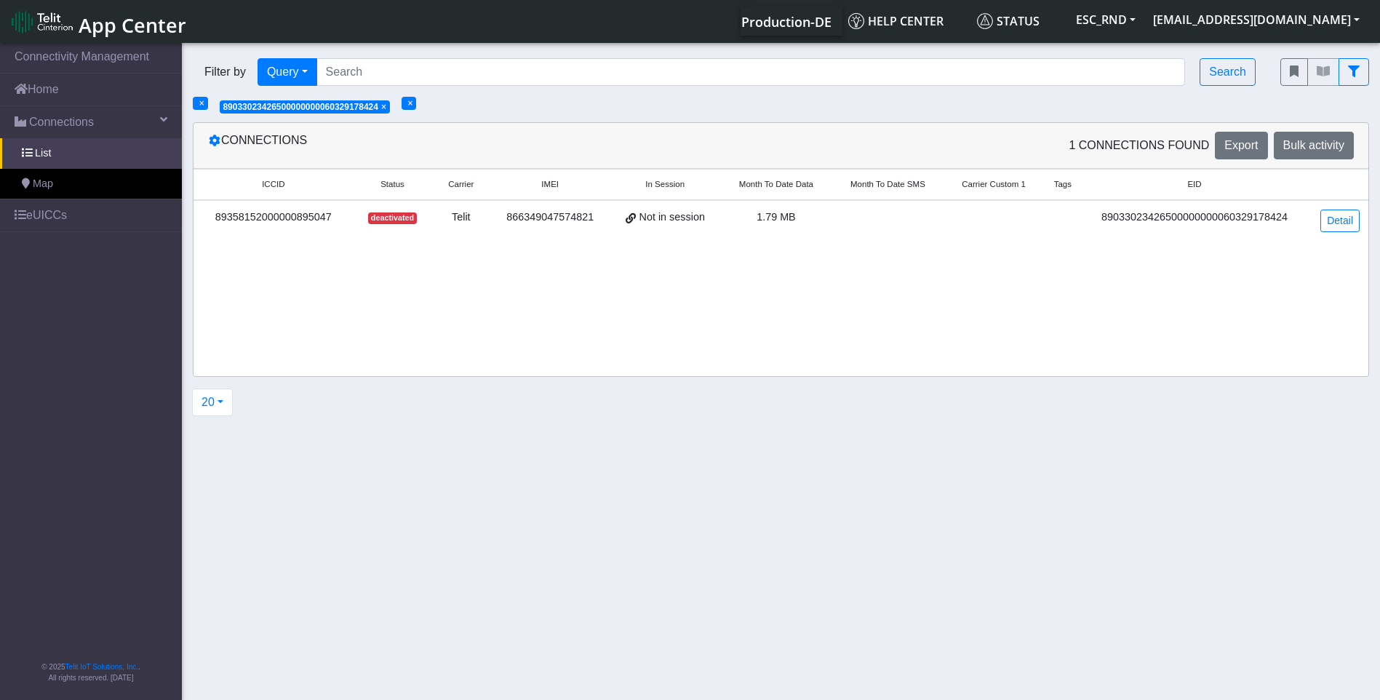
click at [386, 110] on span "×" at bounding box center [383, 107] width 5 height 10
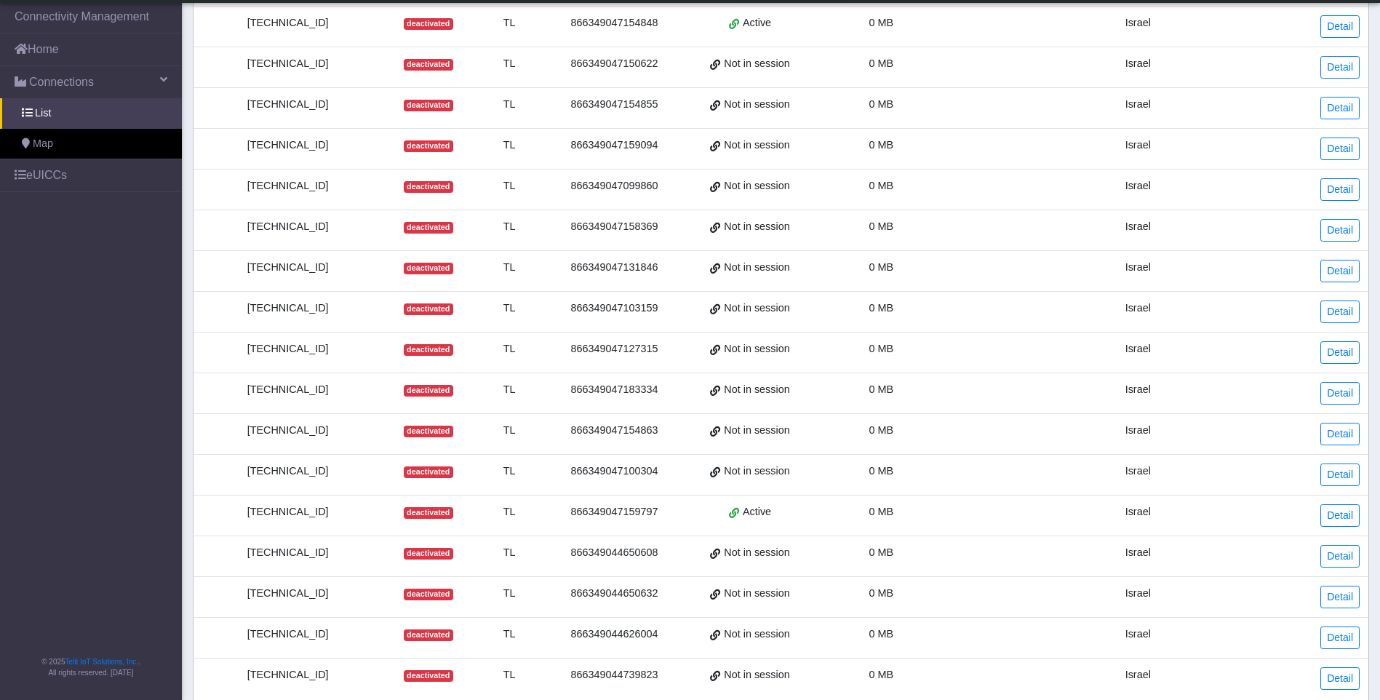
scroll to position [349, 0]
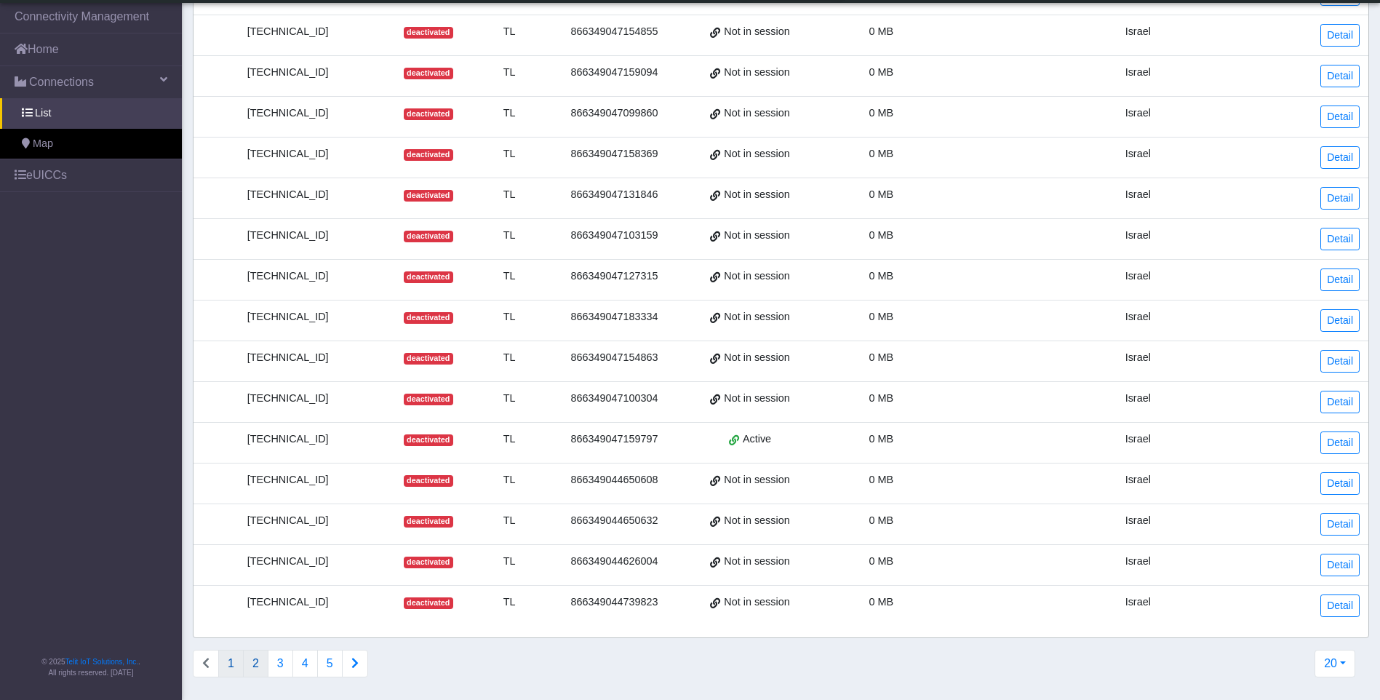
click at [263, 661] on button "2" at bounding box center [255, 664] width 25 height 28
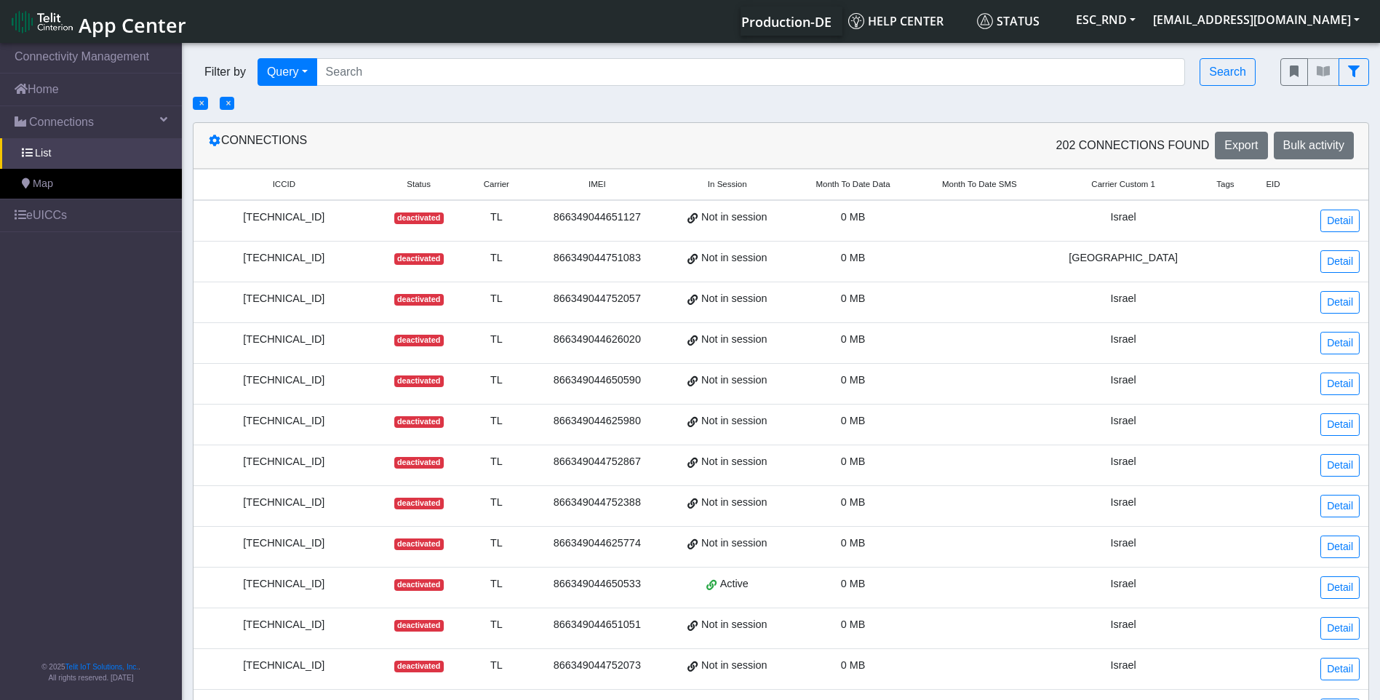
click at [273, 666] on div "[TECHNICAL_ID]" at bounding box center [284, 666] width 164 height 16
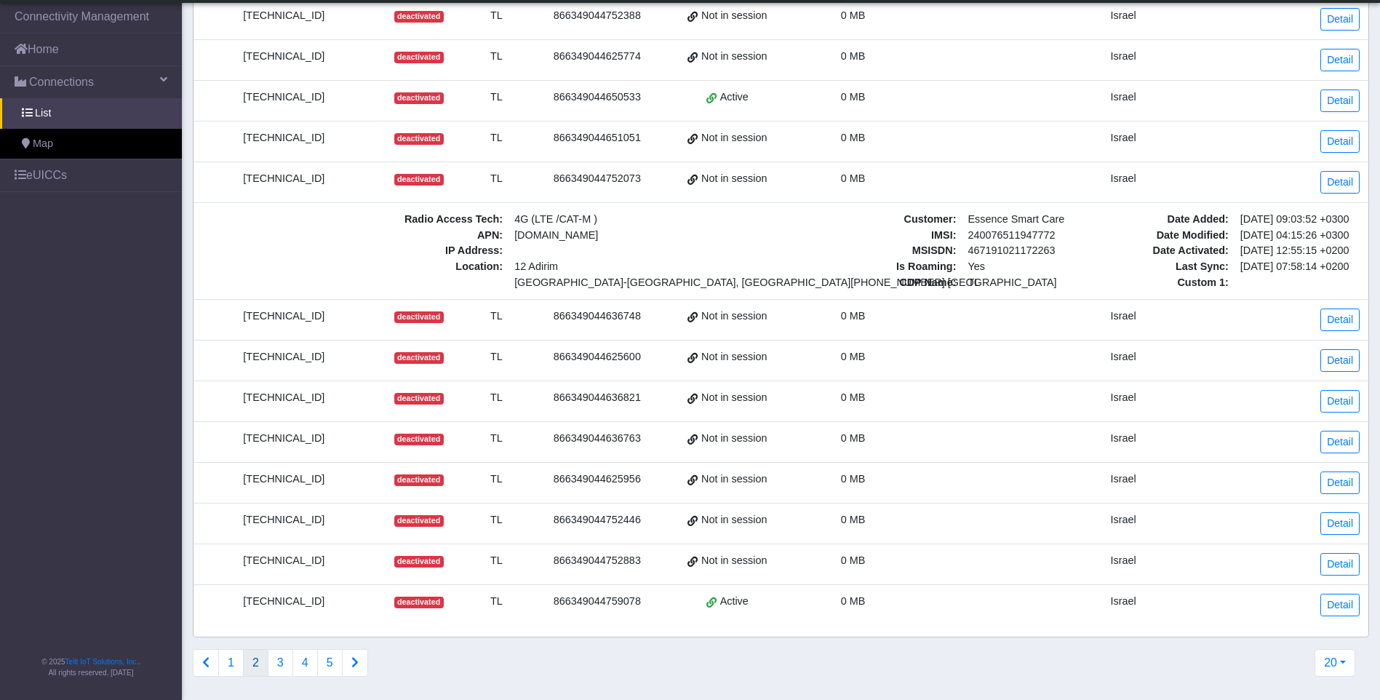
scroll to position [457, 0]
click at [1340, 174] on link "Detail" at bounding box center [1339, 182] width 39 height 23
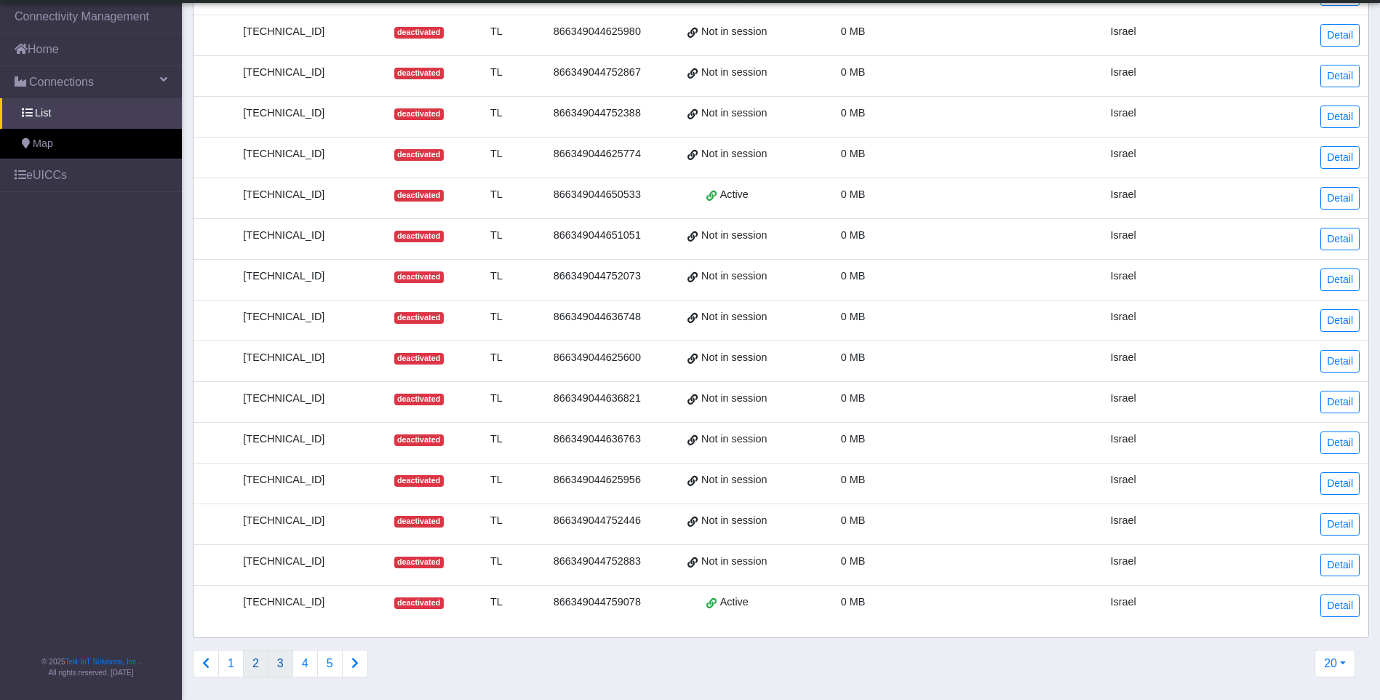
click at [279, 664] on button "3" at bounding box center [280, 664] width 25 height 28
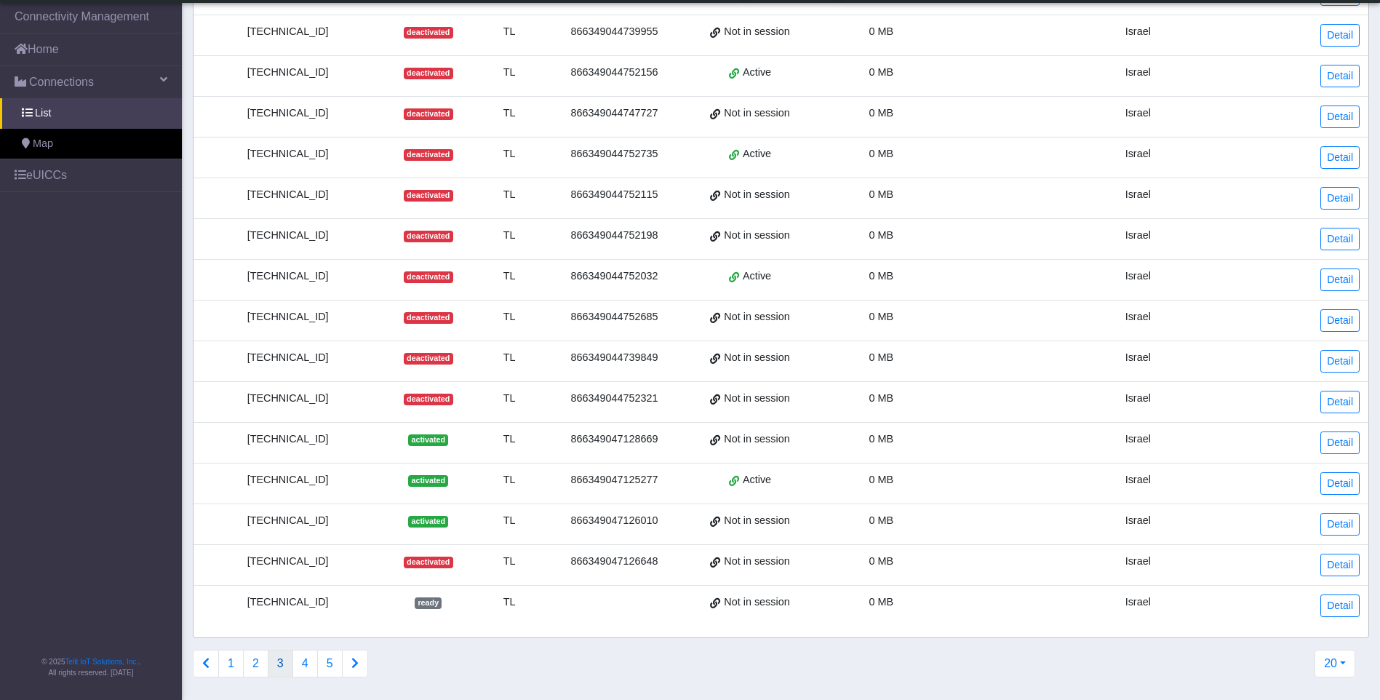
scroll to position [0, 0]
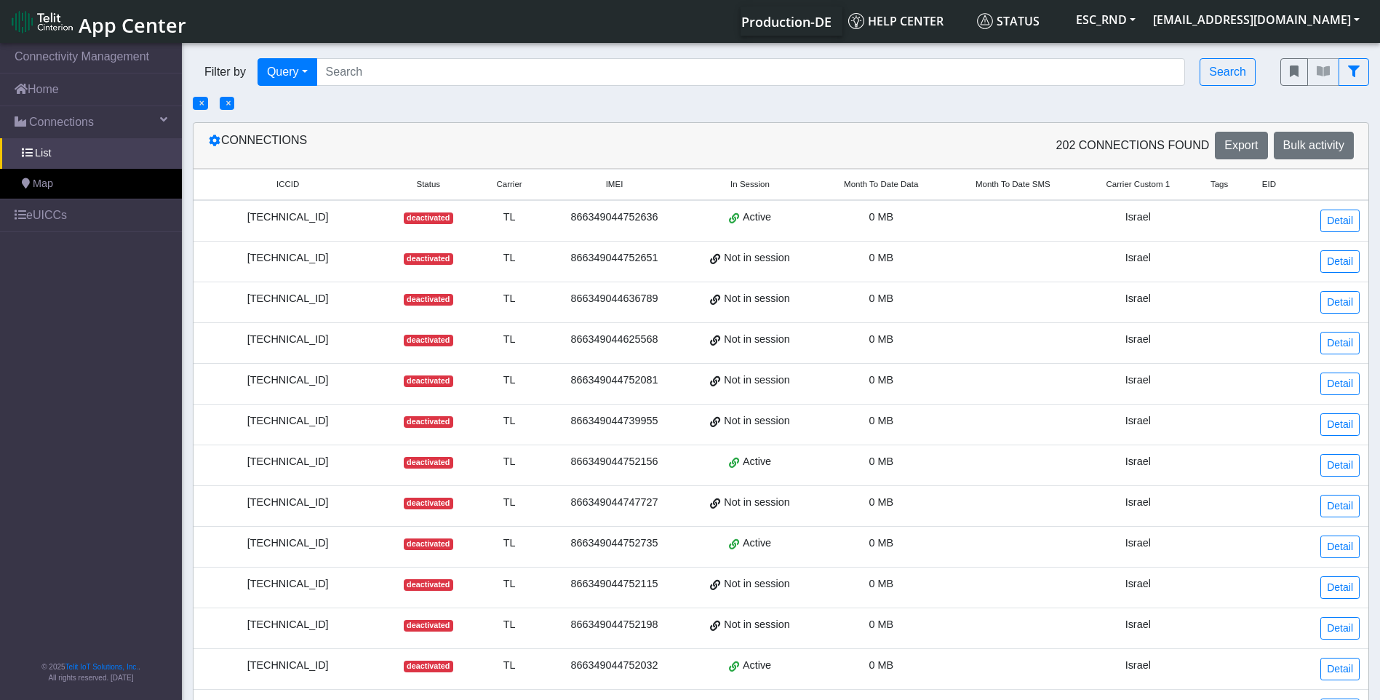
click at [231, 105] on span "×" at bounding box center [228, 103] width 5 height 10
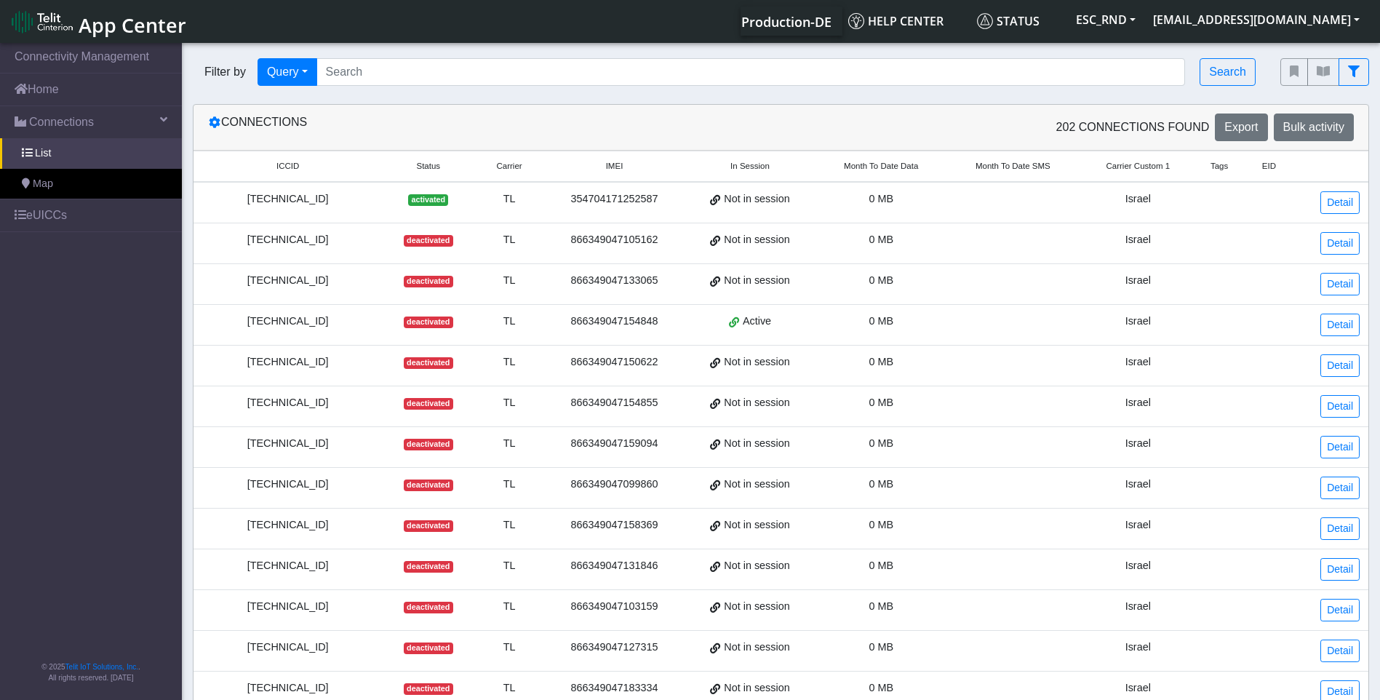
drag, startPoint x: 437, startPoint y: 107, endPoint x: 404, endPoint y: 78, distance: 44.3
click at [434, 106] on div "Connections 202 Connections found Export Bulk activity" at bounding box center [781, 128] width 1175 height 46
click at [393, 66] on input "Search..." at bounding box center [750, 72] width 869 height 28
paste input "89033023426500000000060329178424"
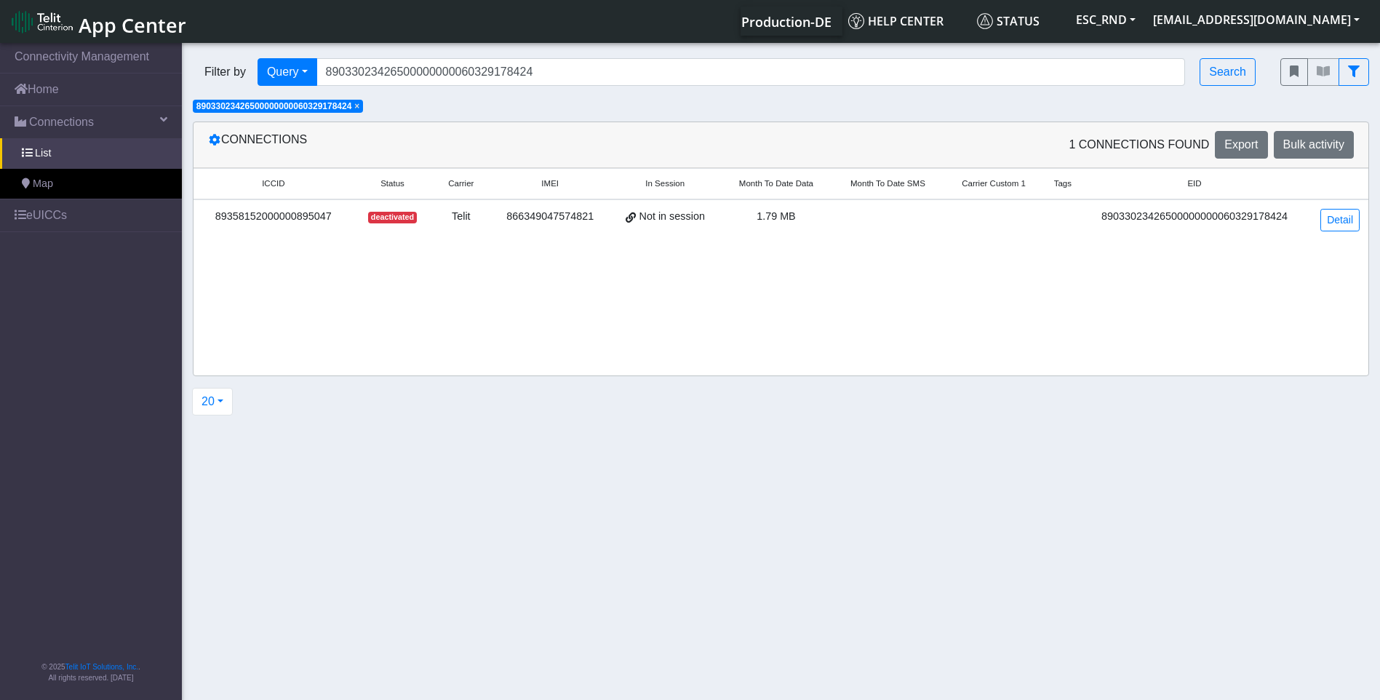
click at [1006, 336] on div "ICCID Status Carrier IMEI In Session Month To Date Data Month To Date SMS Carri…" at bounding box center [781, 271] width 1175 height 207
click at [517, 79] on input "89033023426500000000060329178424" at bounding box center [750, 72] width 869 height 28
drag, startPoint x: 559, startPoint y: 79, endPoint x: 222, endPoint y: 78, distance: 337.6
click at [222, 78] on div "Filter by Query Query In Session Not connected Country Operator 890330234265000…" at bounding box center [726, 72] width 1066 height 28
paste input "'8903302342650000000006032917939"
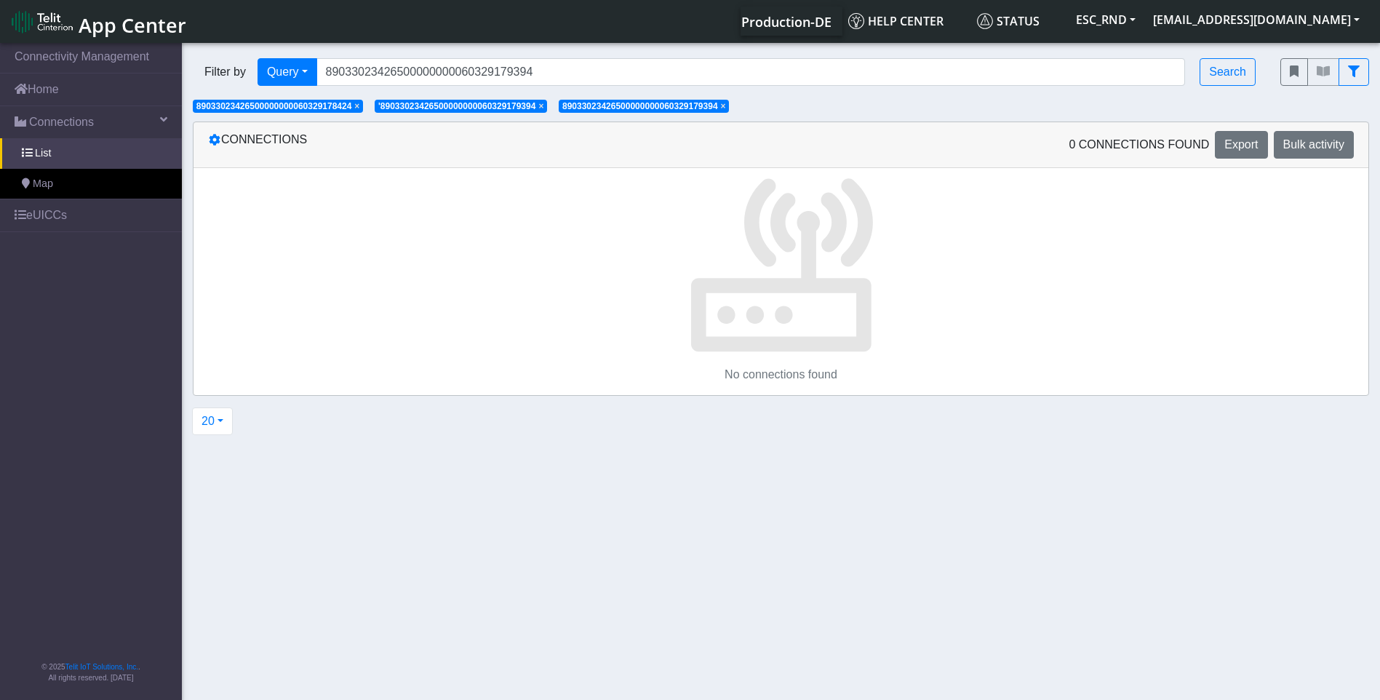
click at [543, 105] on span "×" at bounding box center [540, 106] width 5 height 10
click at [351, 101] on span "89033023426500000000060329178424" at bounding box center [274, 106] width 156 height 10
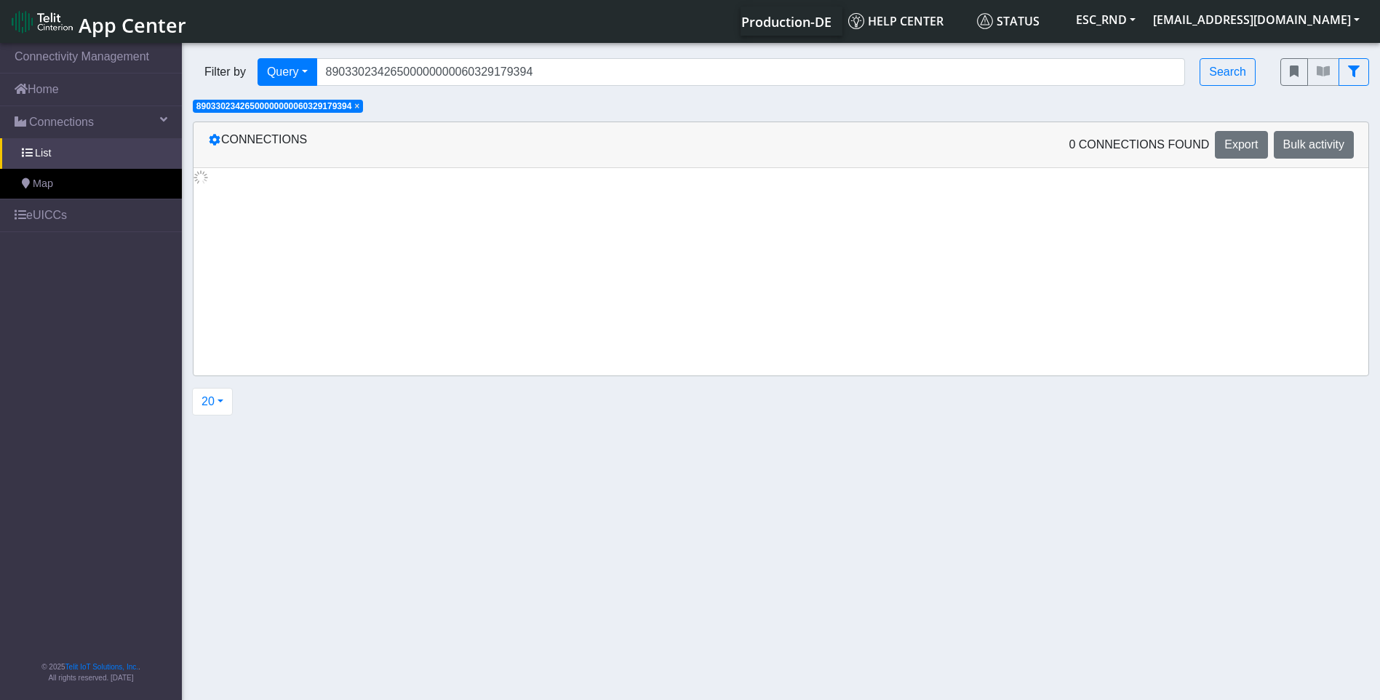
click at [359, 105] on span "×" at bounding box center [356, 106] width 5 height 10
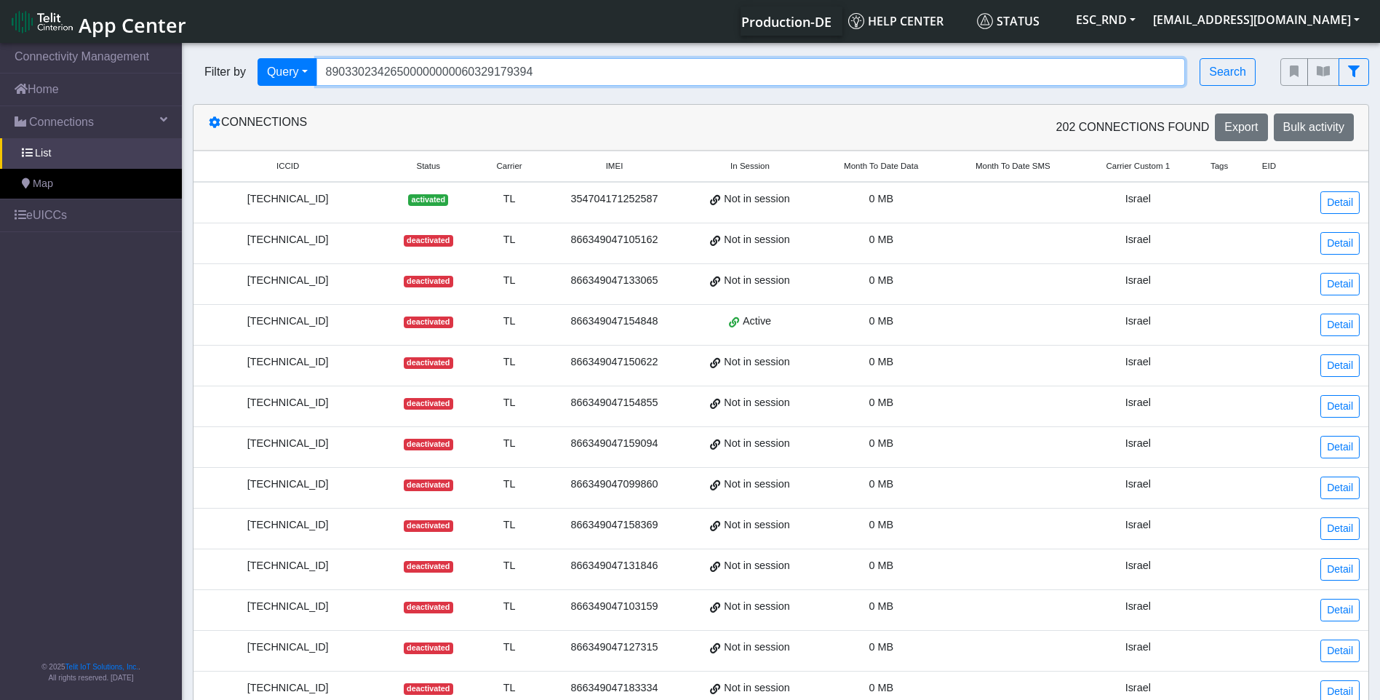
click at [575, 78] on input "89033023426500000000060329179394" at bounding box center [750, 72] width 869 height 28
drag, startPoint x: 592, startPoint y: 79, endPoint x: 159, endPoint y: 47, distance: 434.8
click at [178, 49] on section "Connectivity Management Home Connections List Map eUICCs © 2025 Telit IoT Solut…" at bounding box center [690, 556] width 1380 height 1032
paste input "'"
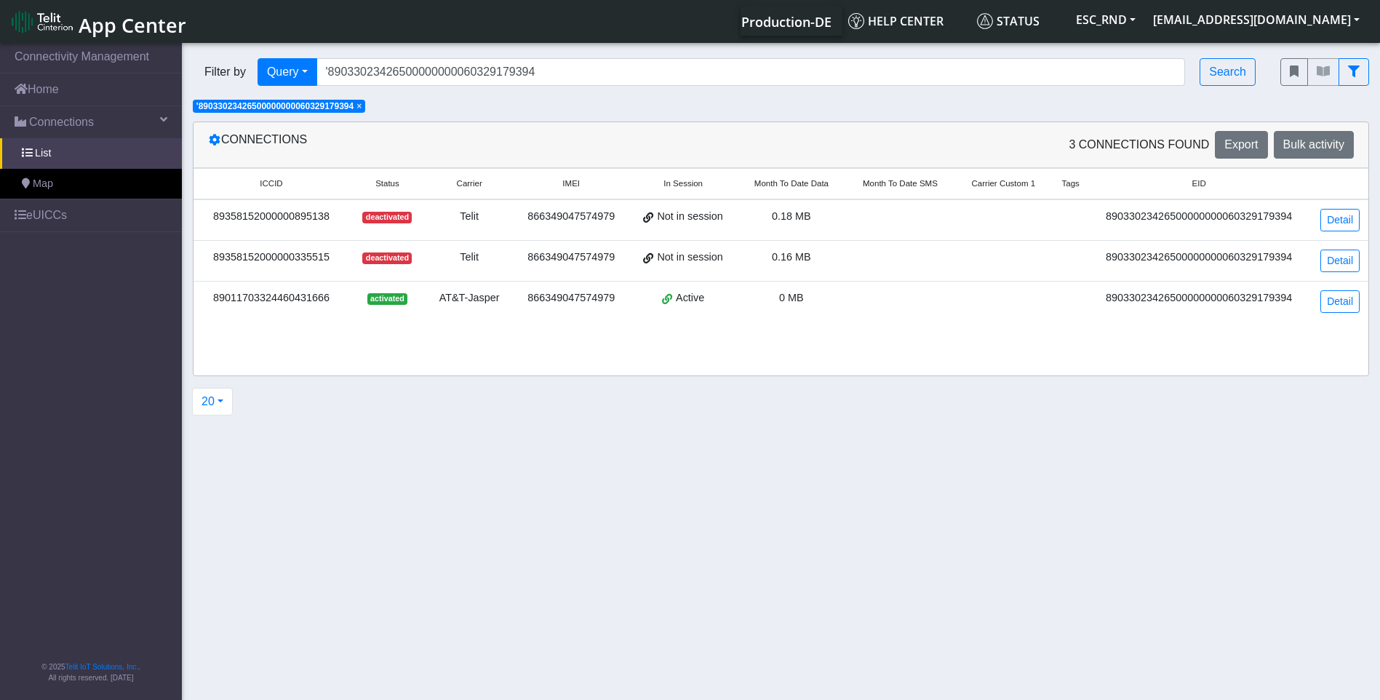
click at [604, 427] on section "Connectivity Management Home Connections List Map eUICCs © 2025 Telit IoT Solut…" at bounding box center [690, 372] width 1380 height 665
click at [538, 76] on input "'89033023426500000000060329179394" at bounding box center [750, 72] width 869 height 28
drag, startPoint x: 562, startPoint y: 81, endPoint x: 337, endPoint y: 75, distance: 224.9
click at [337, 75] on input "'89033023426500000000060329179394" at bounding box center [750, 72] width 869 height 28
click at [422, 77] on input "'89033023426500000000060329179394" at bounding box center [750, 72] width 869 height 28
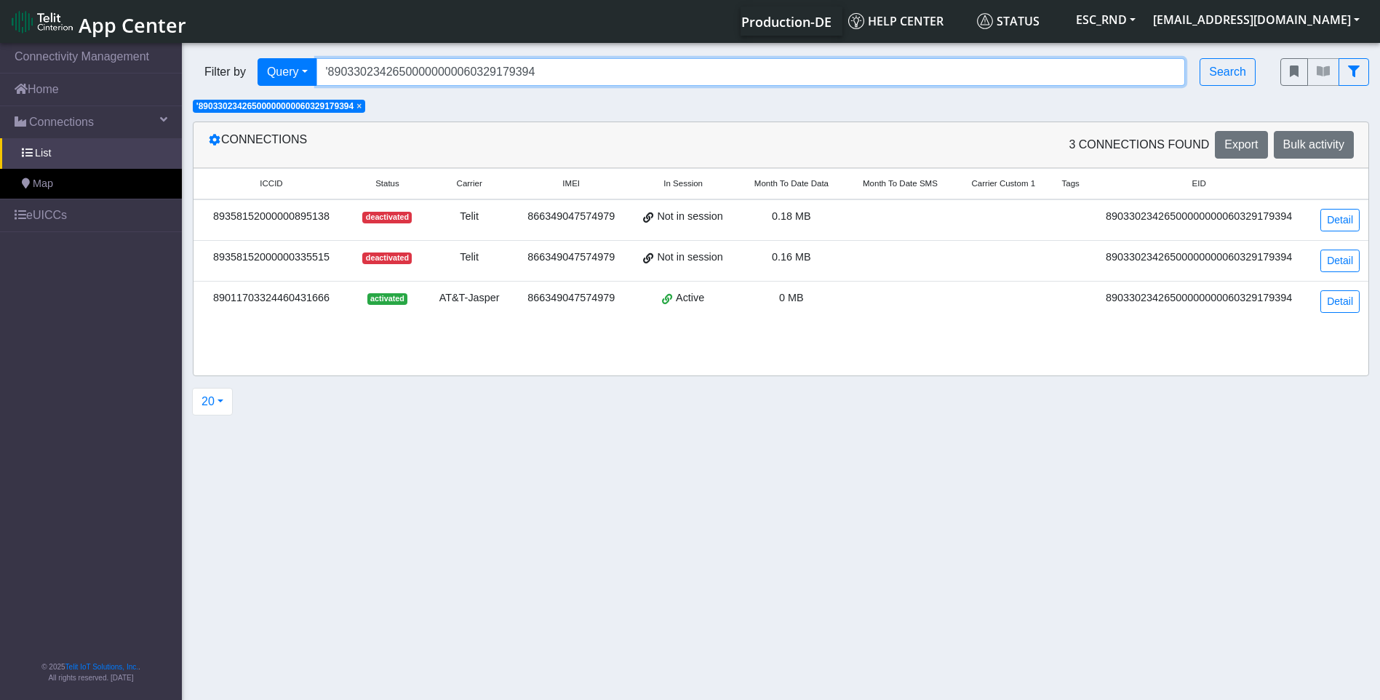
drag, startPoint x: 533, startPoint y: 73, endPoint x: 252, endPoint y: 73, distance: 280.8
click at [252, 73] on div "Filter by Query Query In Session Not connected Country Operator '89033023426500…" at bounding box center [726, 72] width 1066 height 28
paste input "89033023426500000000060329178230"
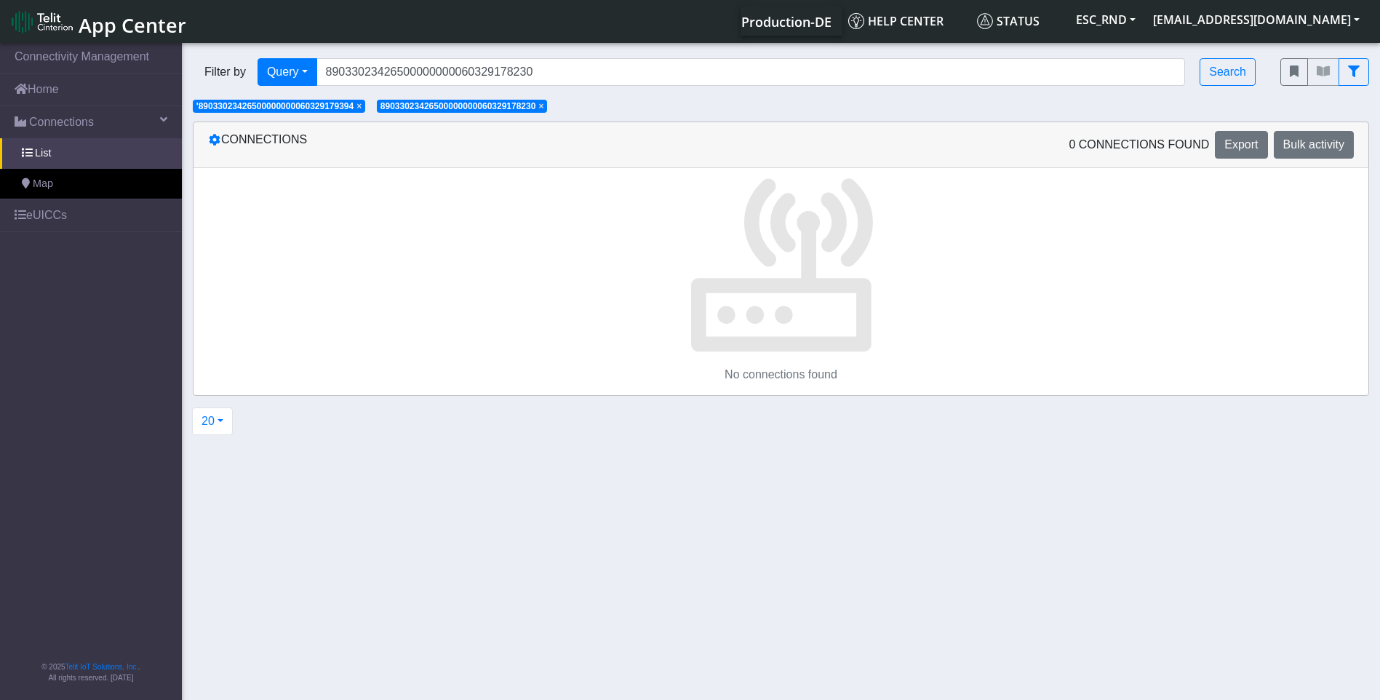
click at [362, 109] on span "×" at bounding box center [358, 106] width 5 height 10
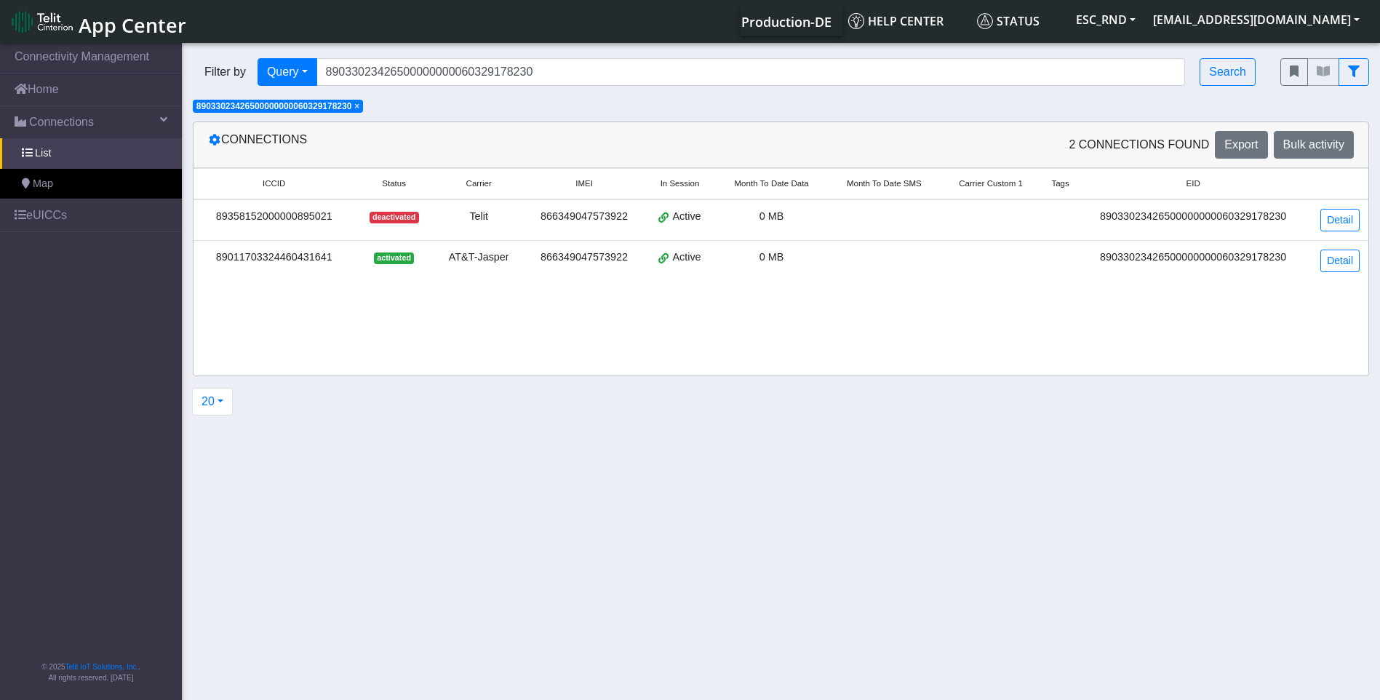
click at [374, 339] on div "ICCID Status Carrier IMEI In Session Month To Date Data Month To Date SMS Carri…" at bounding box center [781, 271] width 1175 height 207
drag, startPoint x: 458, startPoint y: 71, endPoint x: 475, endPoint y: 71, distance: 17.5
click at [458, 71] on input "89033023426500000000060329178230" at bounding box center [750, 72] width 869 height 28
drag, startPoint x: 581, startPoint y: 75, endPoint x: 257, endPoint y: 58, distance: 324.9
click at [257, 58] on div "Filter by Query Query In Session Not connected Country Operator 890330234265000…" at bounding box center [726, 72] width 1066 height 28
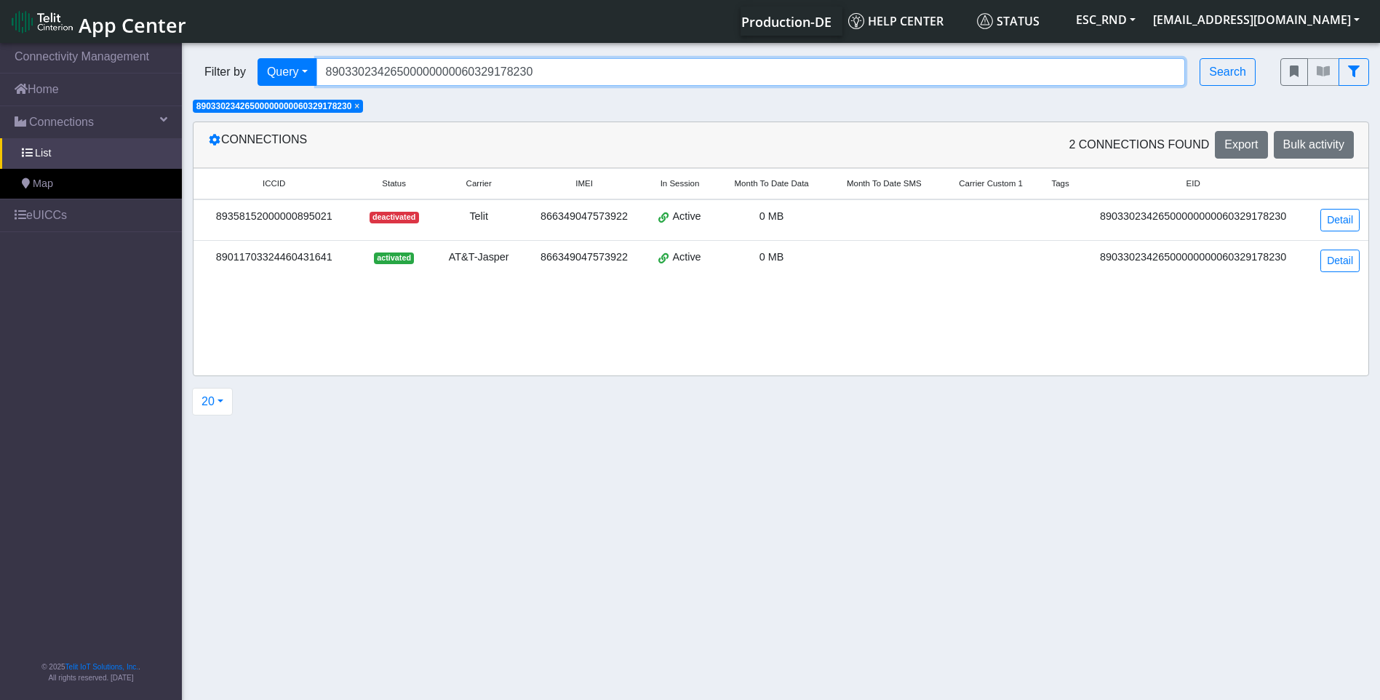
paste input "9394"
type input "89033023426500000000060329179394"
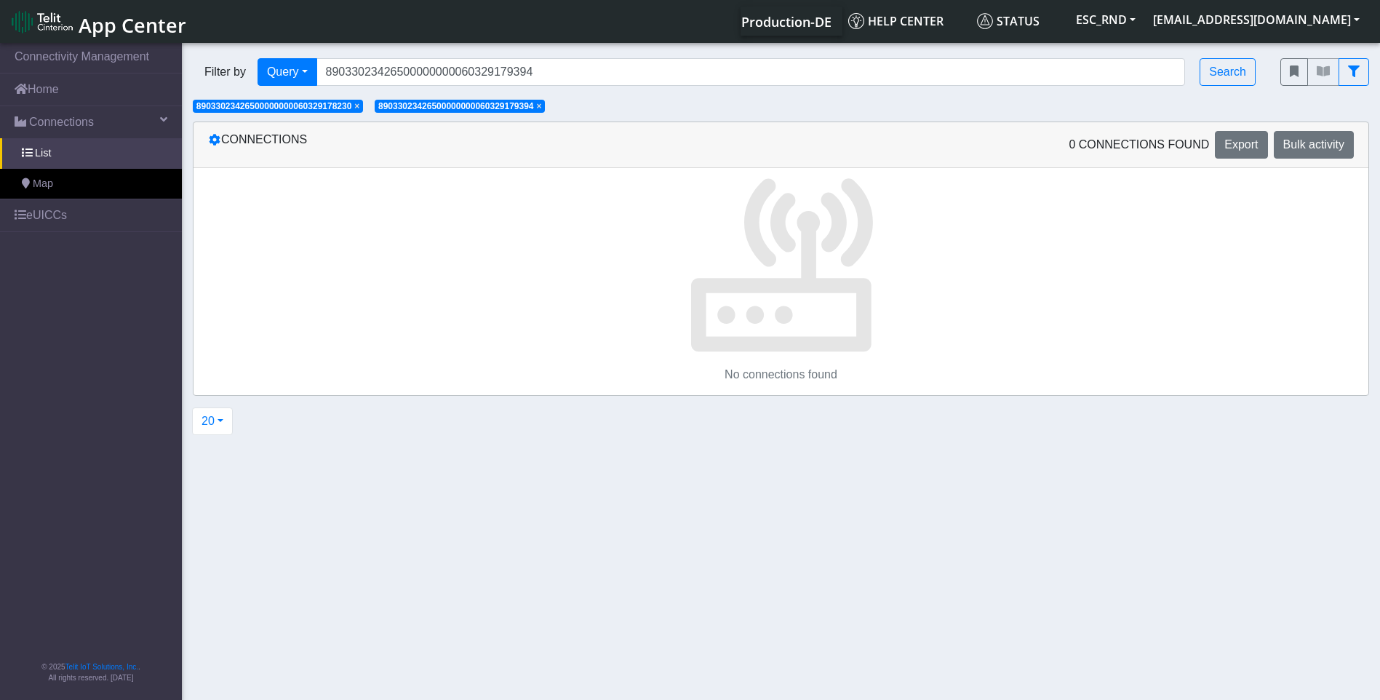
click at [359, 105] on span "×" at bounding box center [356, 106] width 5 height 10
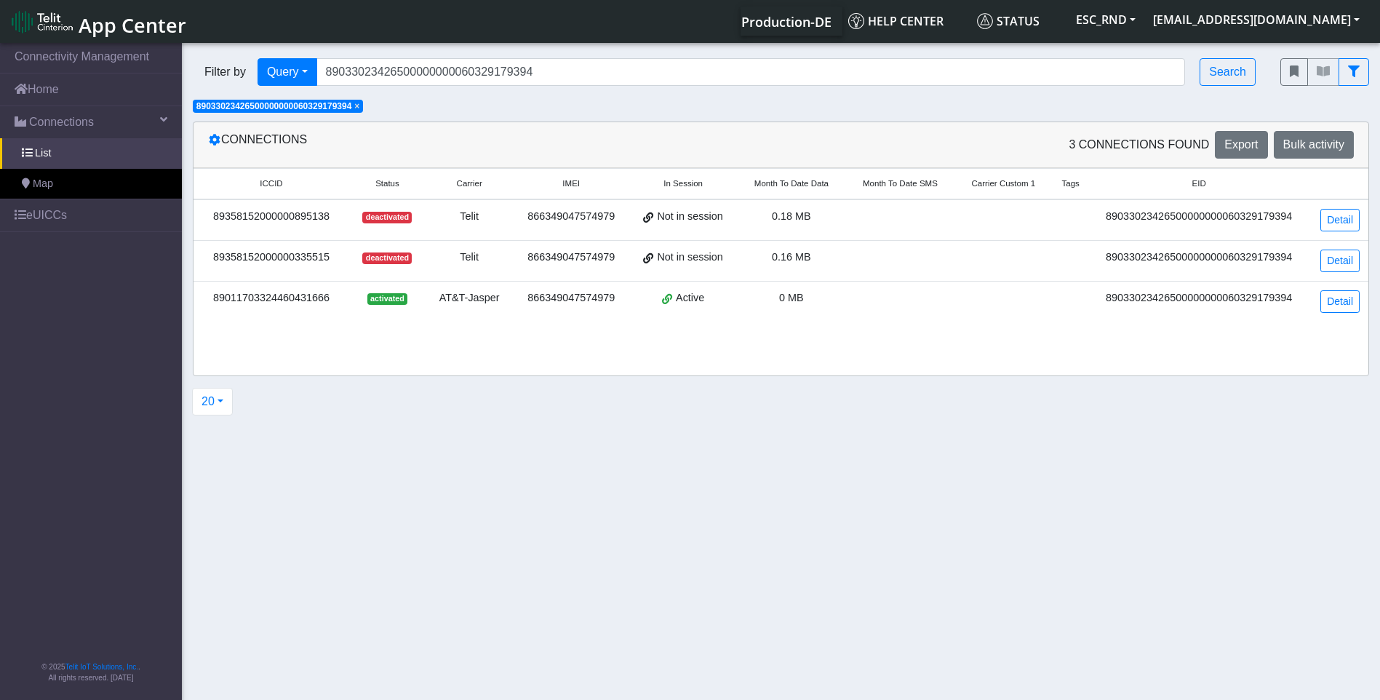
click at [520, 475] on section "Connectivity Management Home Connections List Map eUICCs © 2025 Telit IoT Solut…" at bounding box center [690, 372] width 1380 height 665
